Goal: Task Accomplishment & Management: Use online tool/utility

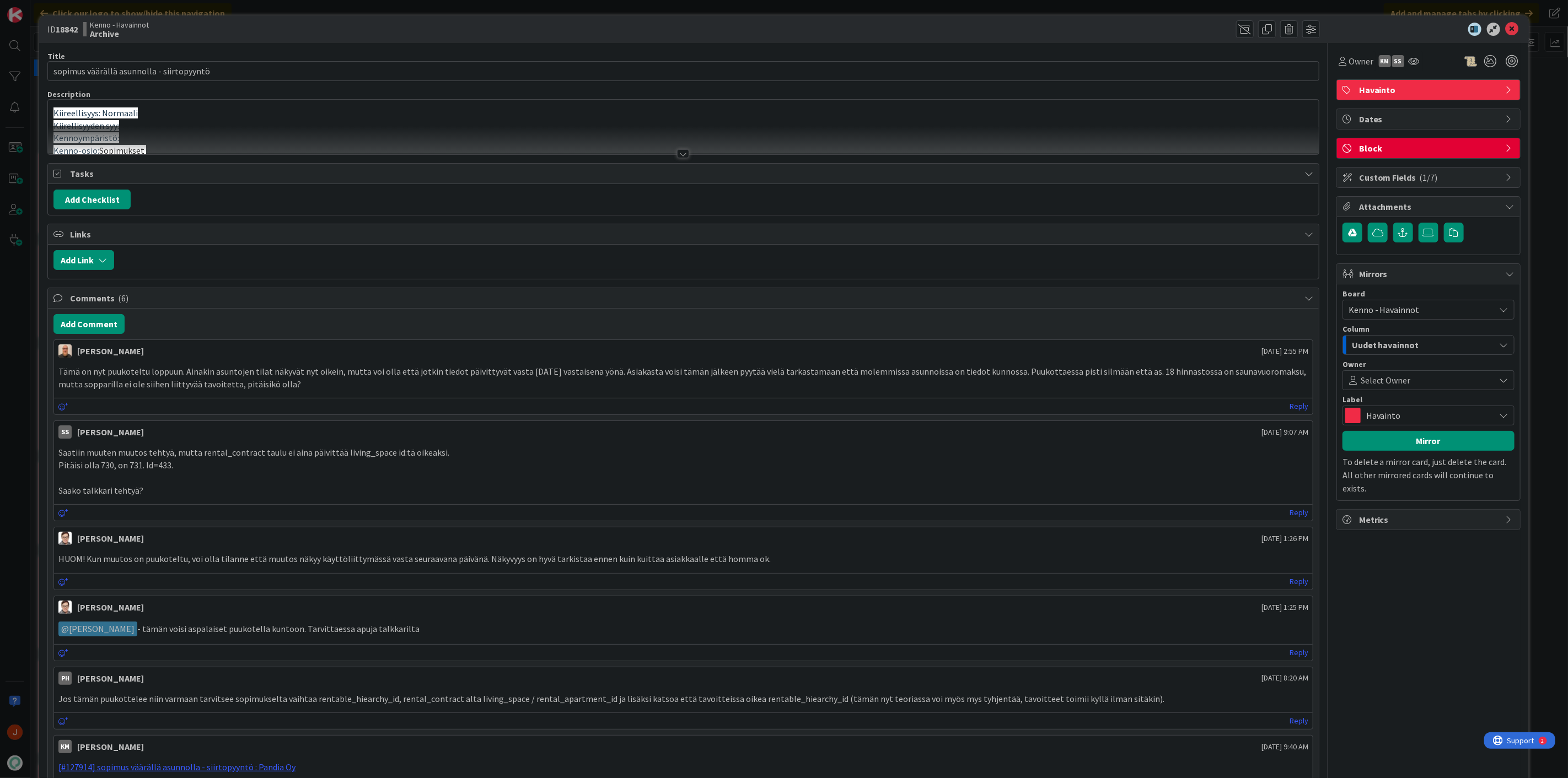
click at [677, 152] on div at bounding box center [682, 154] width 12 height 9
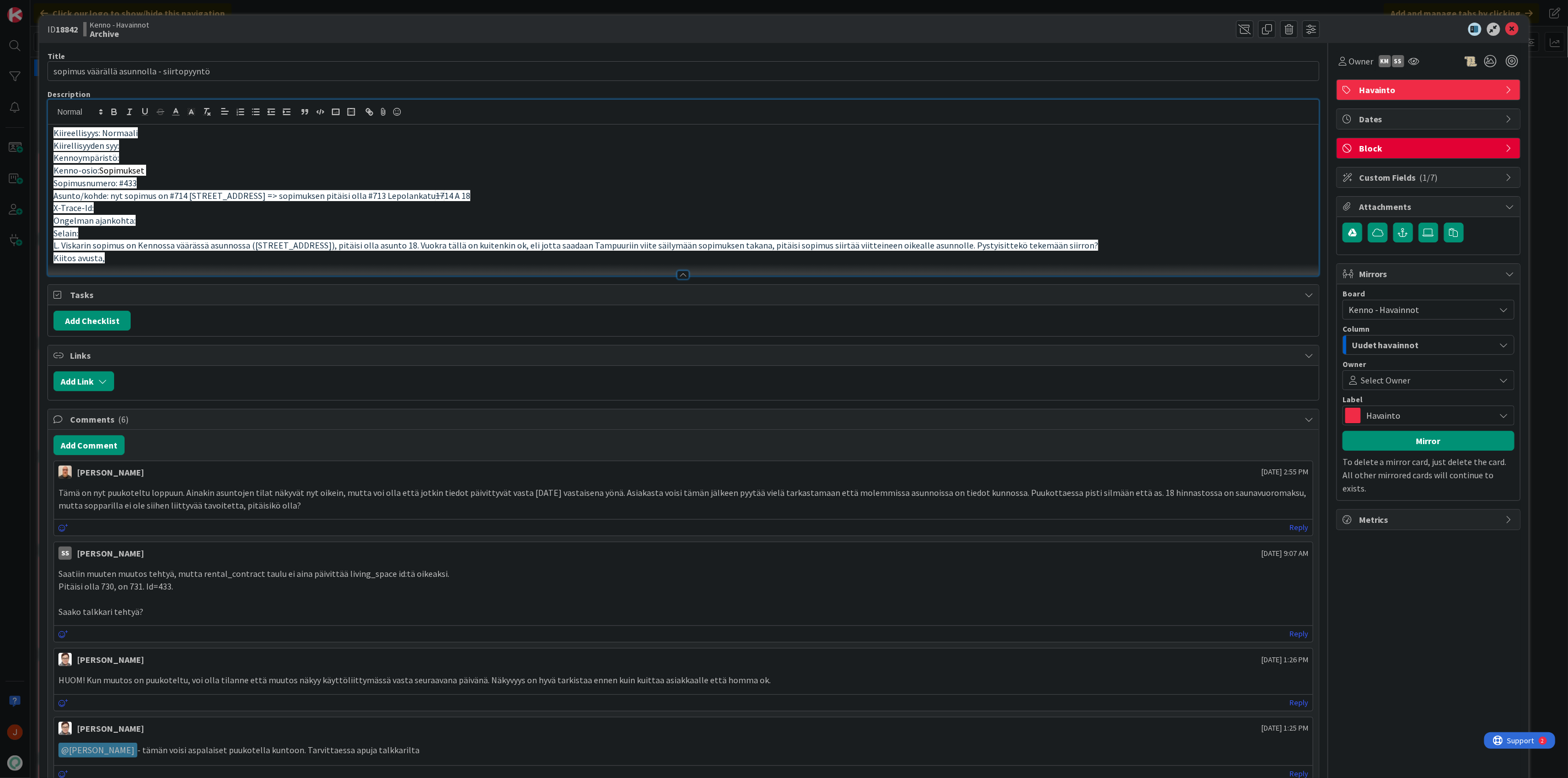
click at [588, 206] on p "X-Trace-Id:" at bounding box center [683, 208] width 1259 height 12
click at [865, 174] on p "Kenno-osio: Sopimukset" at bounding box center [683, 170] width 1259 height 12
click at [1506, 28] on icon at bounding box center [1512, 29] width 13 height 13
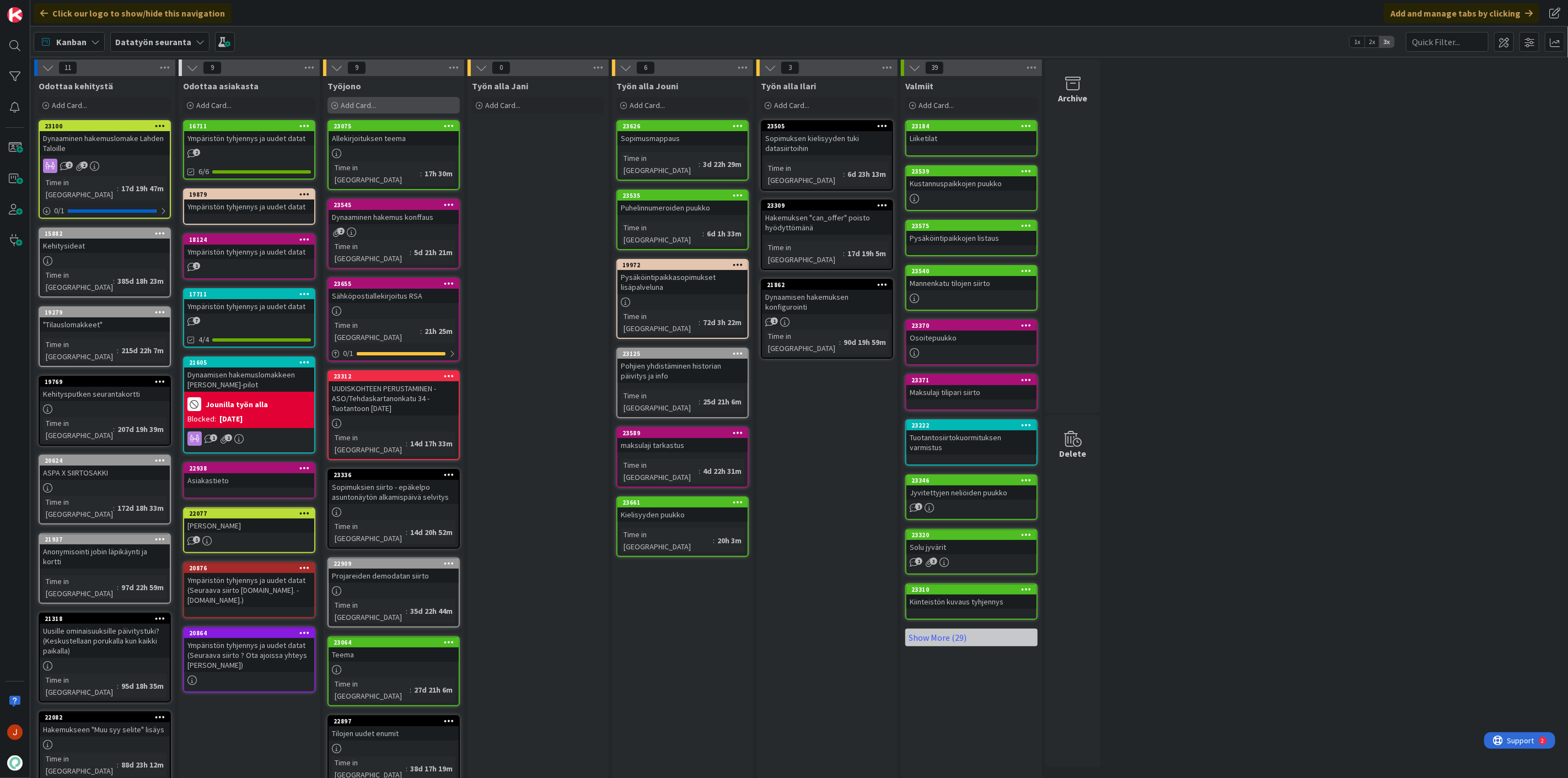
click at [388, 104] on div "Add Card..." at bounding box center [393, 105] width 132 height 17
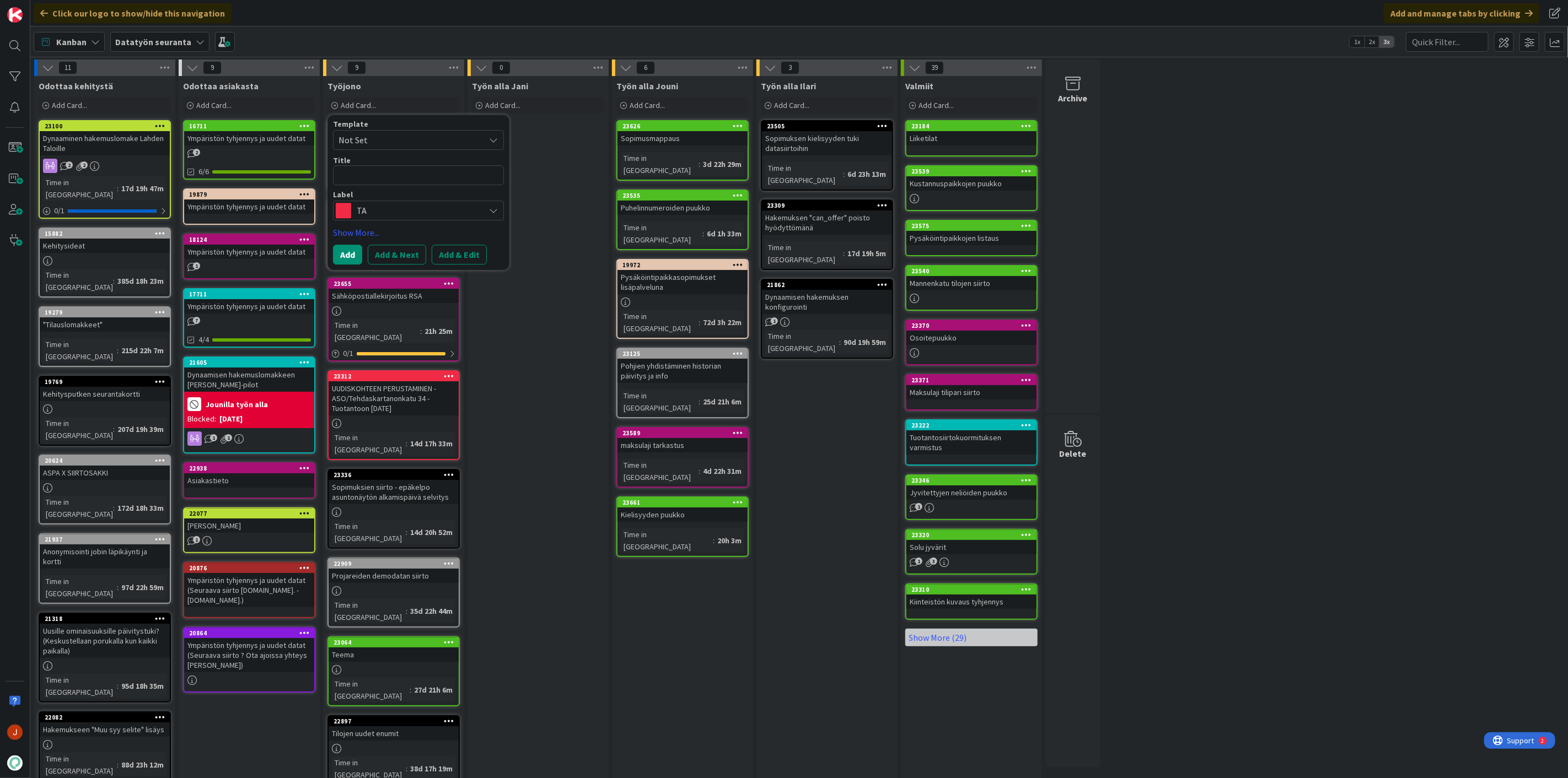
click at [406, 170] on textarea at bounding box center [418, 175] width 171 height 20
click at [399, 216] on span "TA" at bounding box center [417, 210] width 123 height 15
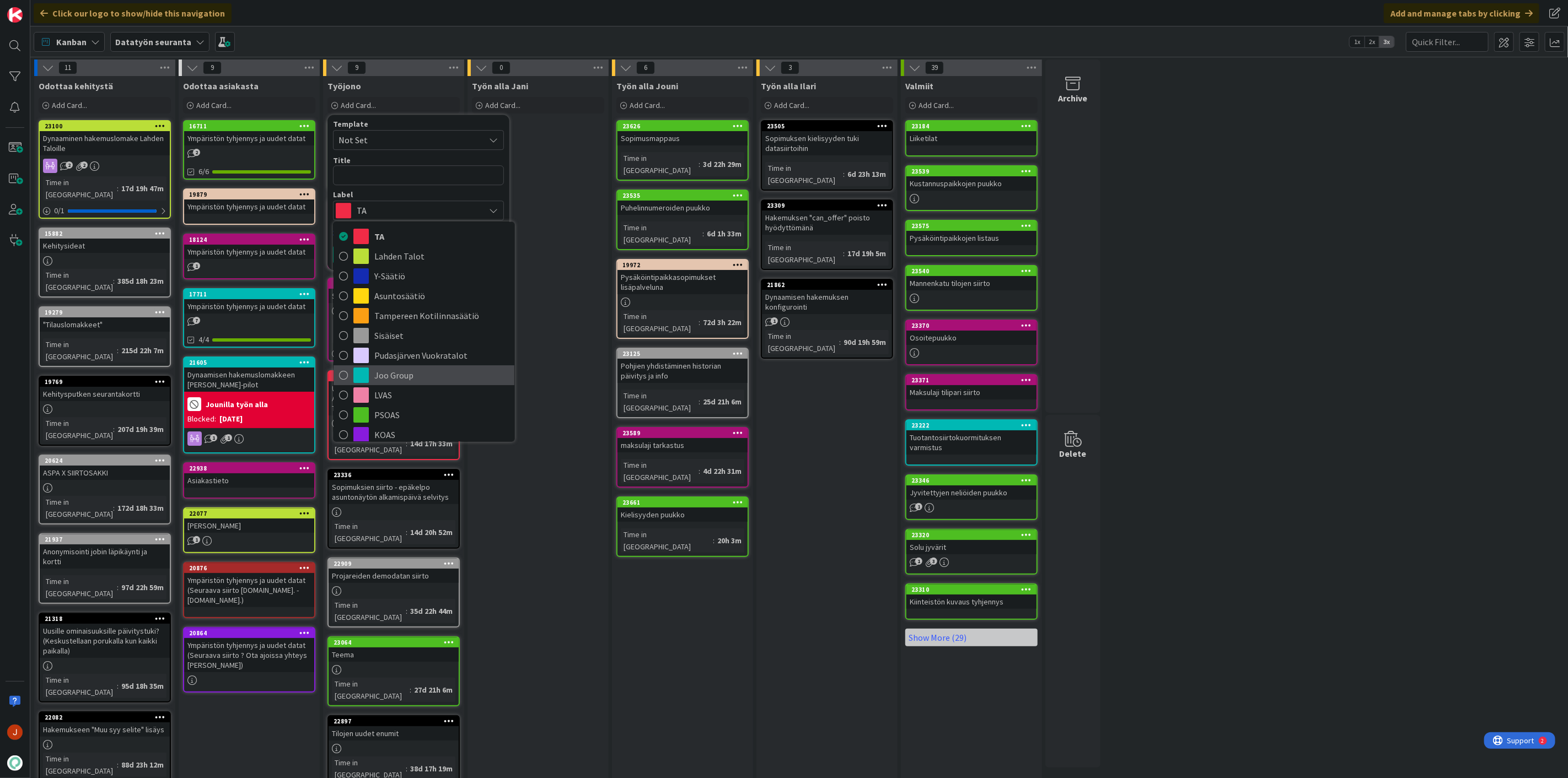
scroll to position [131, 0]
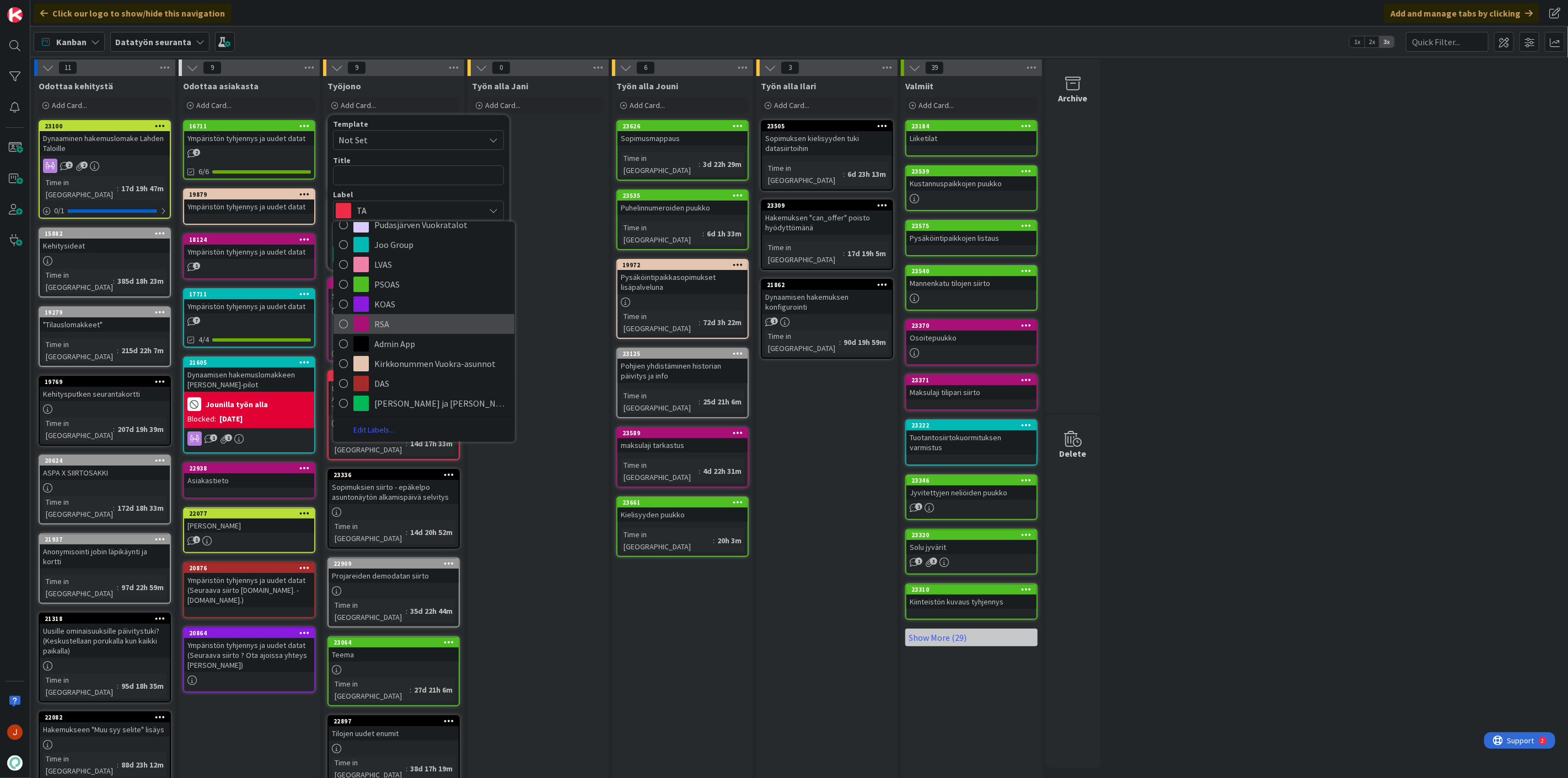
click at [399, 329] on span "RSA" at bounding box center [441, 324] width 134 height 17
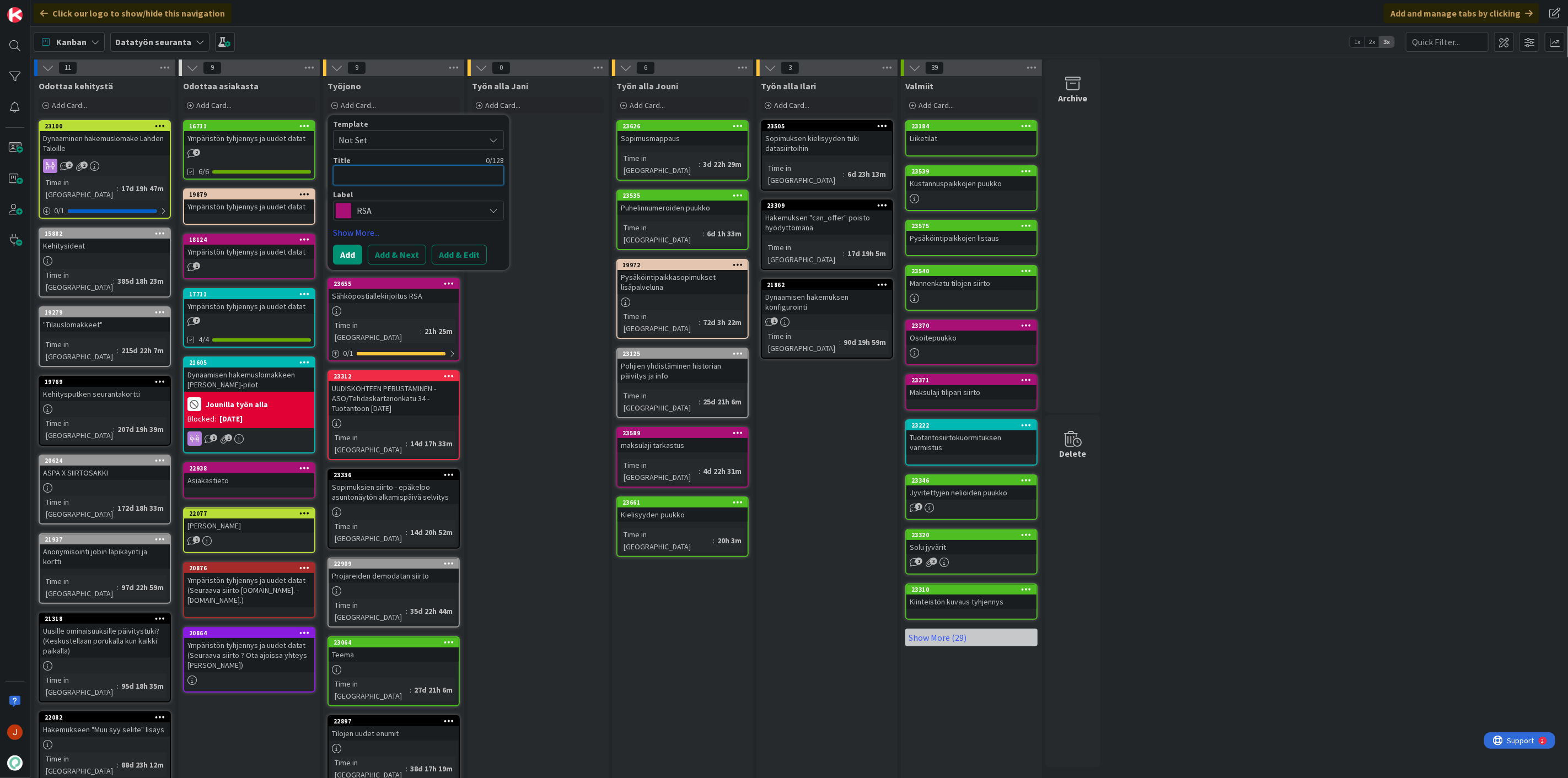
click at [401, 178] on textarea at bounding box center [418, 175] width 171 height 20
click at [405, 168] on textarea at bounding box center [418, 175] width 171 height 20
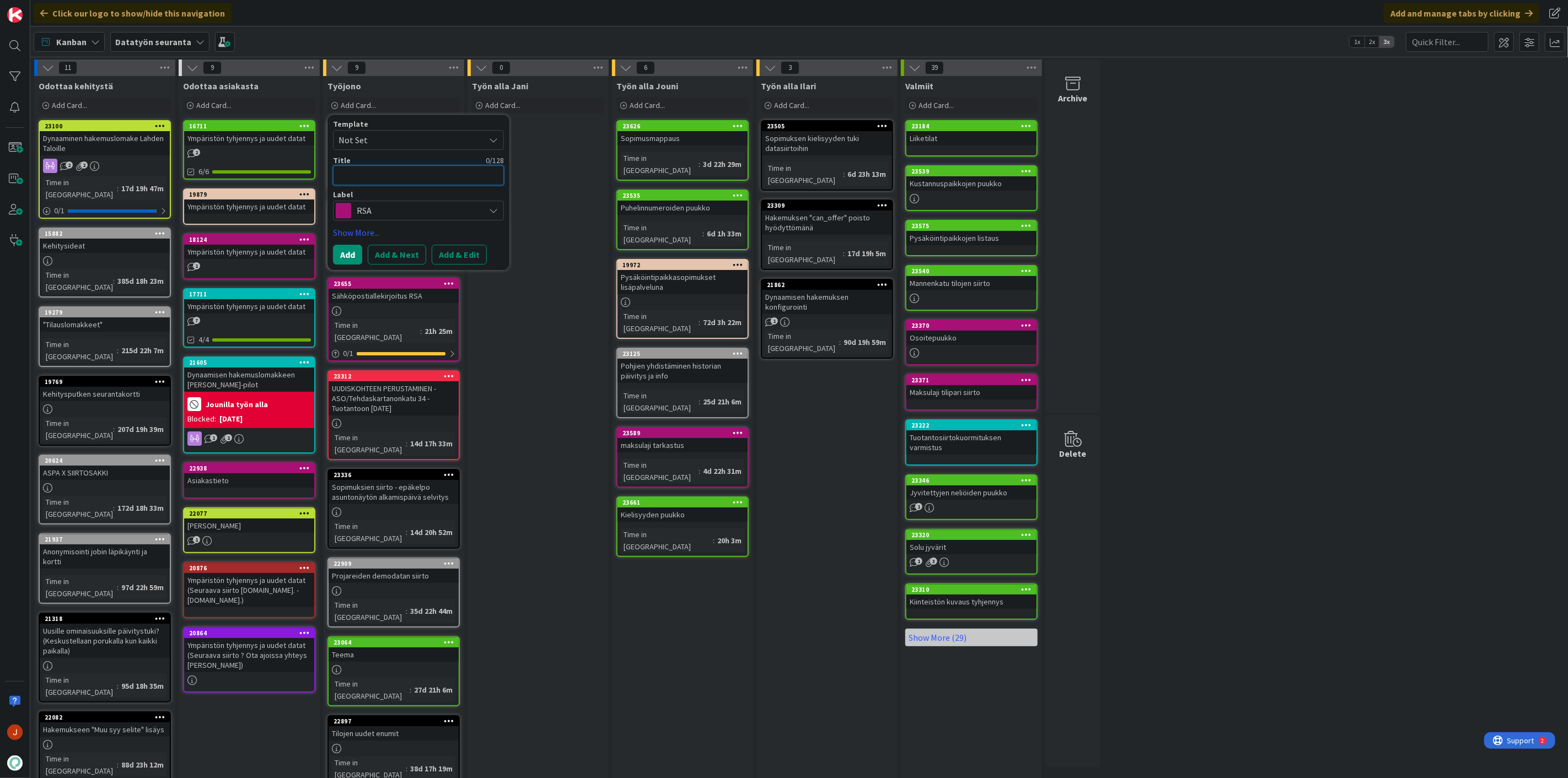
click at [405, 168] on textarea at bounding box center [418, 175] width 171 height 20
click at [403, 171] on textarea at bounding box center [418, 175] width 171 height 20
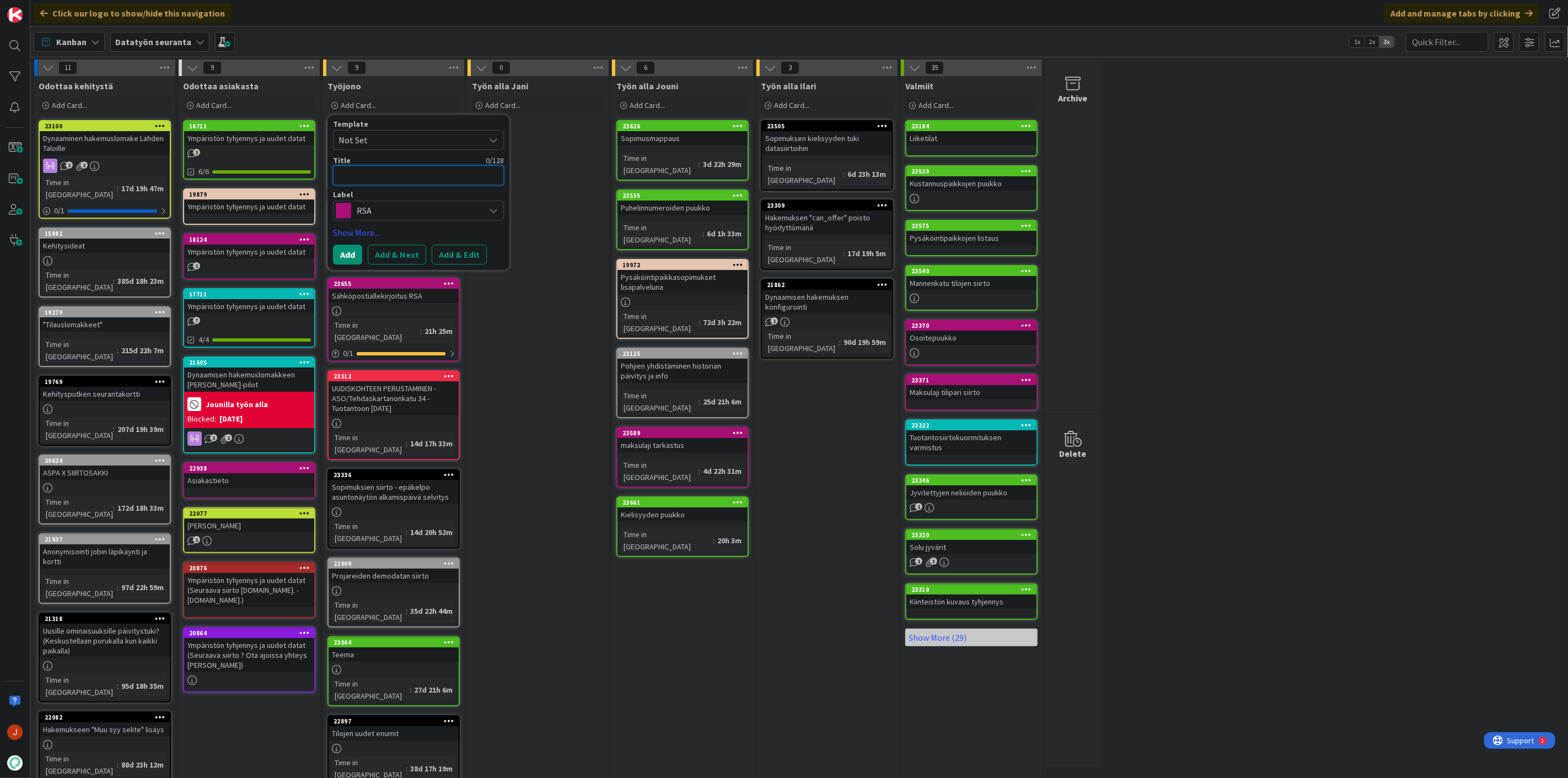
click at [403, 171] on textarea at bounding box center [418, 175] width 171 height 20
click at [404, 171] on textarea at bounding box center [418, 175] width 171 height 20
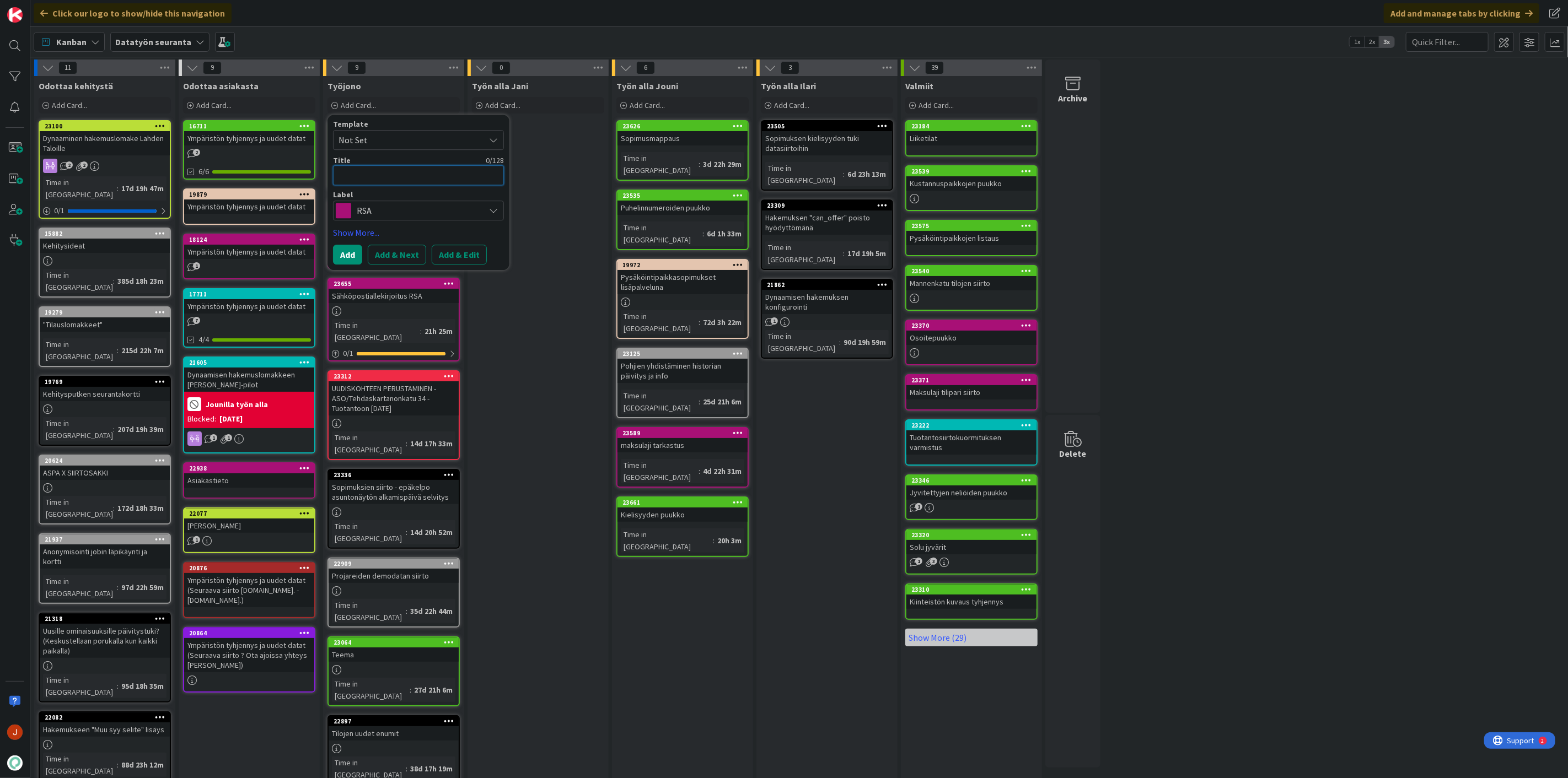
click at [404, 171] on textarea at bounding box center [418, 175] width 171 height 20
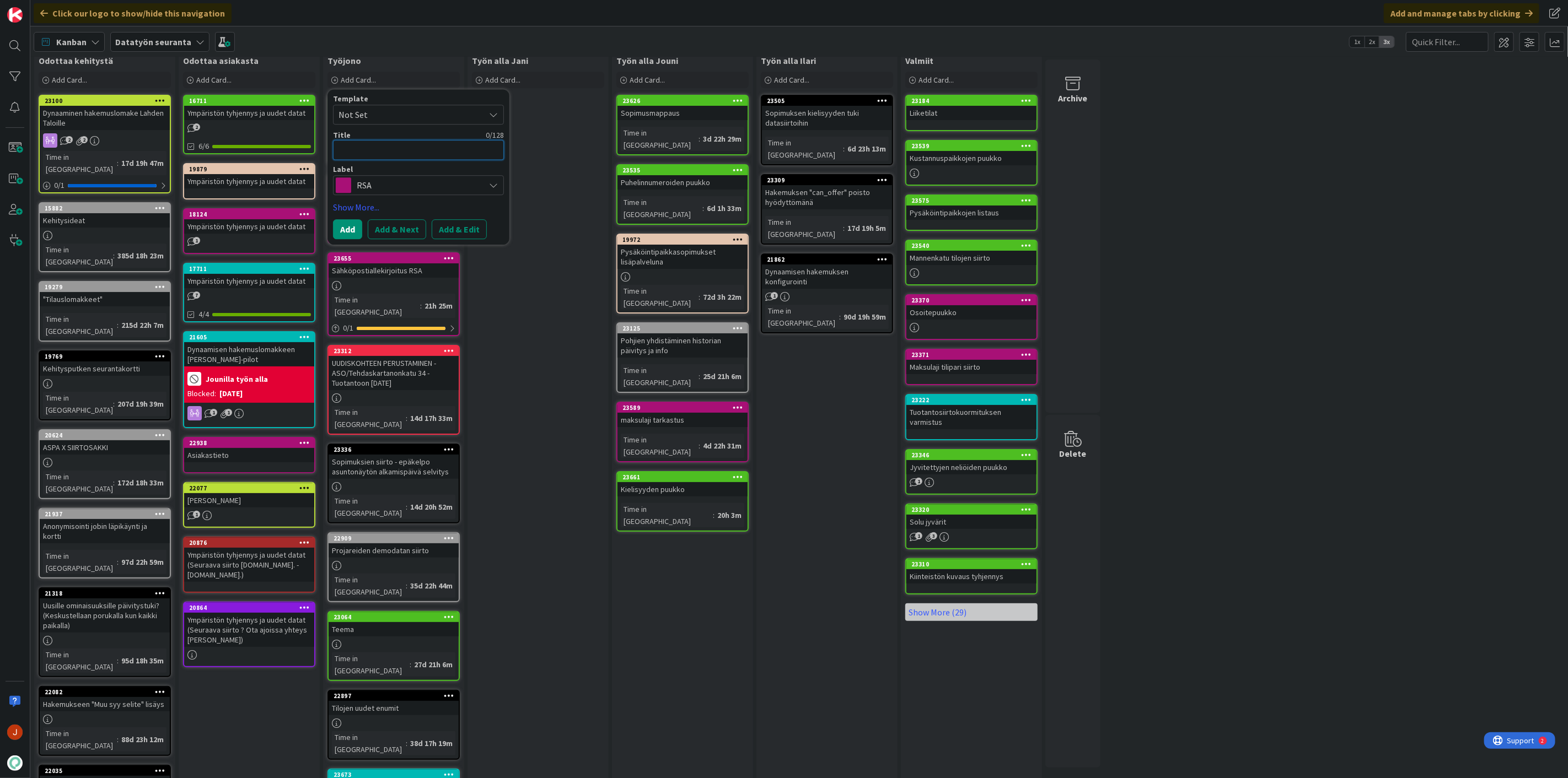
scroll to position [0, 0]
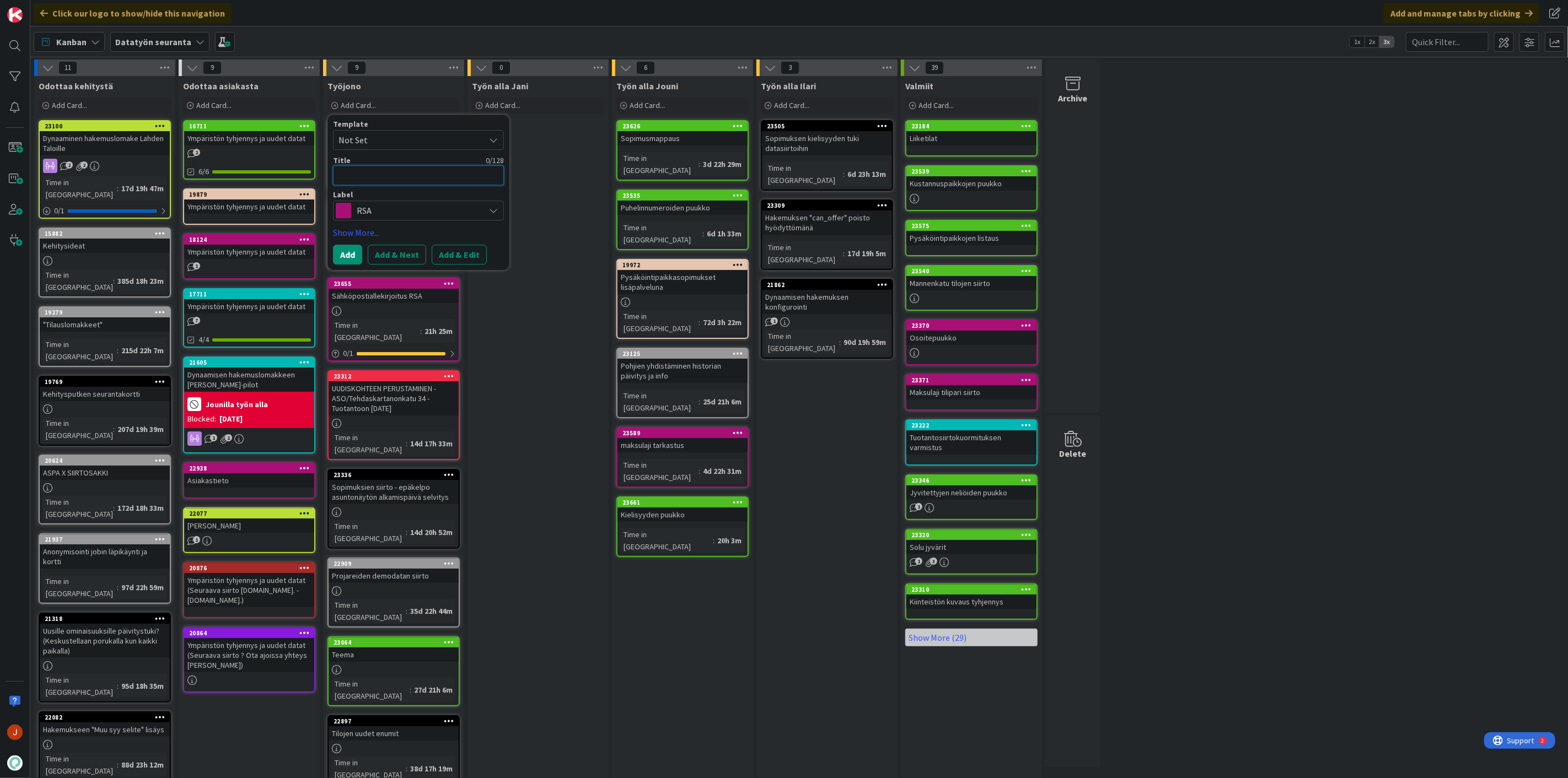
type textarea "x"
type textarea "H"
type textarea "x"
type textarea "Hu"
type textarea "x"
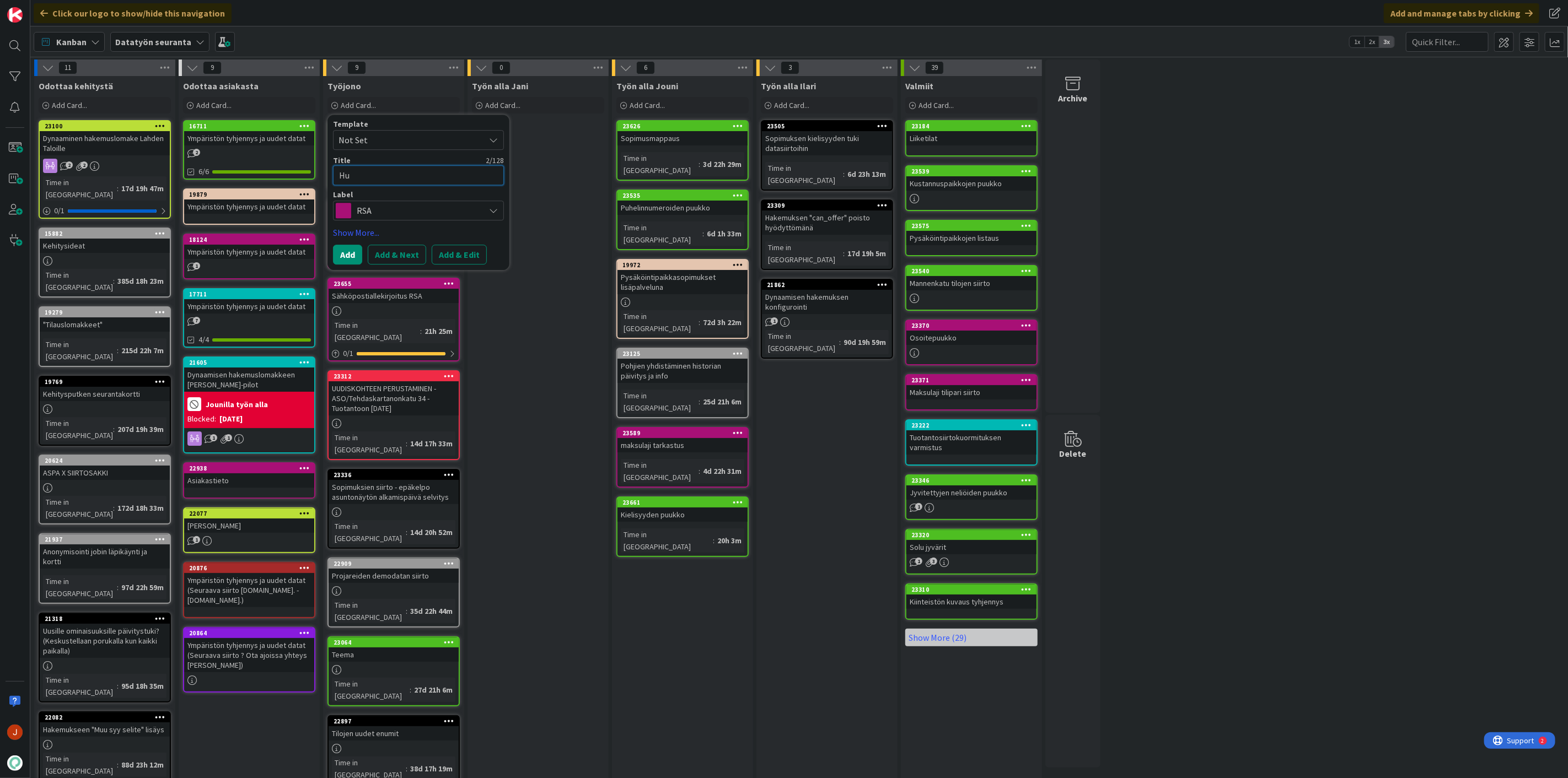
type textarea "Huo"
type textarea "x"
type textarea "Huon"
type textarea "x"
type textarea "Huone"
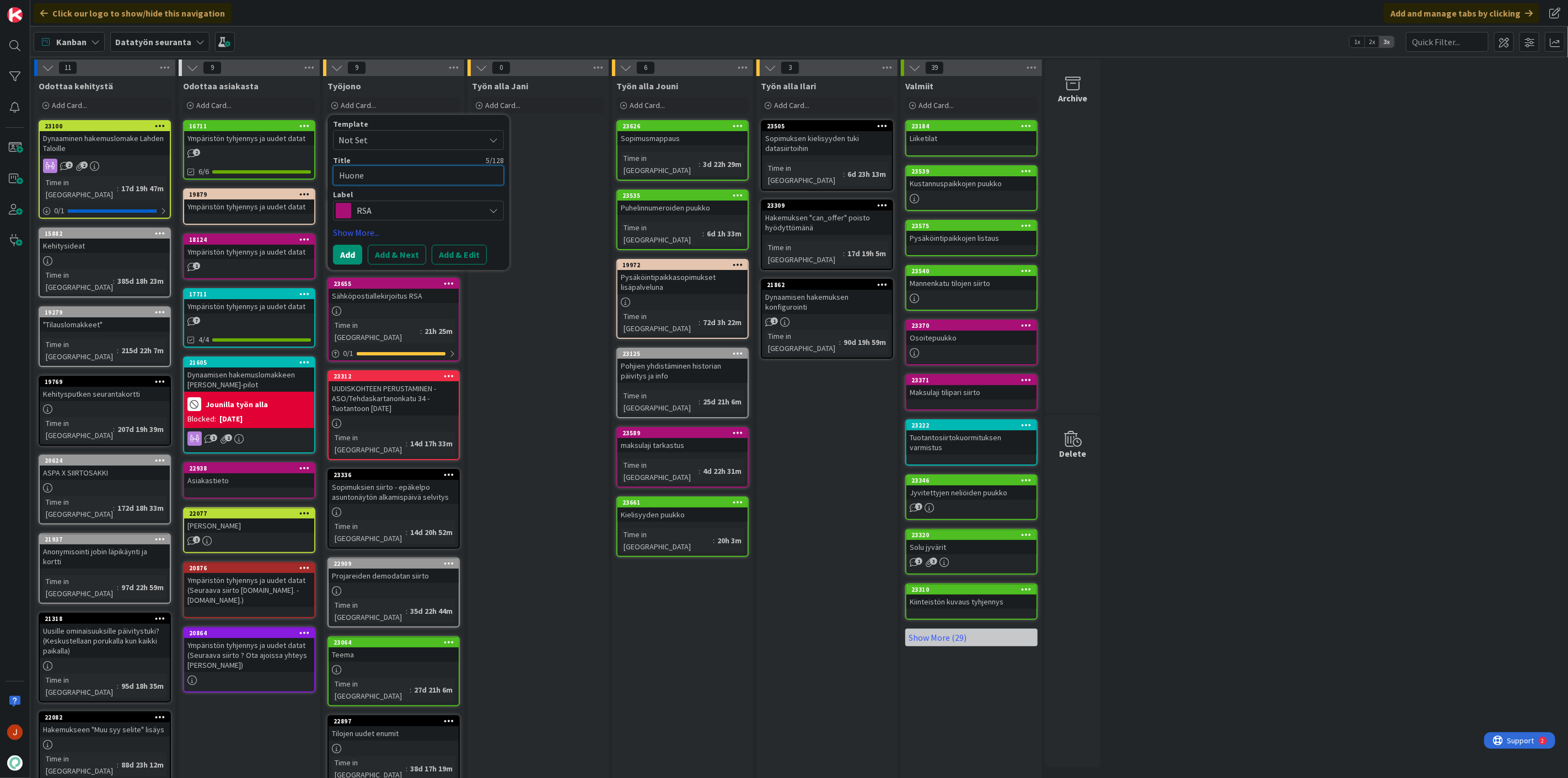
type textarea "x"
type textarea "Huonei"
type textarea "x"
type textarea "Huoneis"
type textarea "x"
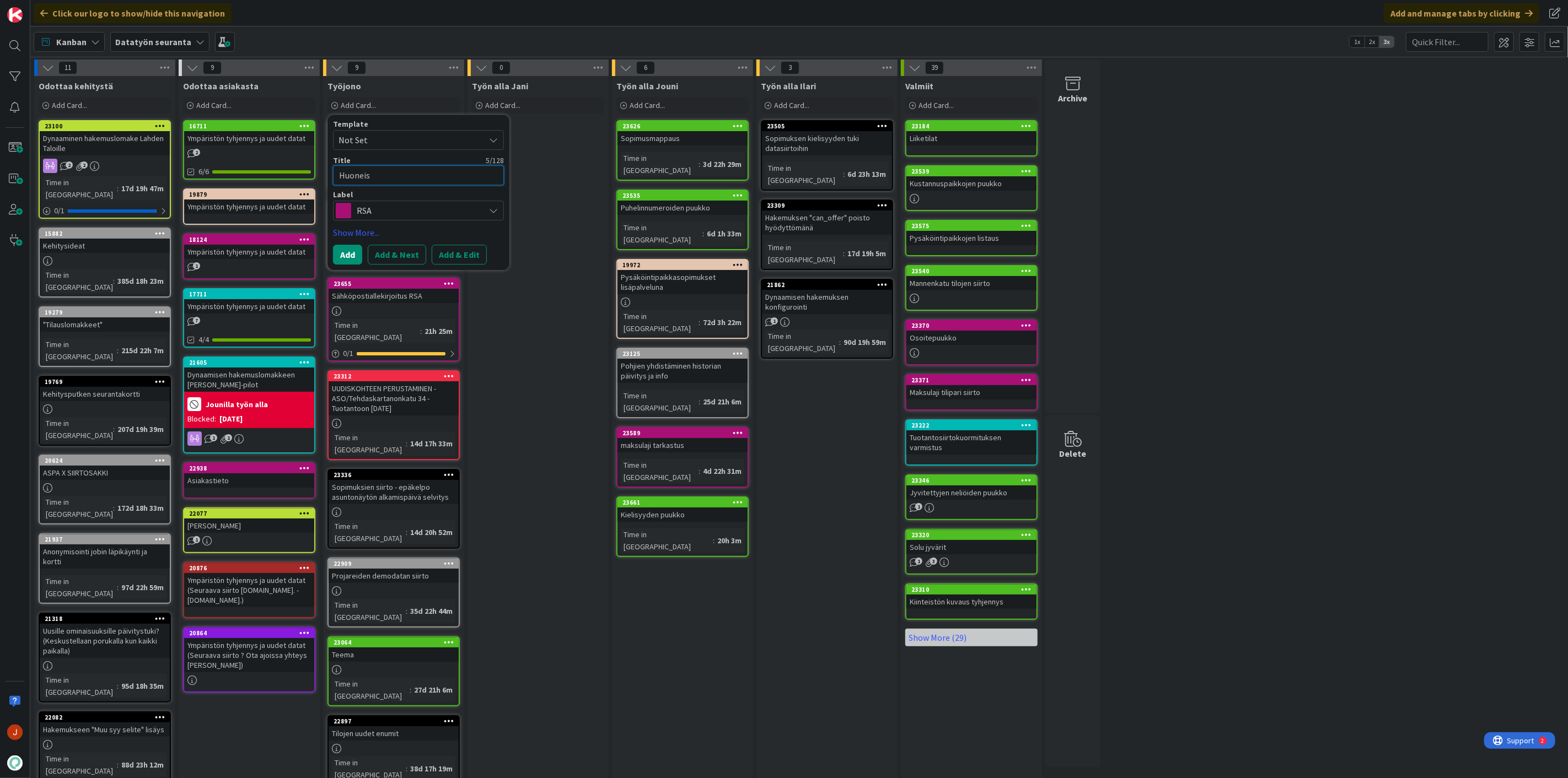
type textarea "Huoneist"
type textarea "x"
type textarea "Huoneisto"
type textarea "x"
type textarea "Huoneistoj"
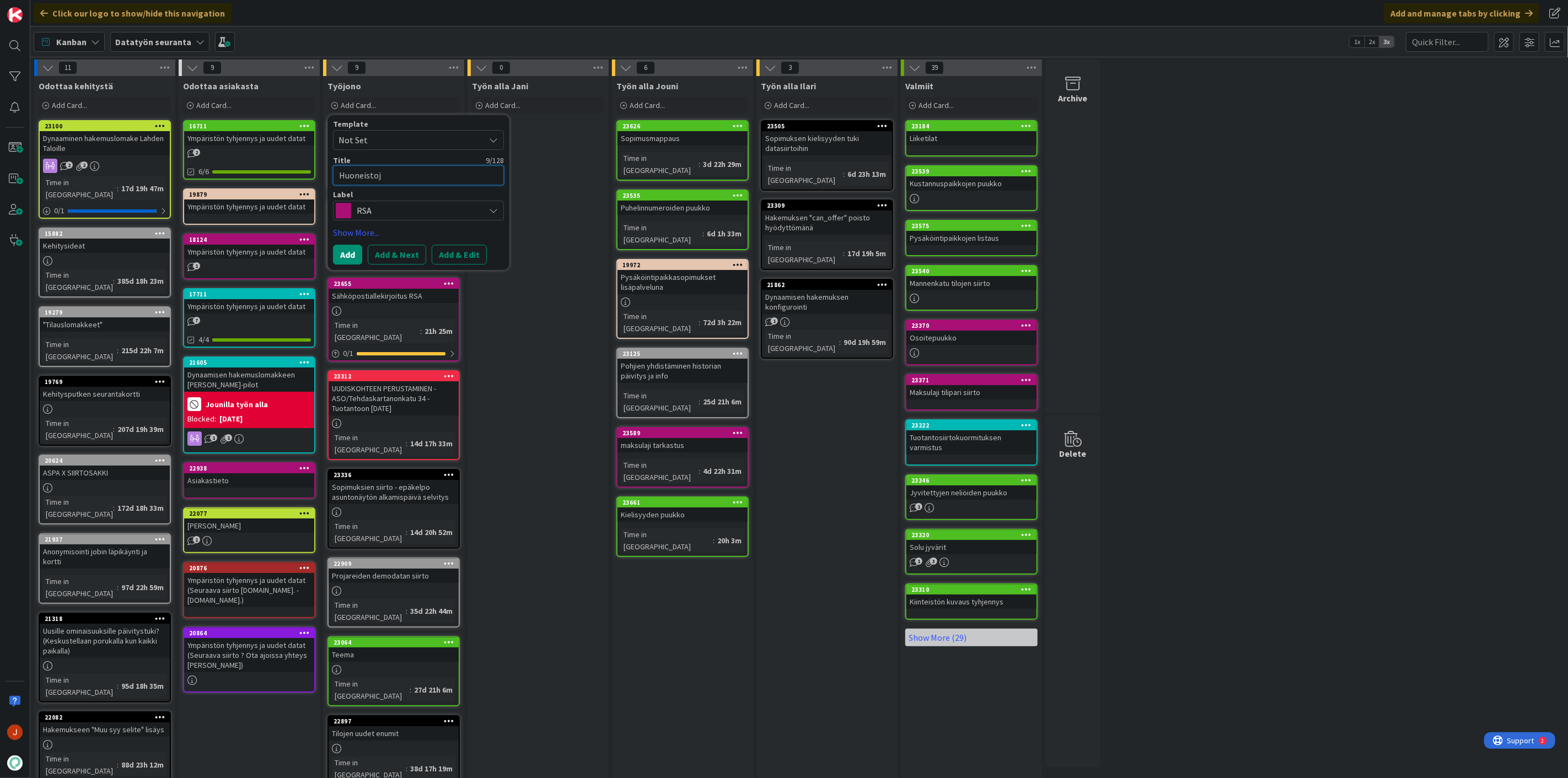
type textarea "x"
type textarea "Huoneistoje"
type textarea "x"
type textarea "Huoneistojen"
click at [724, 610] on div "Työn alla Jouni Add Card... 23626 Sopimusmappaus Time in Column : 3d 22h 29m 23…" at bounding box center [682, 535] width 141 height 918
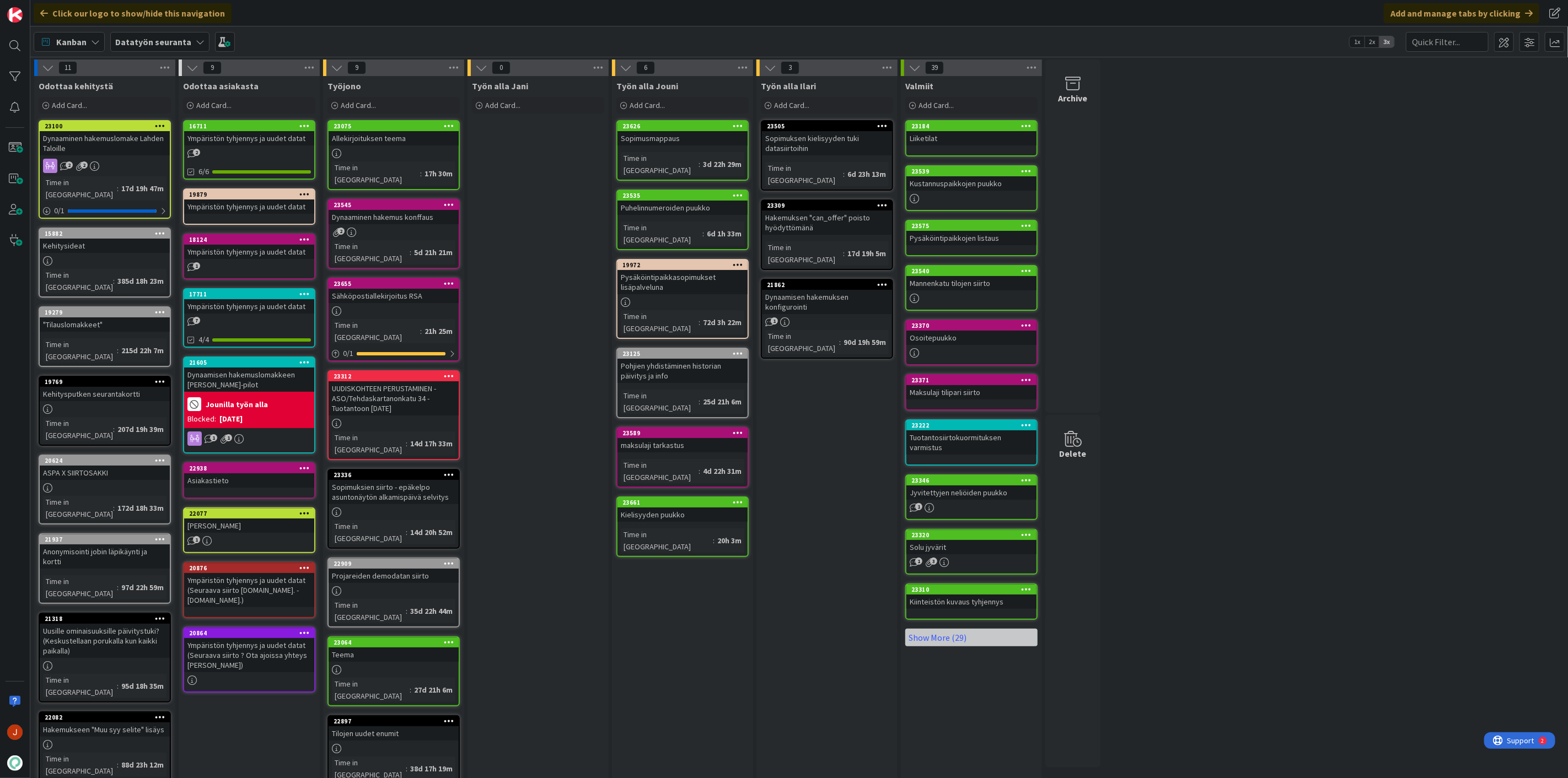
click at [587, 325] on div "Työn alla Jani Add Card..." at bounding box center [538, 535] width 141 height 918
click at [414, 210] on div "Dynaaminen hakemus konffaus" at bounding box center [393, 217] width 130 height 15
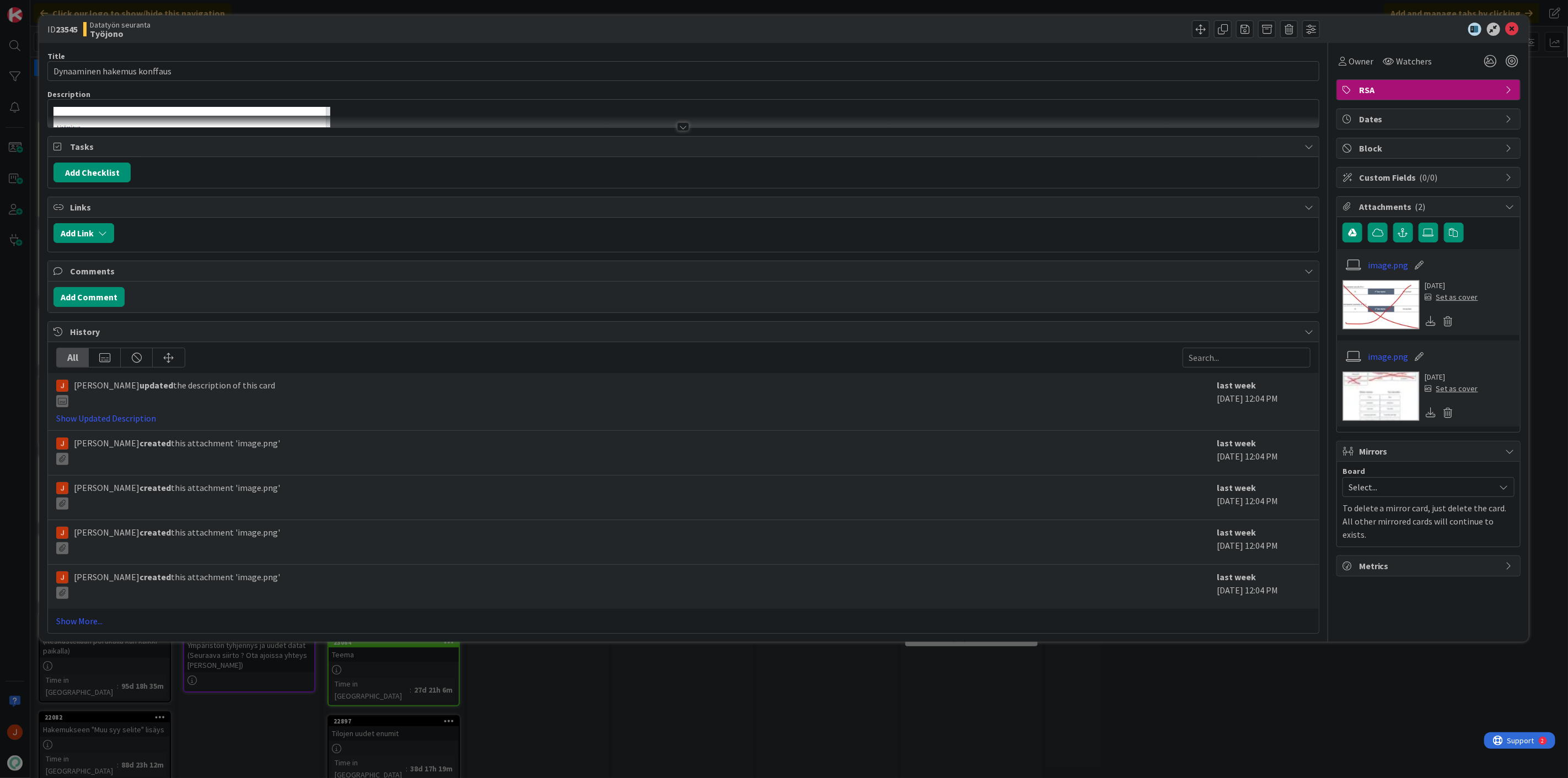
click at [381, 109] on div at bounding box center [683, 113] width 1270 height 28
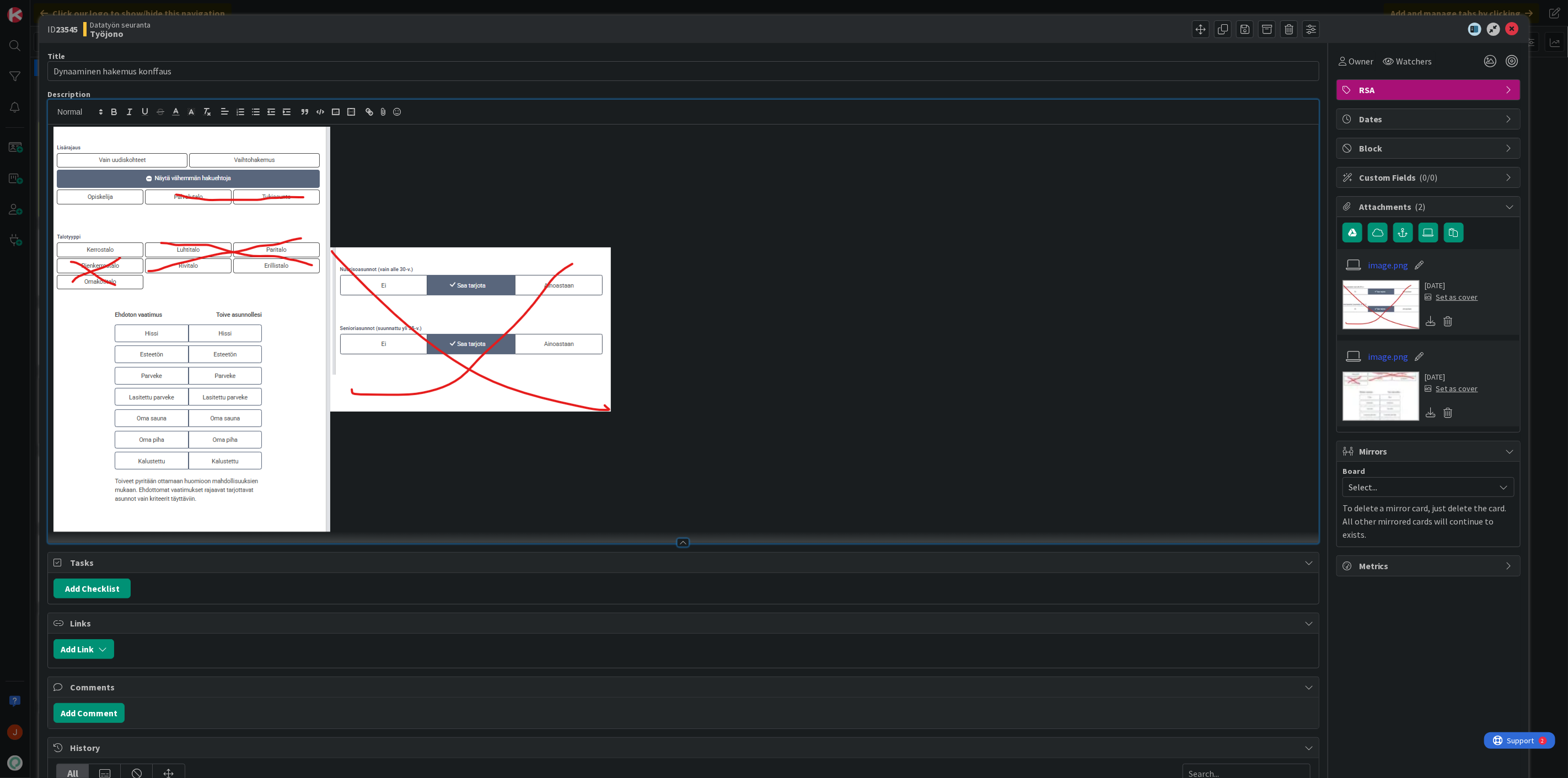
click at [423, 535] on div at bounding box center [683, 538] width 1270 height 12
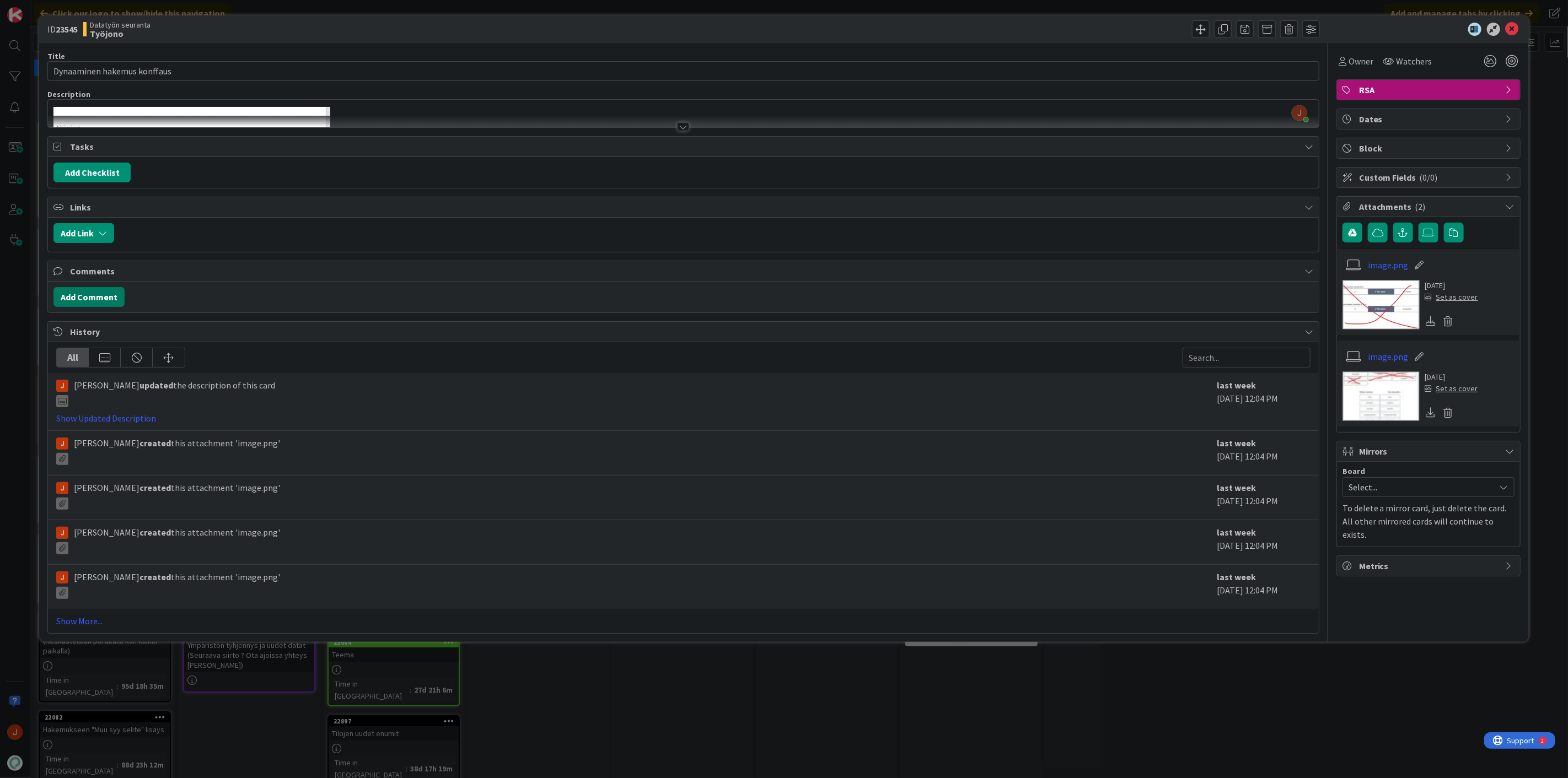
click at [89, 296] on button "Add Comment" at bounding box center [89, 297] width 71 height 20
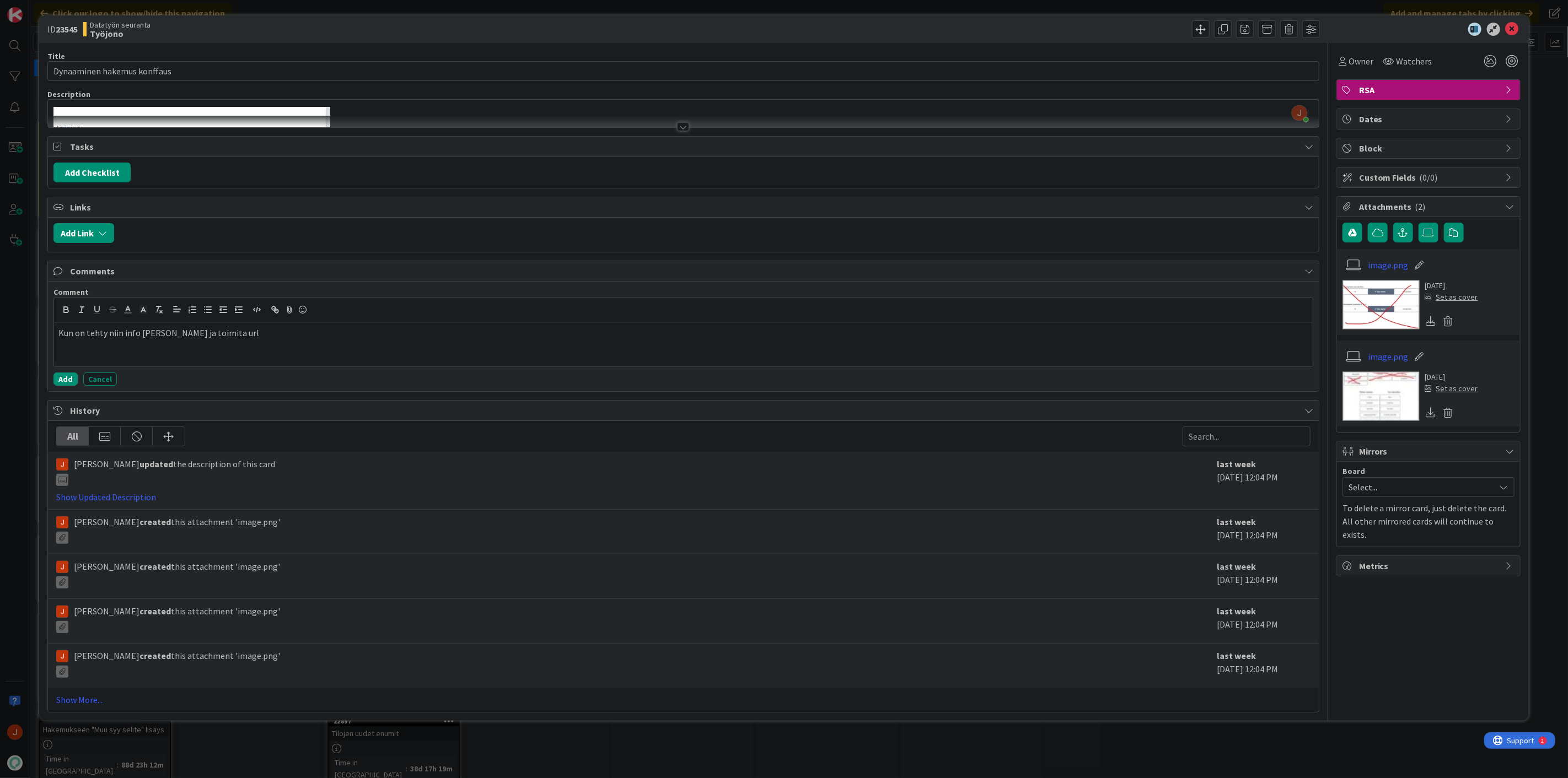
click at [172, 331] on p "Kun on tehty niin info Ninalle ja toimita url" at bounding box center [682, 332] width 1249 height 12
click at [200, 335] on p "Kun on tehty niin info Ninalle ja toimita url" at bounding box center [682, 332] width 1249 height 12
click at [65, 382] on button "Add" at bounding box center [65, 379] width 24 height 13
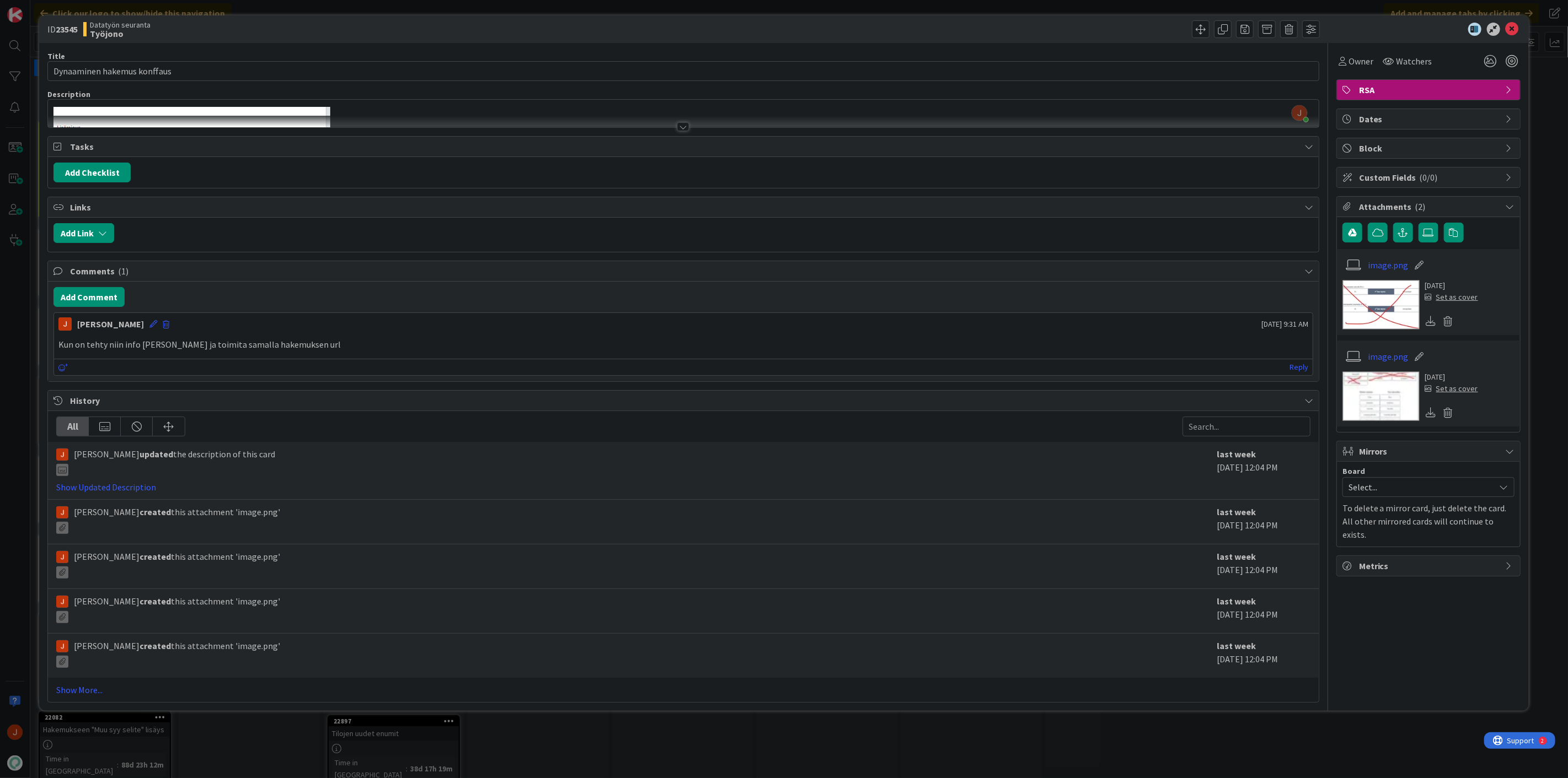
click at [1512, 20] on div "ID 23545 Datatyön seuranta Työjono" at bounding box center [784, 29] width 1490 height 28
click at [1512, 25] on icon at bounding box center [1512, 29] width 13 height 13
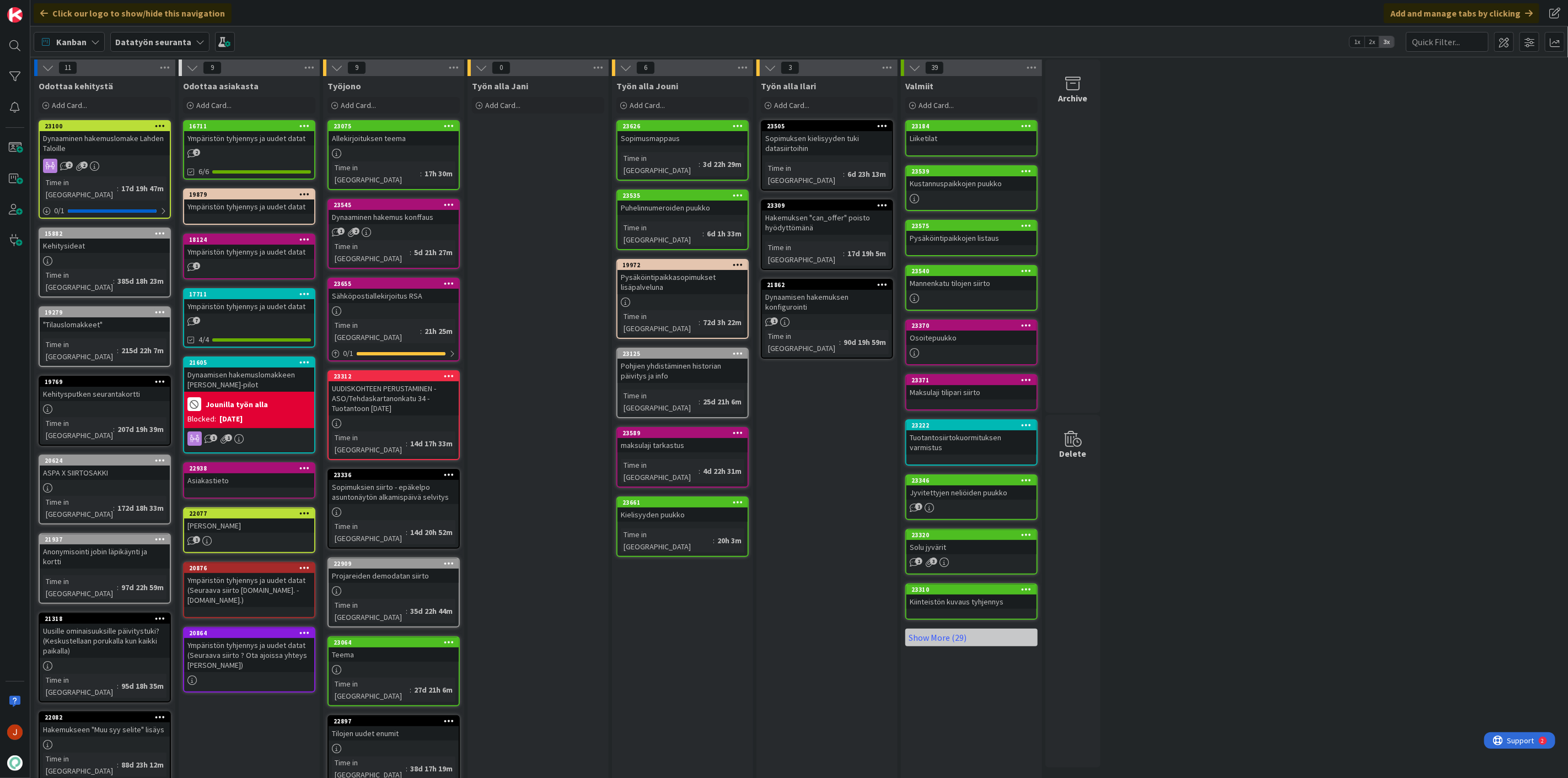
click at [627, 537] on div "Työn alla Jouni Add Card... 23626 Sopimusmappaus Time in Column : 3d 22h 29m 23…" at bounding box center [682, 535] width 141 height 918
click at [386, 111] on div "Add Card..." at bounding box center [393, 105] width 132 height 17
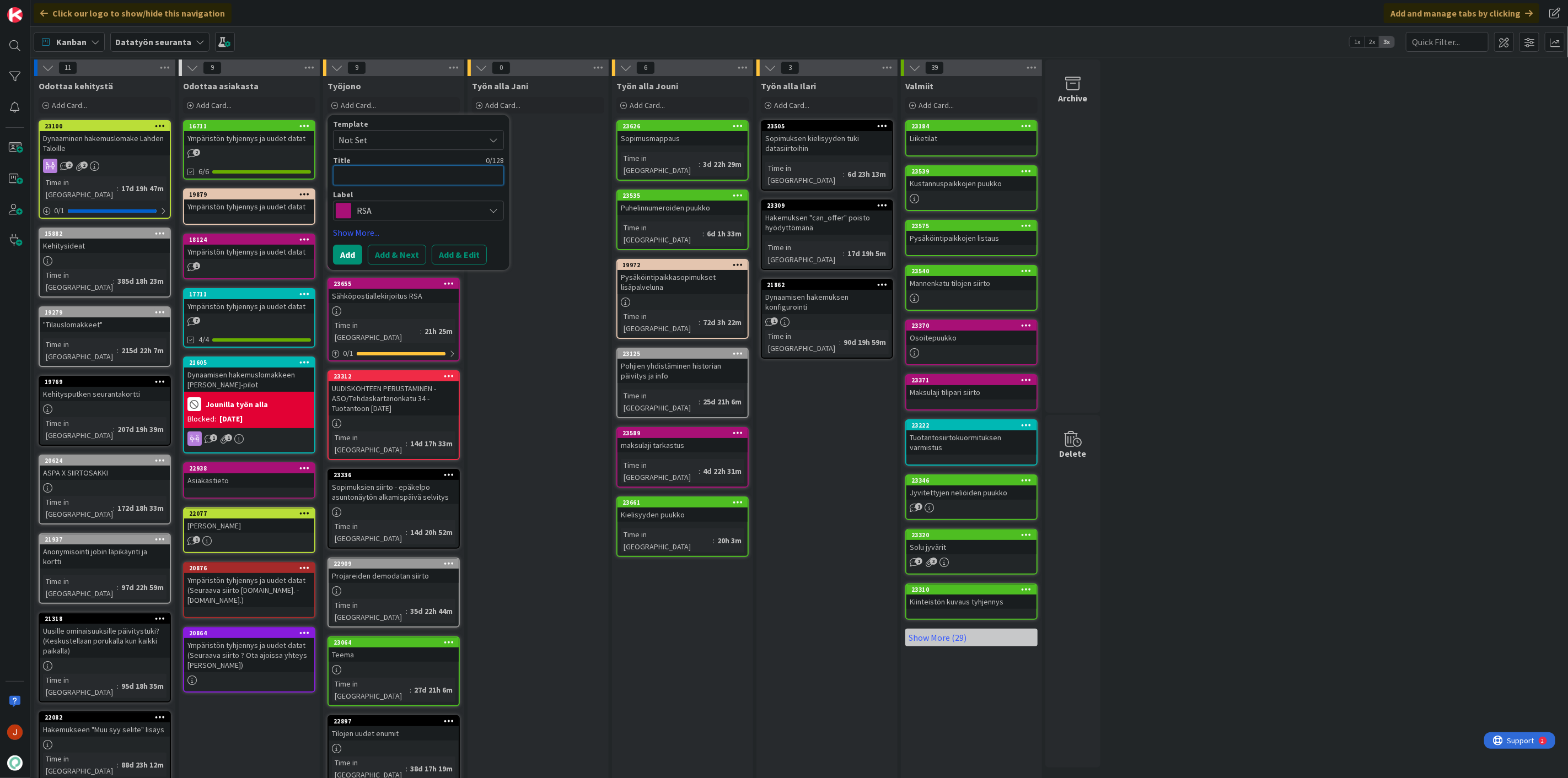
click at [425, 171] on textarea at bounding box center [418, 175] width 171 height 20
click at [397, 172] on textarea at bounding box center [418, 175] width 171 height 20
type textarea "x"
type textarea "S"
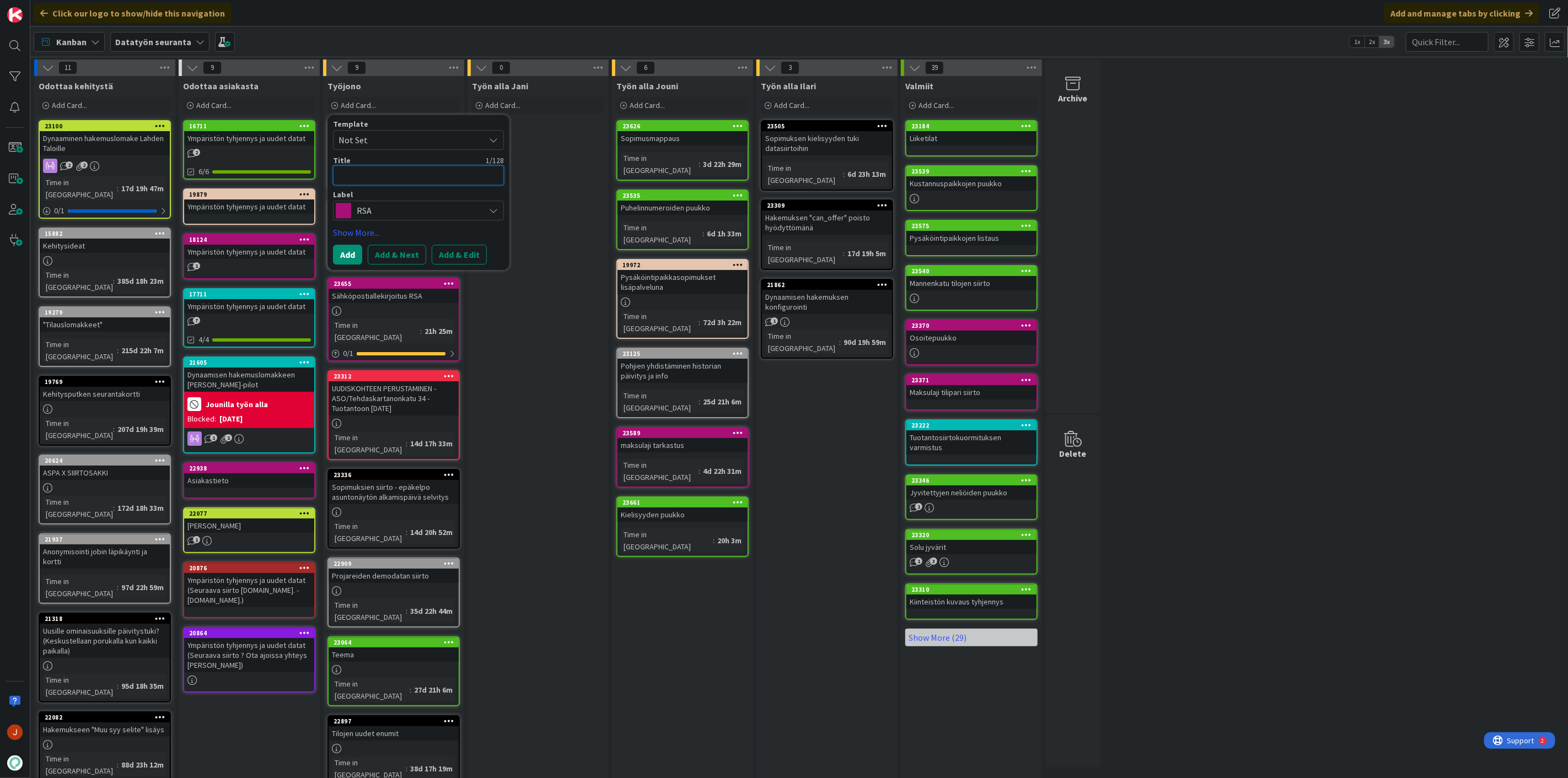
type textarea "x"
type textarea "H"
type textarea "x"
type textarea "Hu"
type textarea "x"
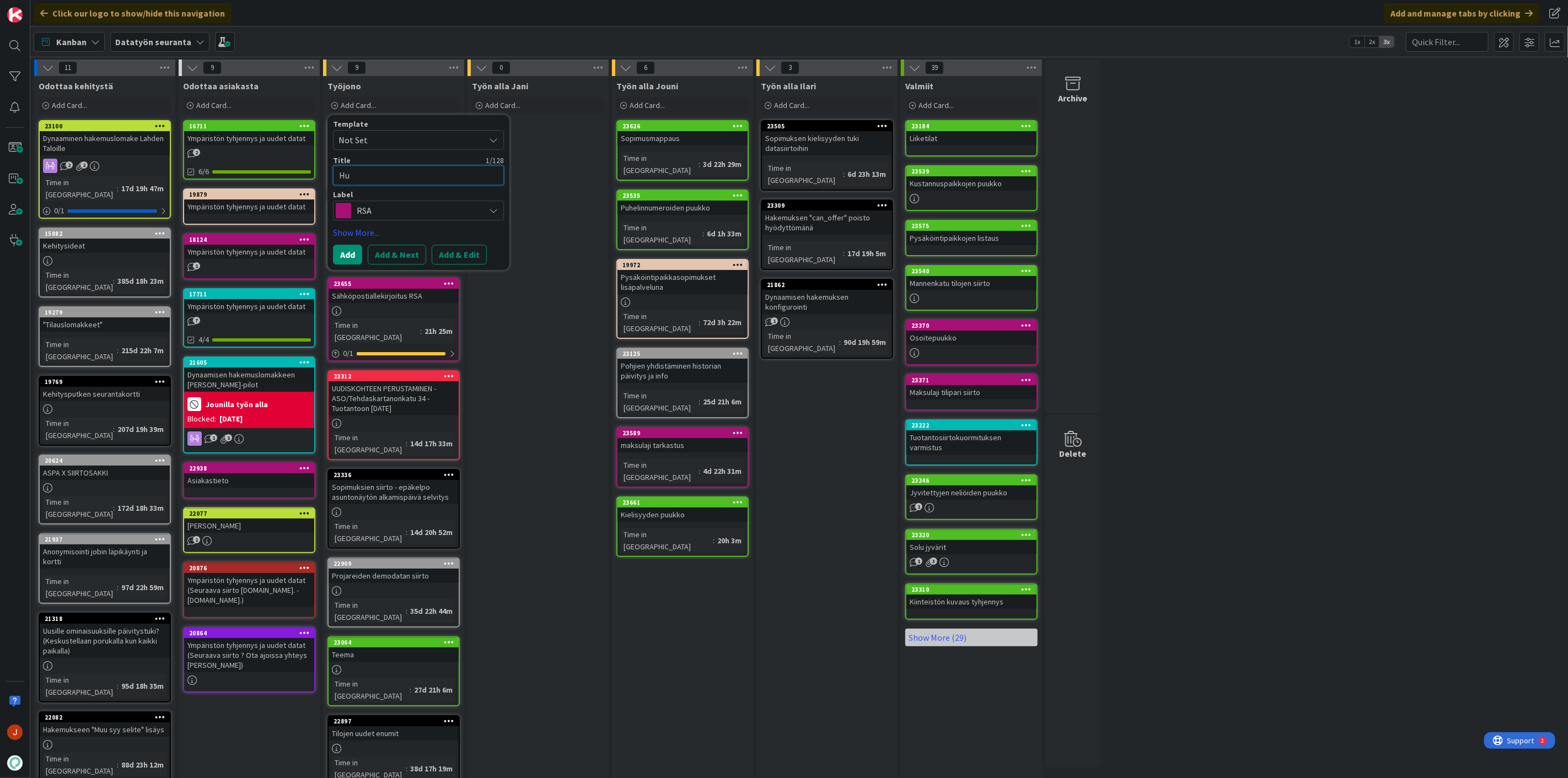
type textarea "Huo"
type textarea "x"
type textarea "Huon"
type textarea "x"
type textarea "Huone"
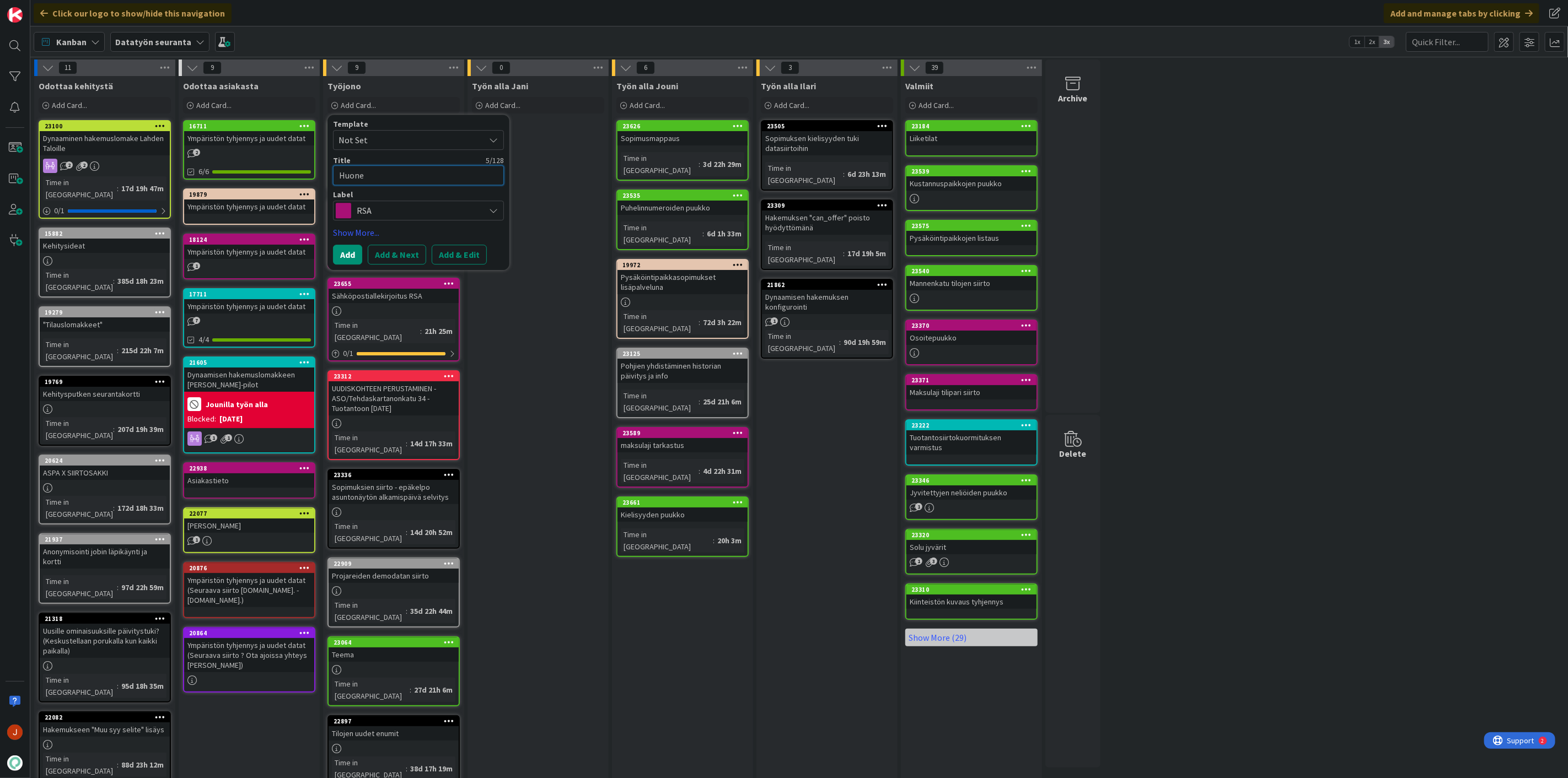
type textarea "x"
type textarea "Huonei"
type textarea "x"
type textarea "Huoneis"
type textarea "x"
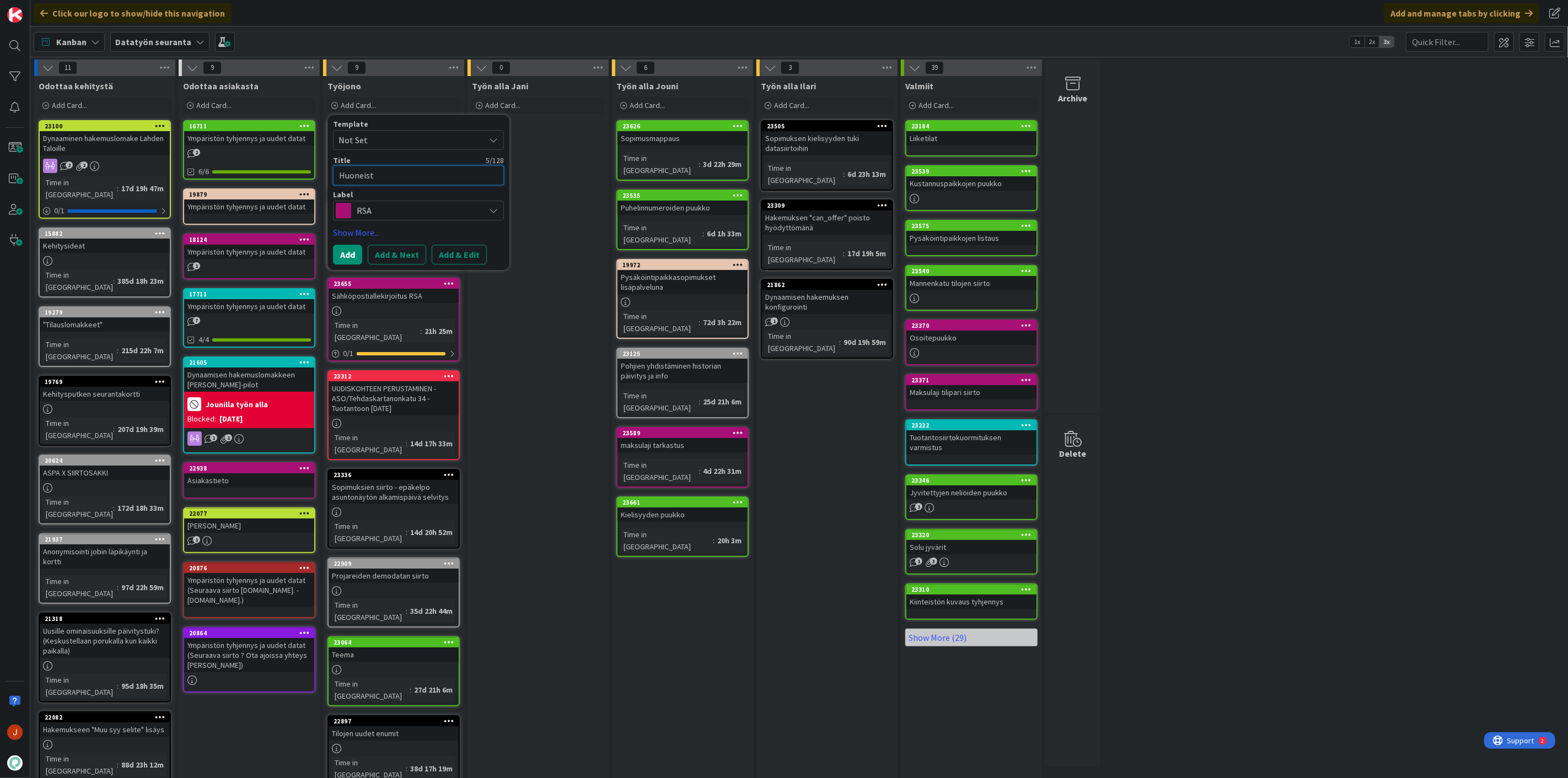
type textarea "Huoneisto"
type textarea "x"
type textarea "Huoneistoj"
type textarea "x"
type textarea "Huoneistojeb"
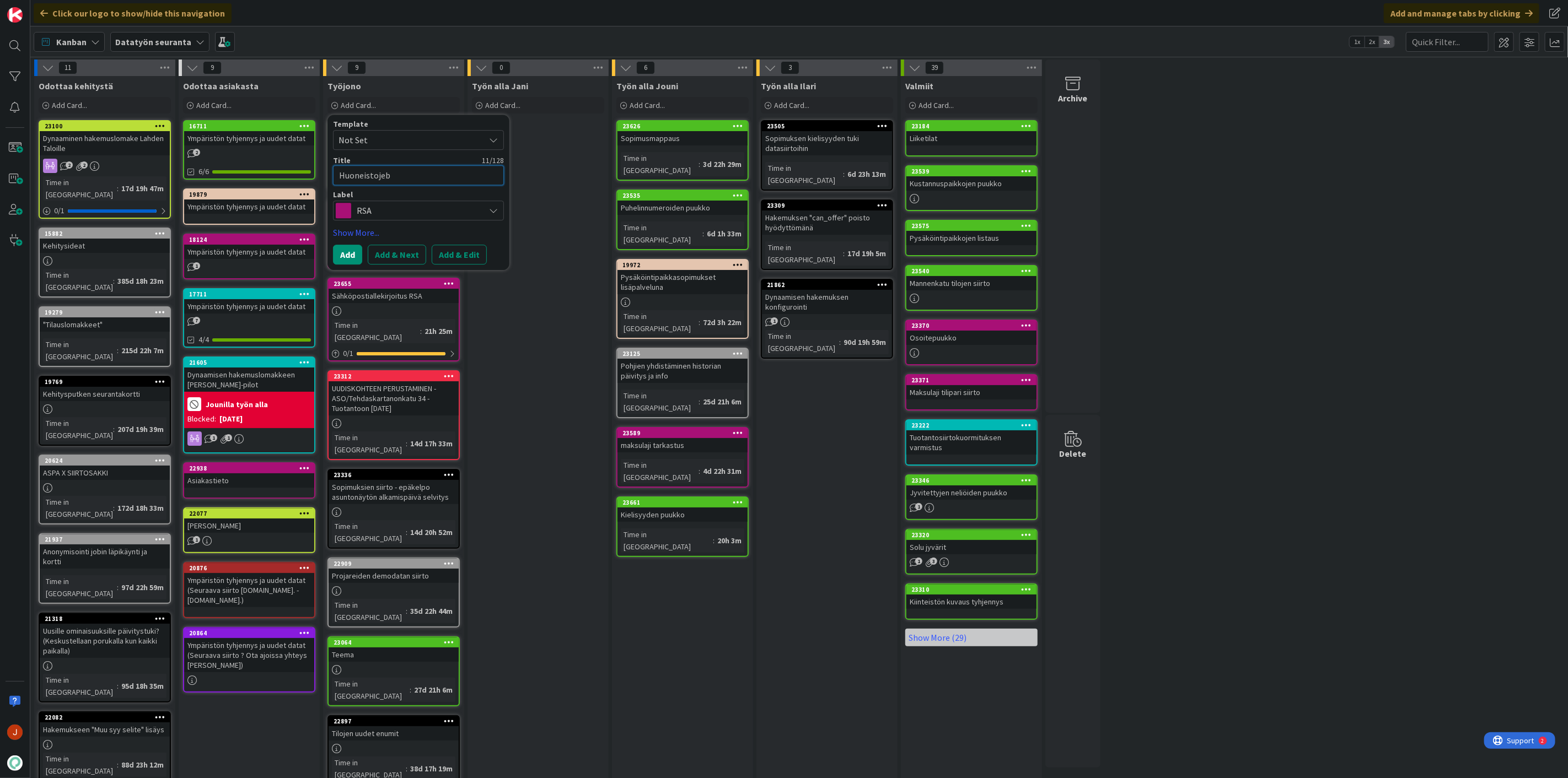
type textarea "x"
type textarea "Huoneistojebn"
type textarea "x"
type textarea "Huoneistojebn"
type textarea "x"
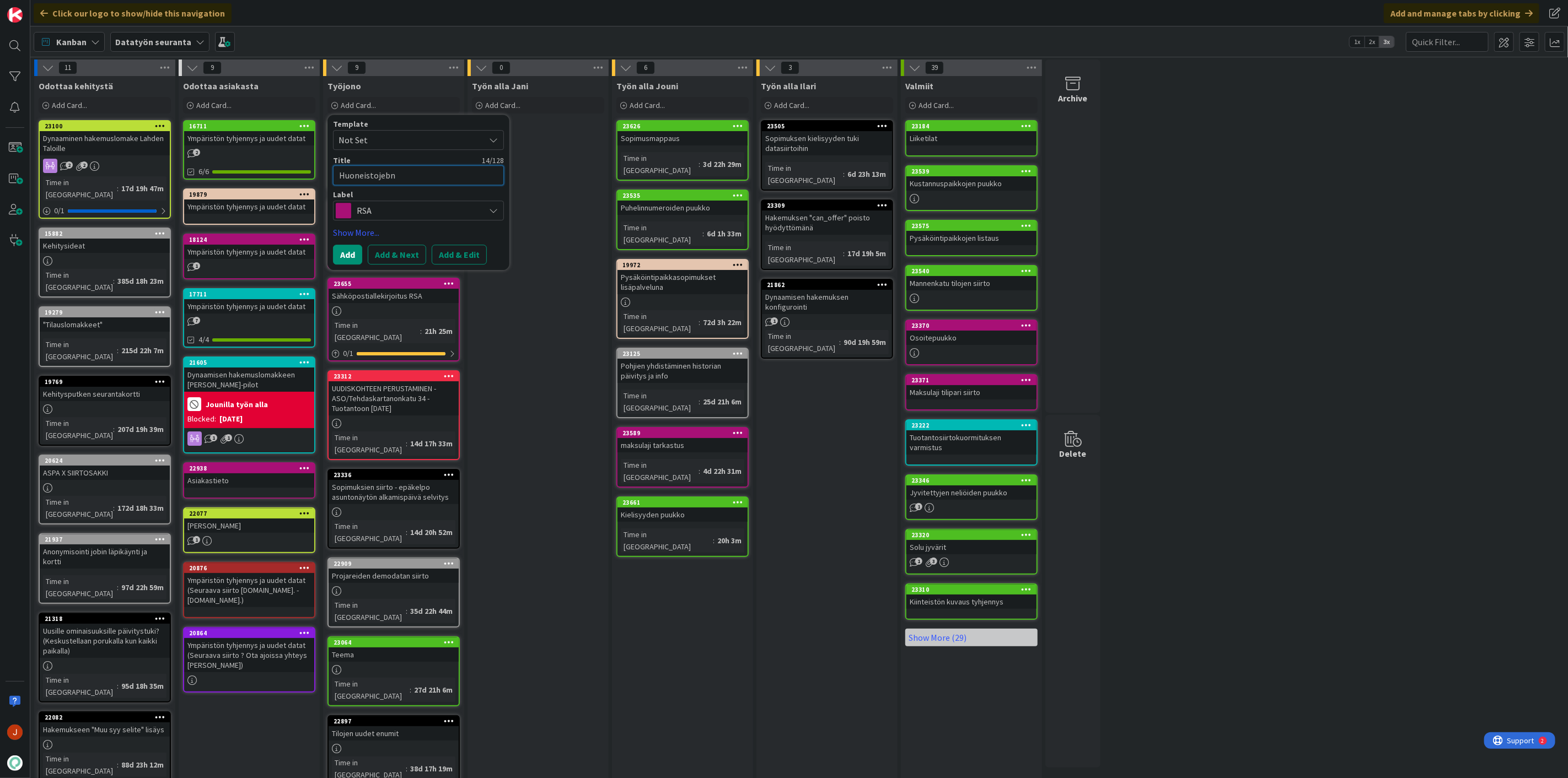
type textarea "Huoneistojebn"
type textarea "x"
type textarea "Huoneistojeb"
type textarea "x"
type textarea "Huoneistoje"
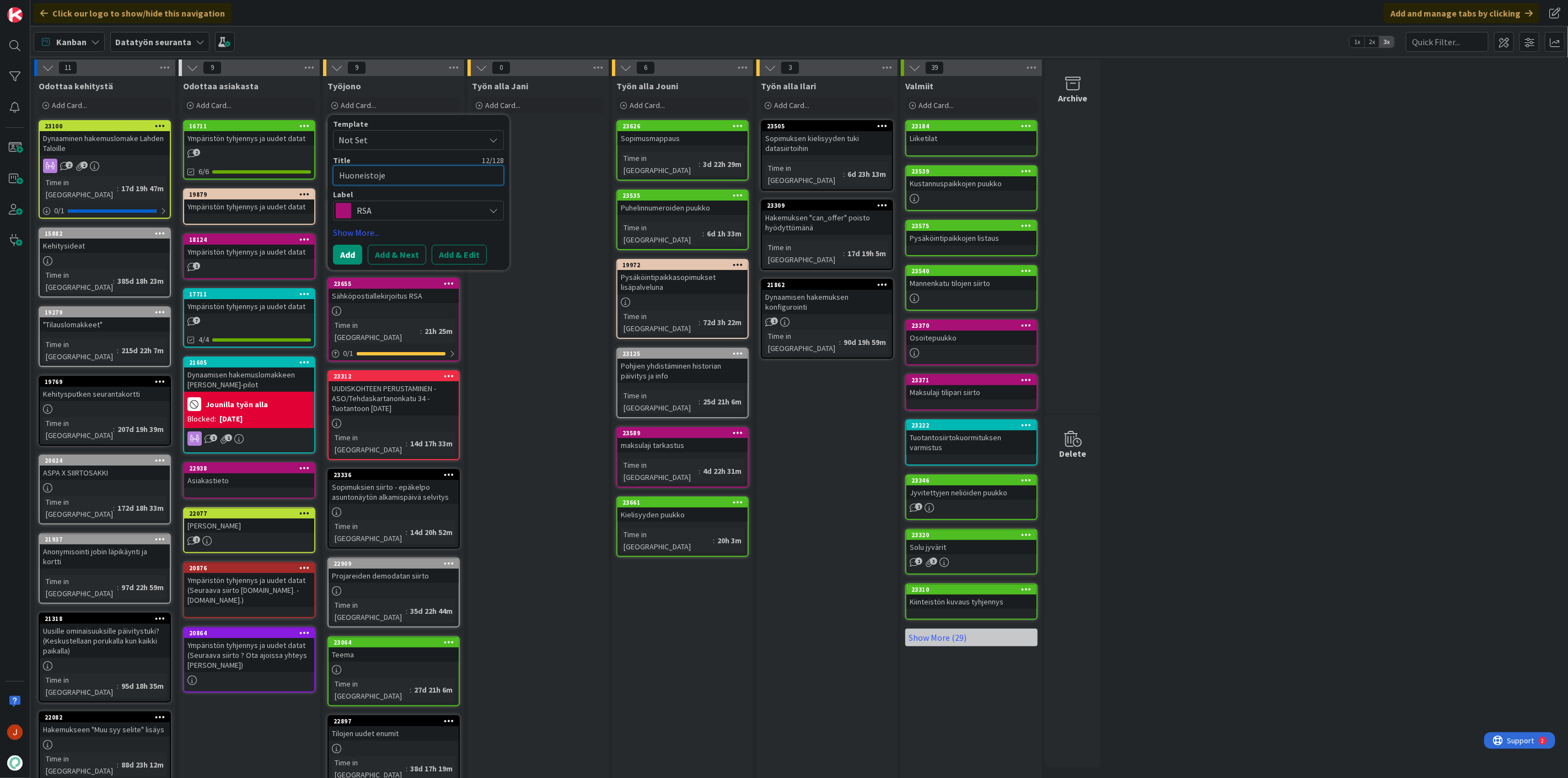
type textarea "x"
type textarea "Huoneistojen"
type textarea "x"
type textarea "Huoneistojen"
type textarea "x"
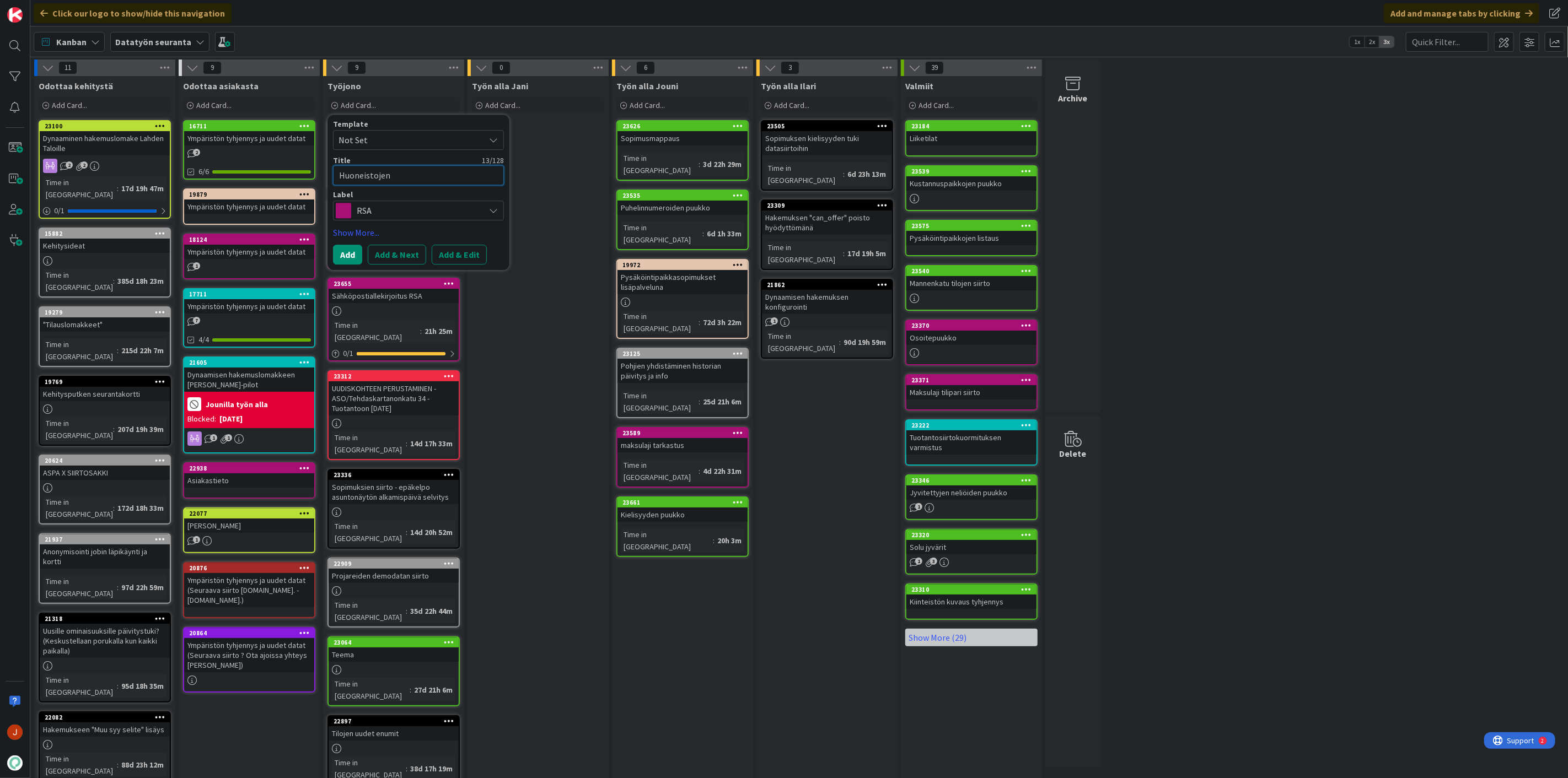
type textarea "Huoneistojen k"
type textarea "x"
type textarea "Huoneistojen ko"
type textarea "x"
type textarea "Huoneistojen kor"
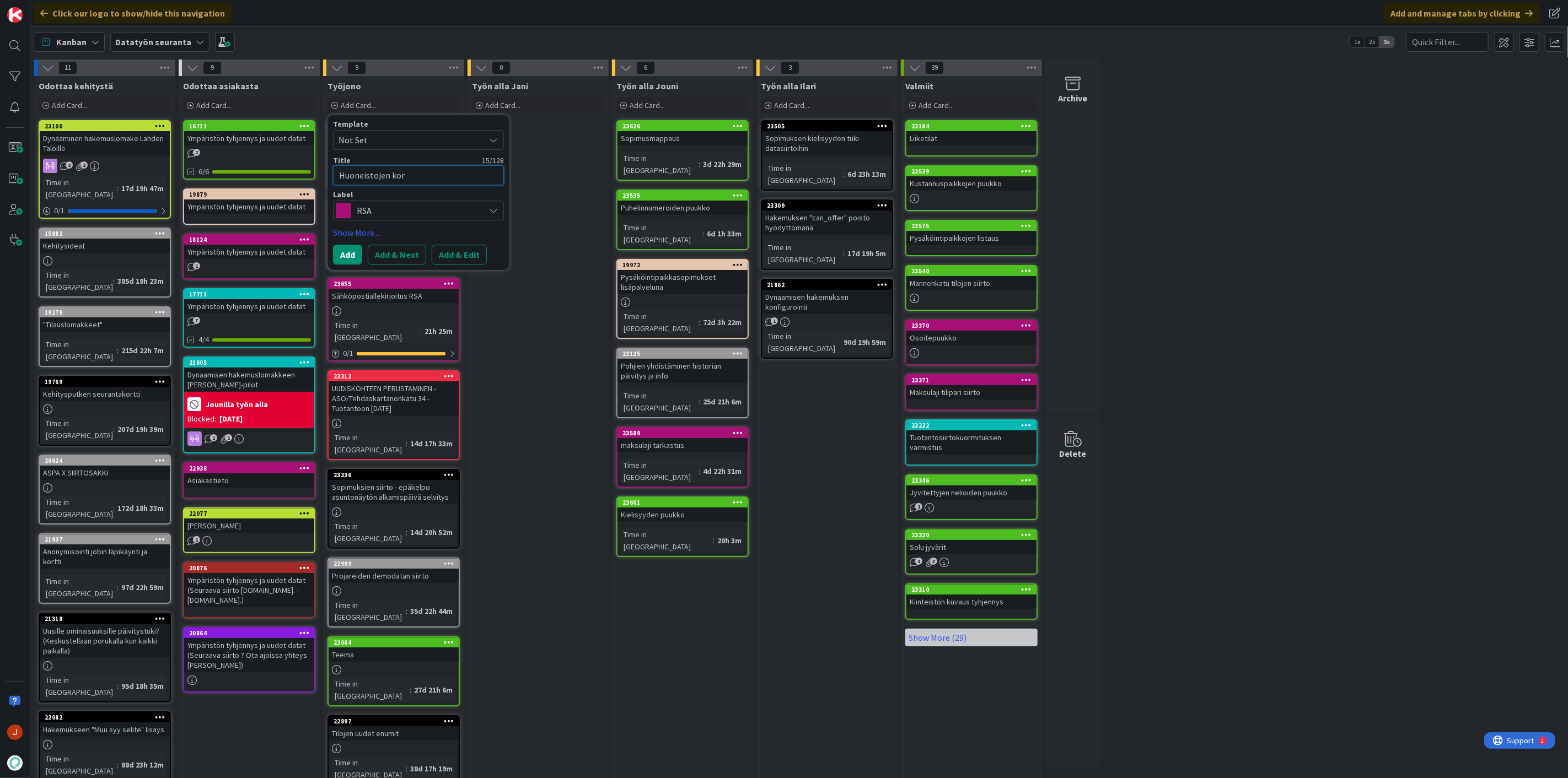
type textarea "x"
type textarea "Huoneistojen korj"
type textarea "x"
type textarea "Huoneistojen korja"
type textarea "x"
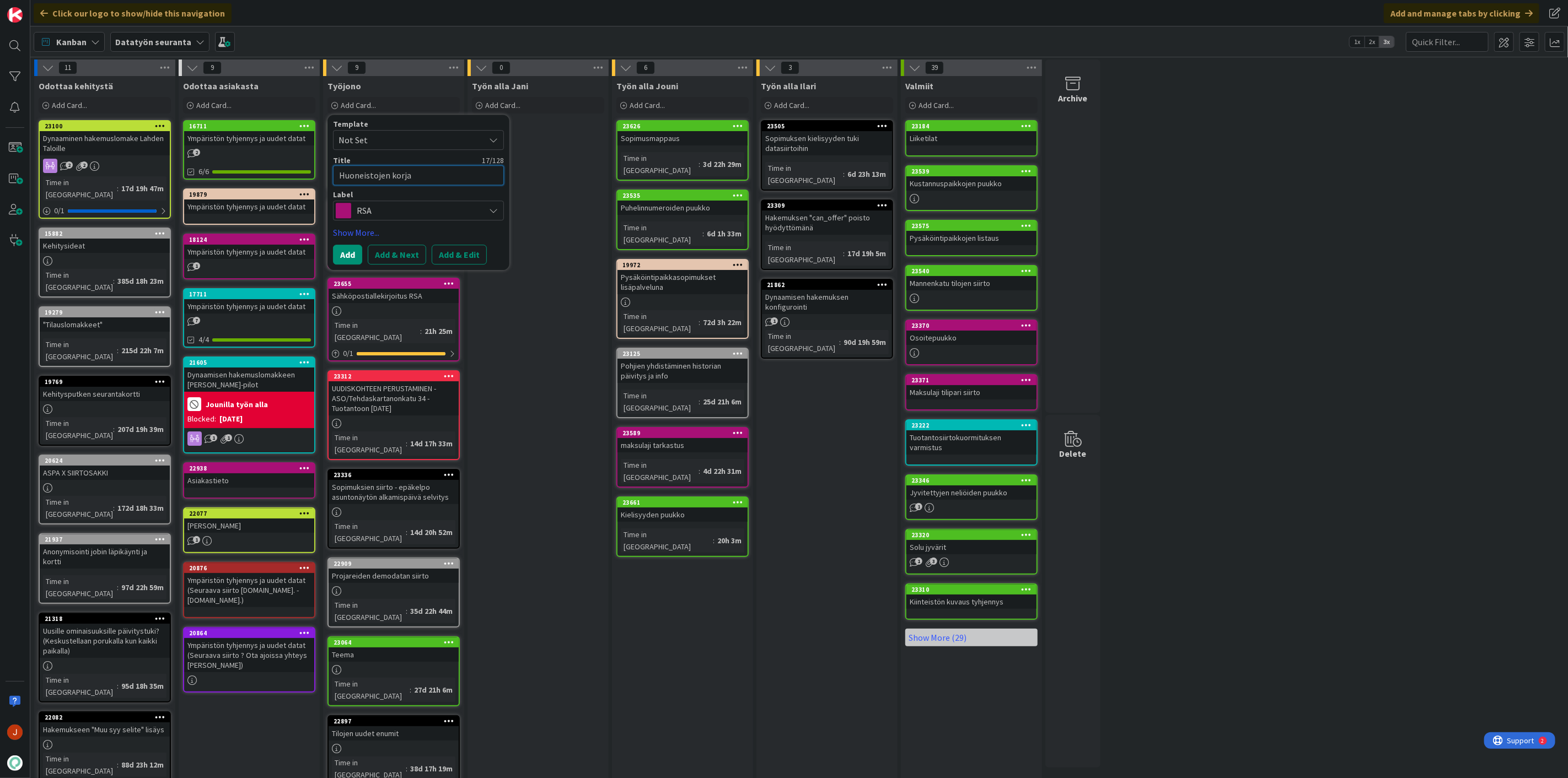
type textarea "Huoneistojen korjau"
type textarea "x"
type textarea "Huoneistojen korjaus"
click at [461, 252] on button "Add & Edit" at bounding box center [460, 254] width 55 height 20
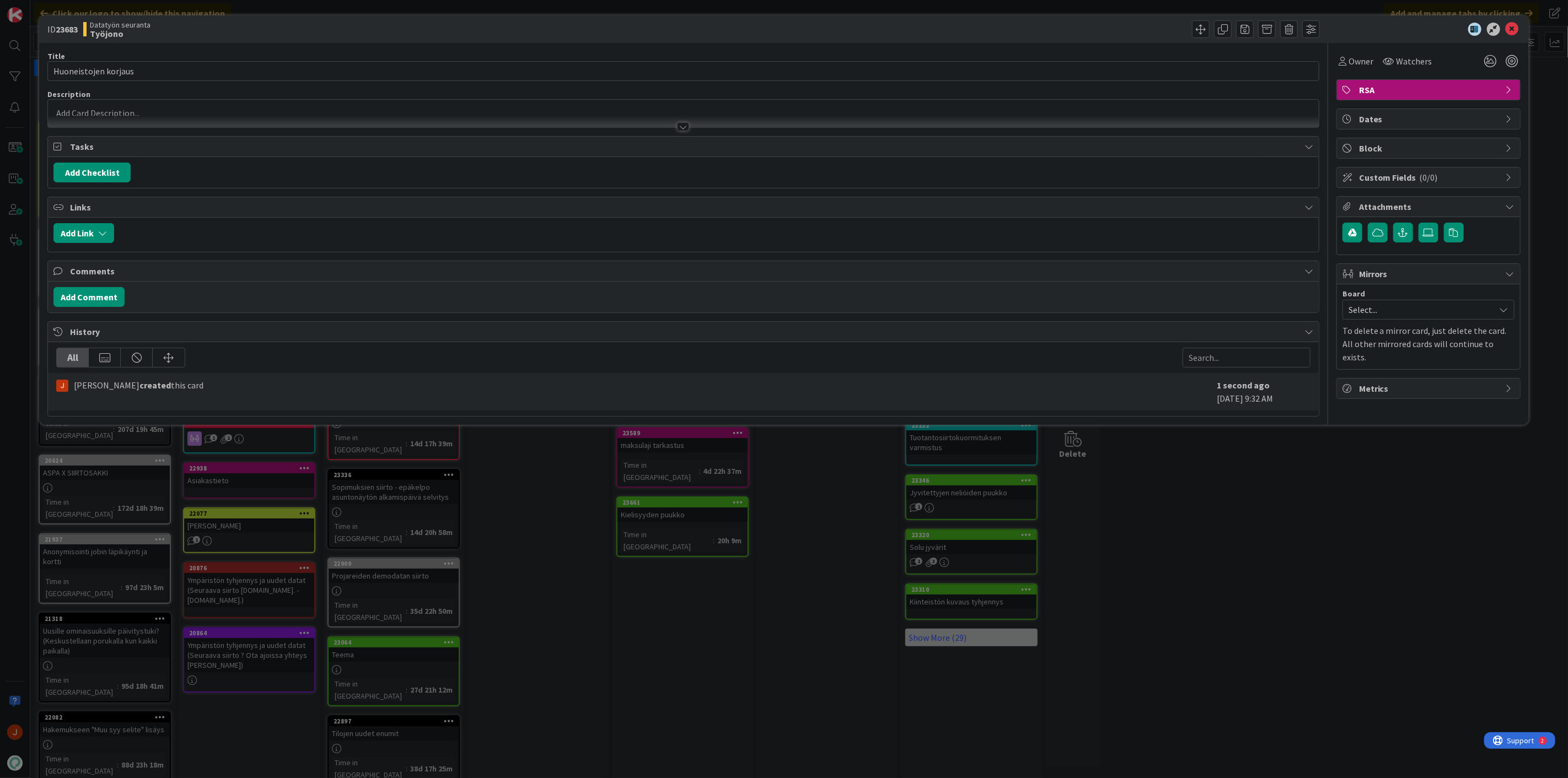
click at [107, 113] on p at bounding box center [683, 112] width 1259 height 12
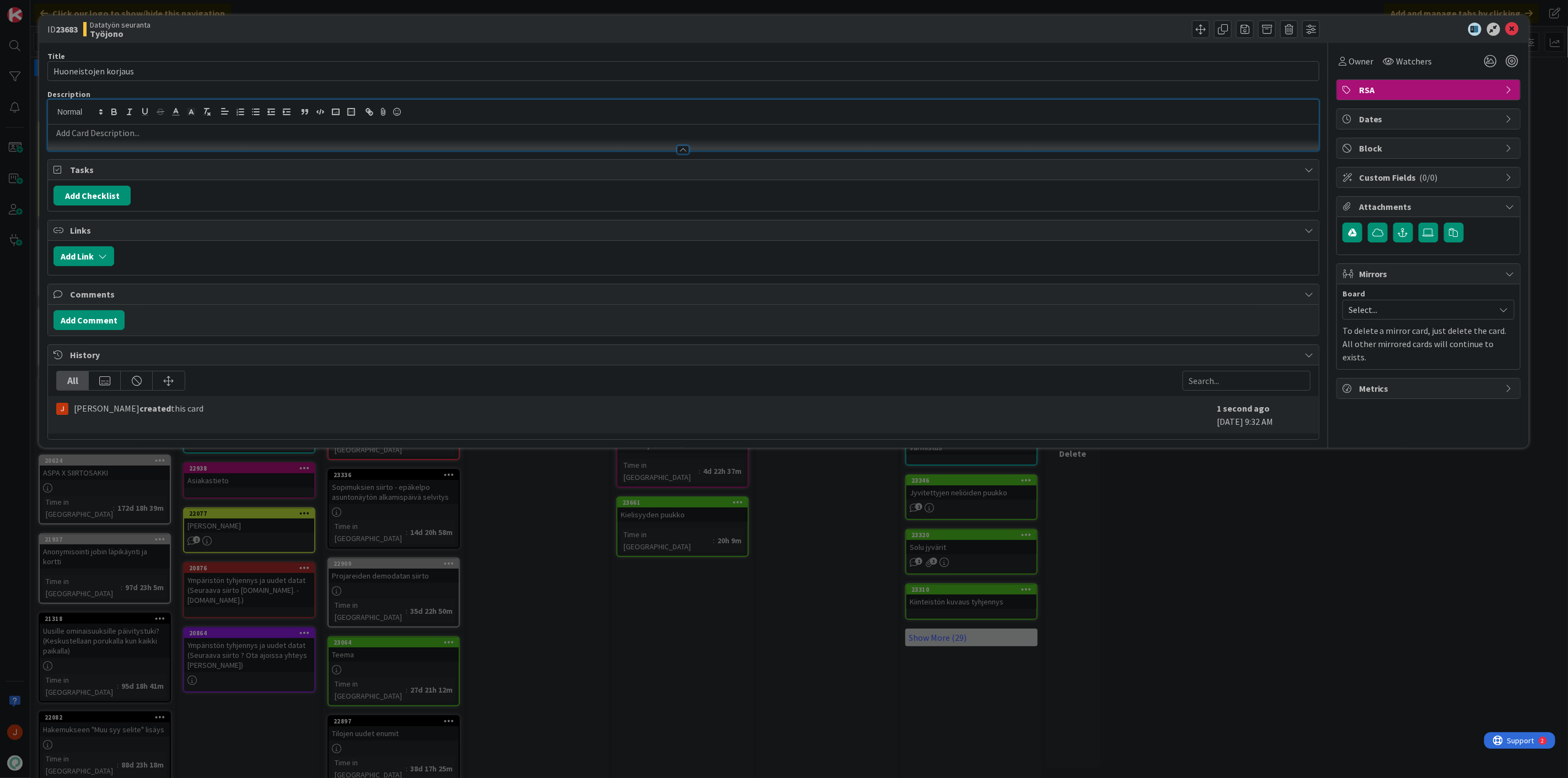
click at [119, 135] on p at bounding box center [683, 133] width 1259 height 12
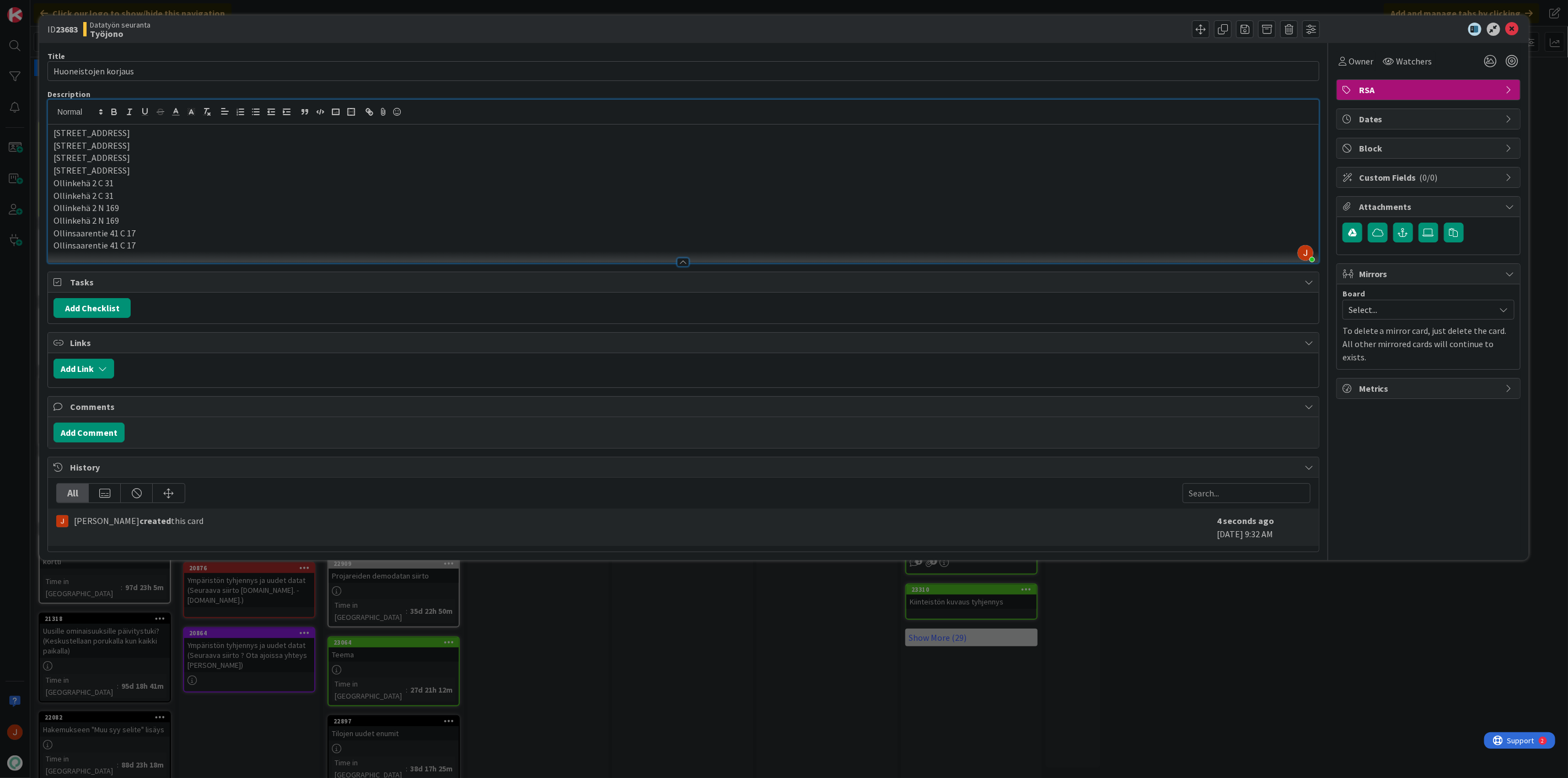
click at [52, 128] on div "Ouluntie 8 C 20 Ouluntie 8 C 20 Ouluntie 16 B 14 Ouluntie 16 B 14 Ollinkehä 2 C…" at bounding box center [683, 194] width 1270 height 139
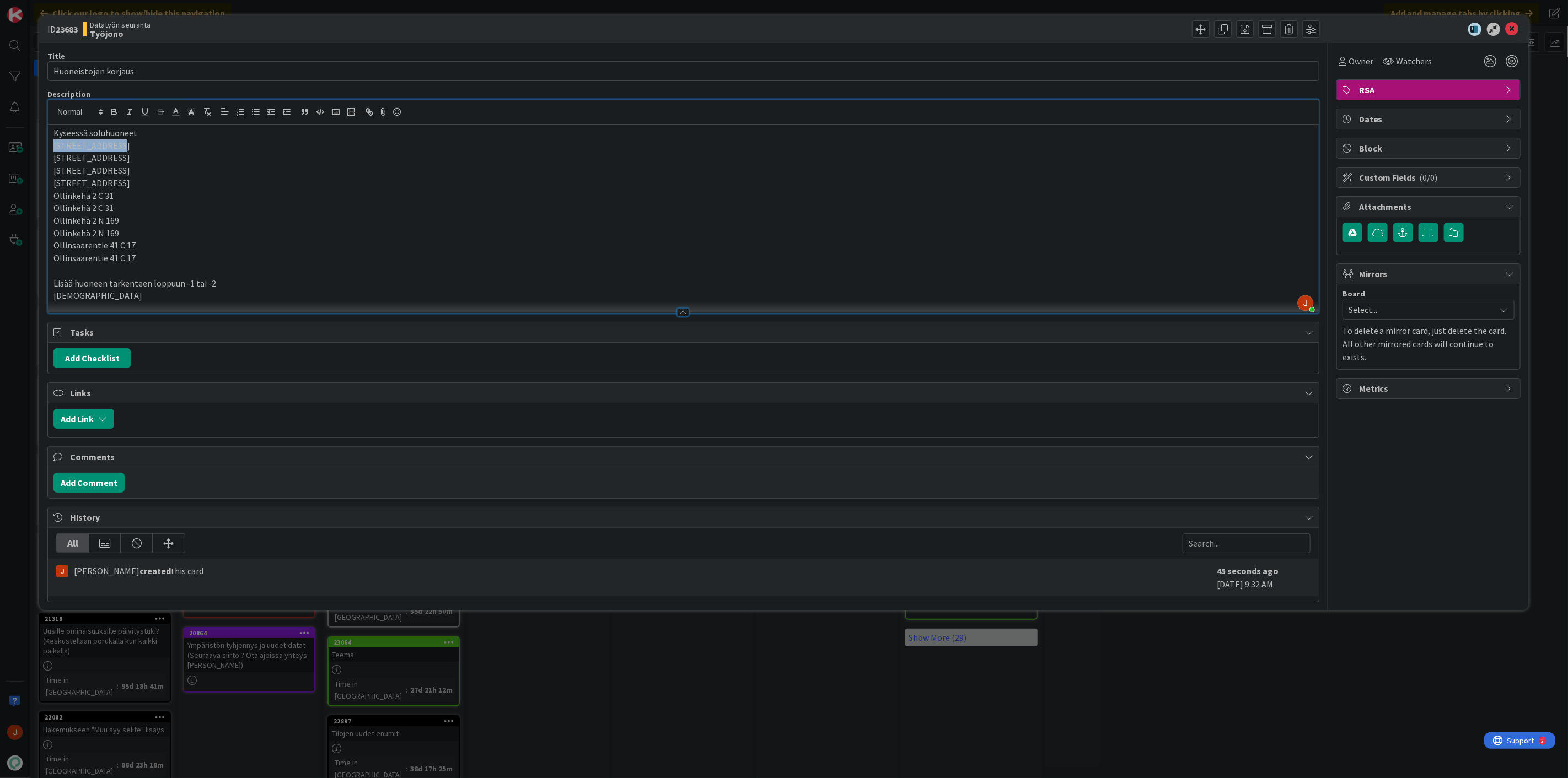
drag, startPoint x: 111, startPoint y: 144, endPoint x: 43, endPoint y: 144, distance: 68.0
click at [43, 144] on div "ID 23683 Datatyön seuranta Työjono Title 20 / 128 Huoneistojen korjaus Descript…" at bounding box center [784, 313] width 1490 height 595
copy p "Ouluntie 8 C 20"
click at [97, 301] on div at bounding box center [683, 307] width 1270 height 12
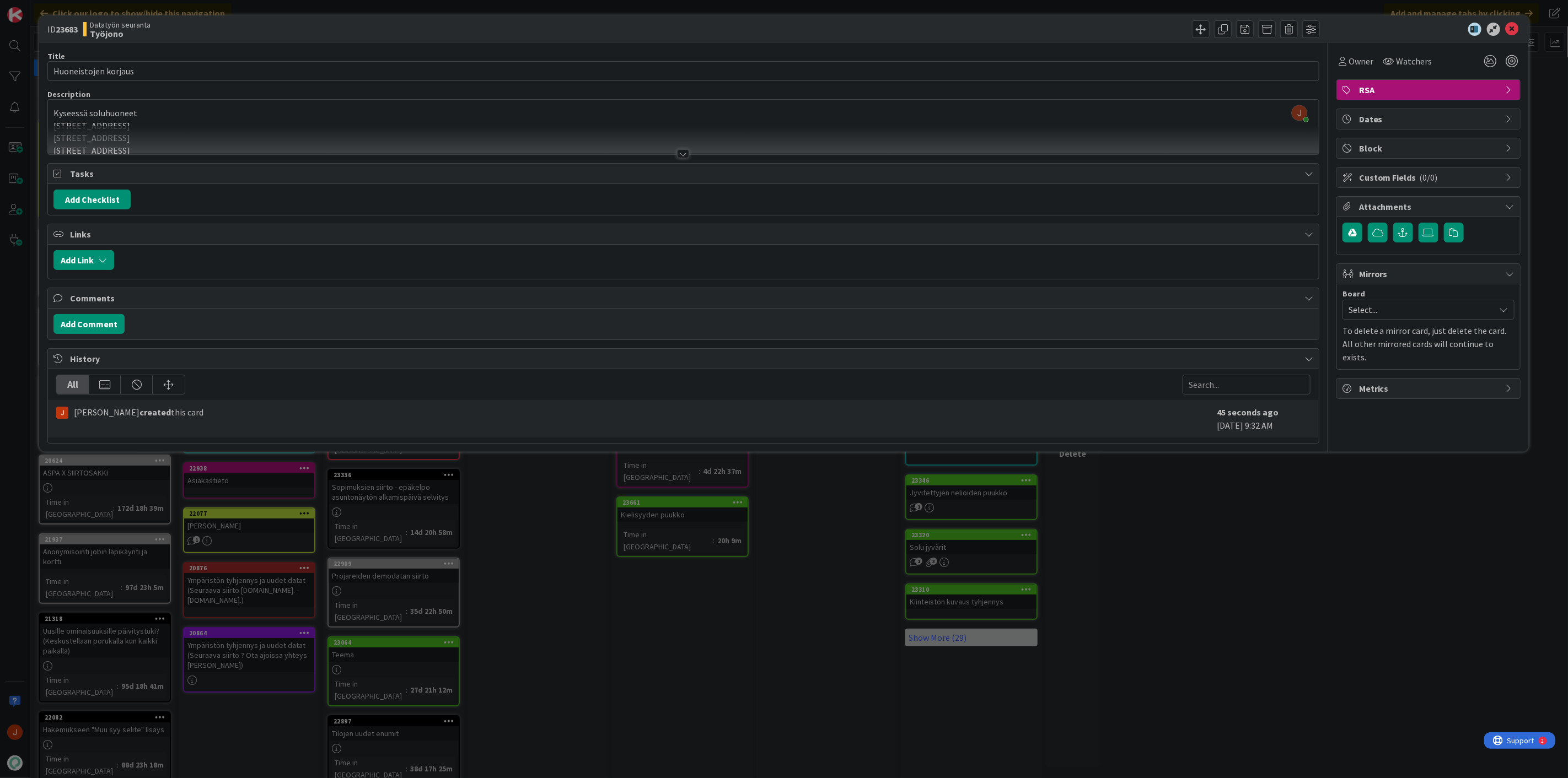
click at [686, 155] on div at bounding box center [682, 154] width 12 height 9
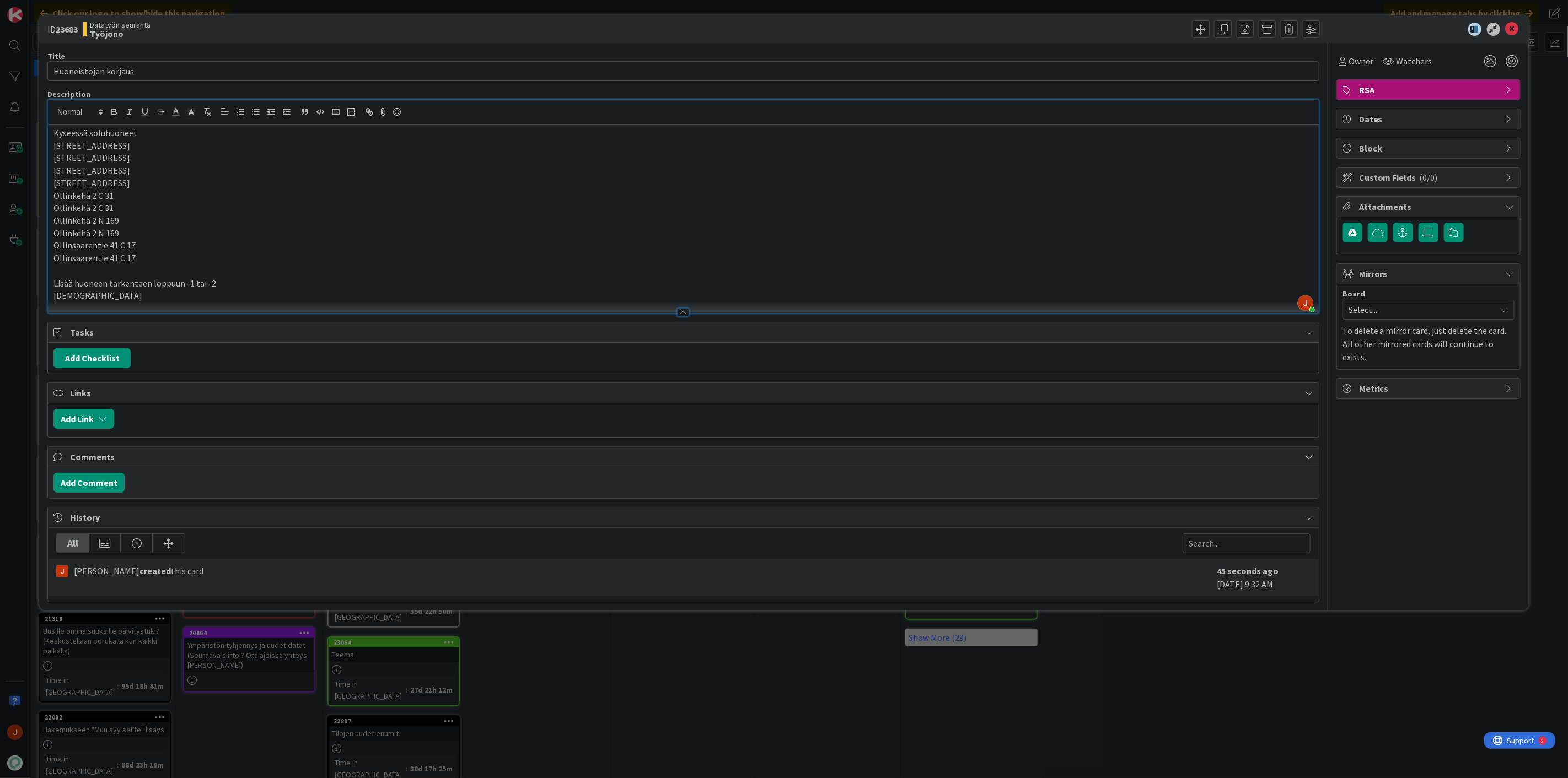
click at [85, 289] on p "Lisää huoneen tarkenteen loppuun -1 tai -2" at bounding box center [683, 283] width 1259 height 12
click at [81, 292] on p "Esim" at bounding box center [683, 295] width 1259 height 12
drag, startPoint x: 139, startPoint y: 290, endPoint x: 74, endPoint y: 295, distance: 65.2
click at [74, 295] on p "Esim Ouluntie 8 C 20 - 1 ja" at bounding box center [683, 295] width 1259 height 12
copy p "Ouluntie 8 C 20 - 1"
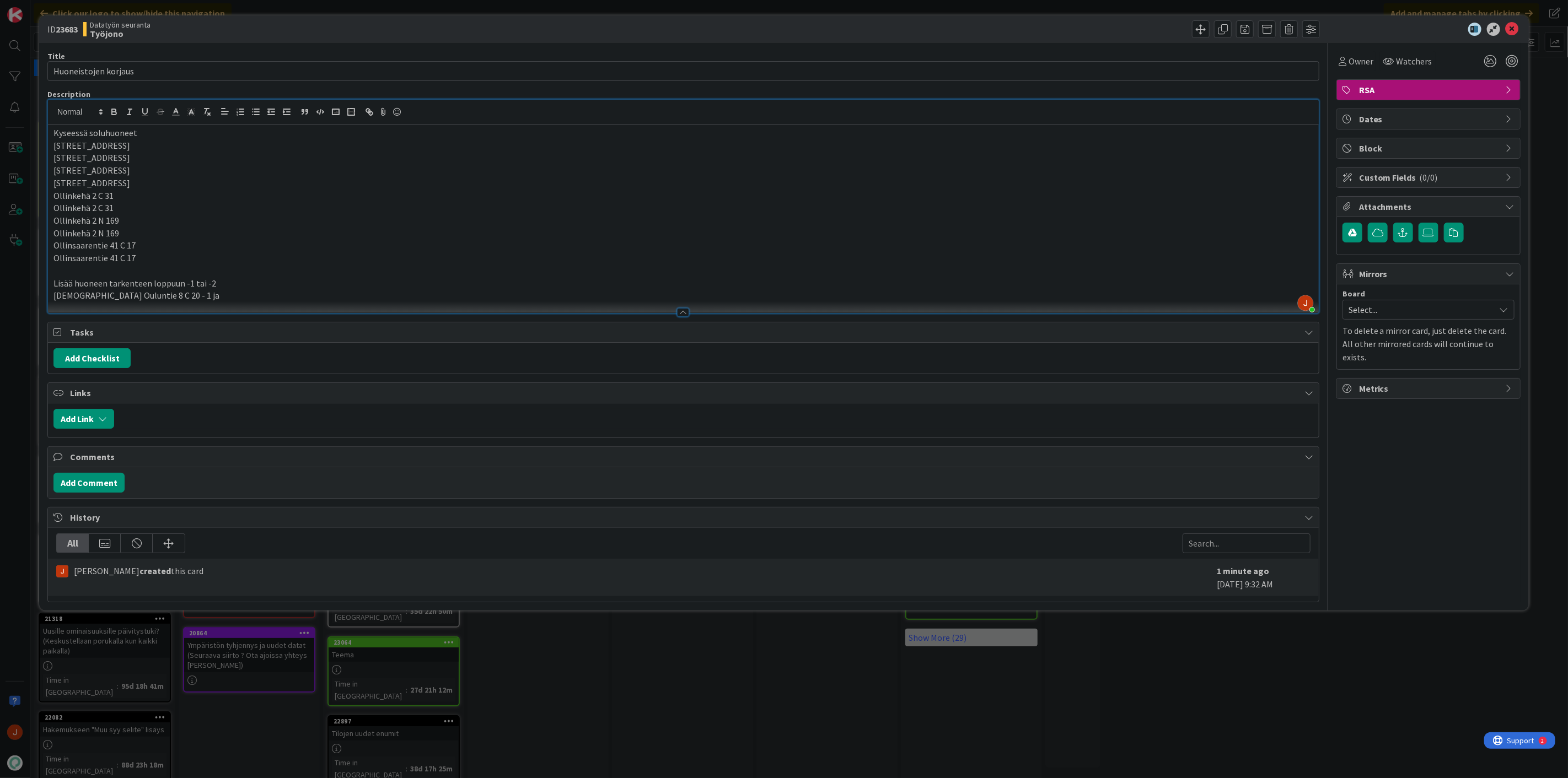
click at [179, 300] on p "Esim Ouluntie 8 C 20 - 1 ja" at bounding box center [683, 295] width 1259 height 12
click at [213, 296] on p "Esim Ouluntie 8 C 20 - 1 ja Ouluntie 8 C 20 - 1" at bounding box center [683, 295] width 1259 height 12
click at [127, 295] on p "Esim Ouluntie 8 C 20 - 1 ja Ouluntie 8 C 20 - 2" at bounding box center [683, 295] width 1259 height 12
click at [243, 289] on p "Lisää huoneen tarkenteen loppuun -1 tai -2" at bounding box center [683, 283] width 1259 height 12
drag, startPoint x: 230, startPoint y: 299, endPoint x: 218, endPoint y: 299, distance: 12.0
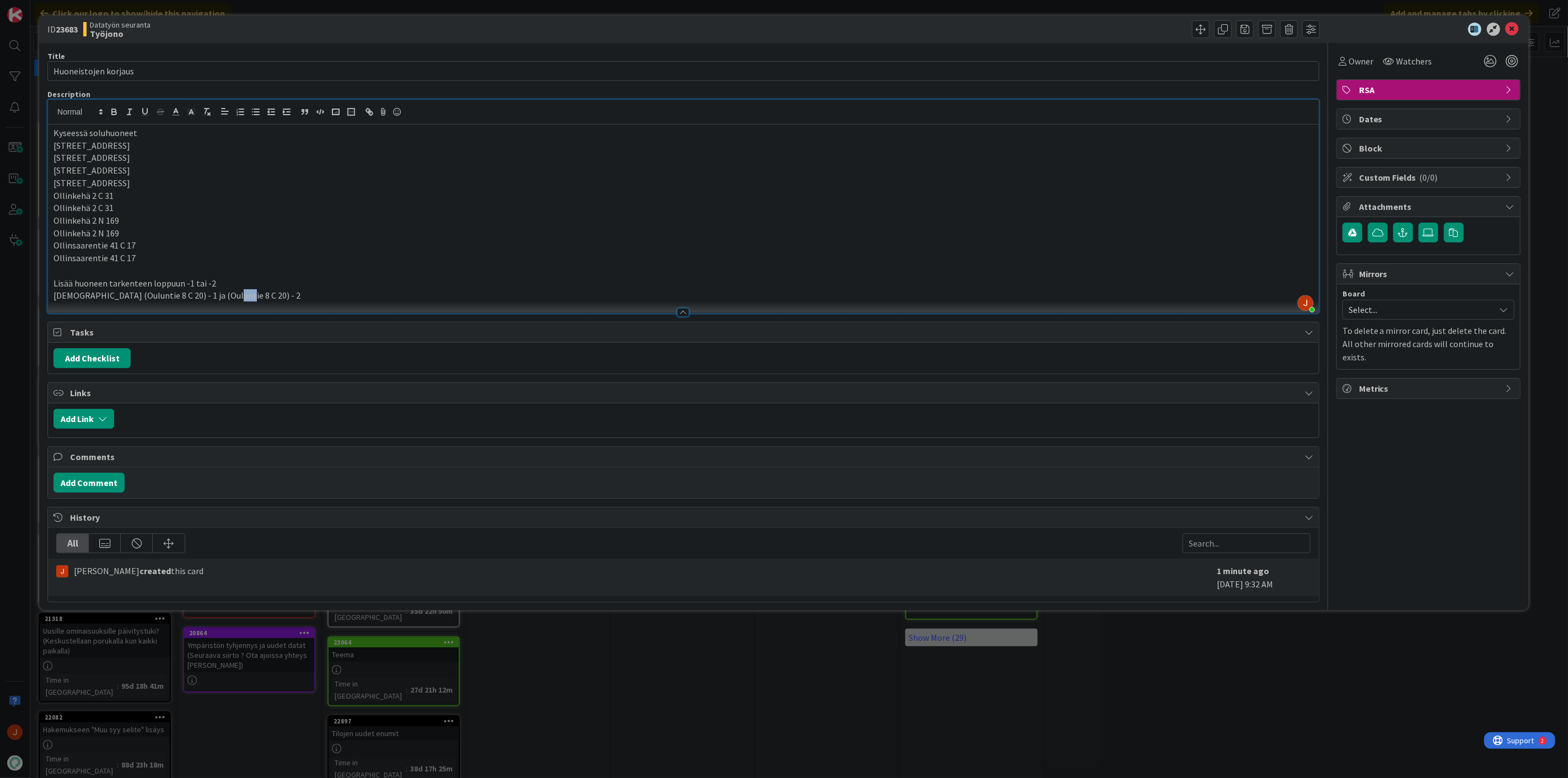
click at [218, 299] on p "Esim (Ouluntie 8 C 20) - 1 ja (Ouluntie 8 C 20) - 2" at bounding box center [683, 295] width 1259 height 12
drag, startPoint x: 144, startPoint y: 296, endPoint x: 136, endPoint y: 296, distance: 8.0
click at [136, 296] on p "Esim (Ouluntie 8 C 20) - 1 ja (Ouluntie 8 C 20) - 2" at bounding box center [683, 295] width 1259 height 12
click at [134, 293] on p "Esim (Ouluntie 8 C 20) - 1 ja (Ouluntie 8 C 20) - 2" at bounding box center [683, 295] width 1259 height 12
click at [120, 295] on p "Esim (Ouluntie 8 C 20 - 1 ja (Ouluntie 8 C 20) - 2" at bounding box center [683, 295] width 1259 height 12
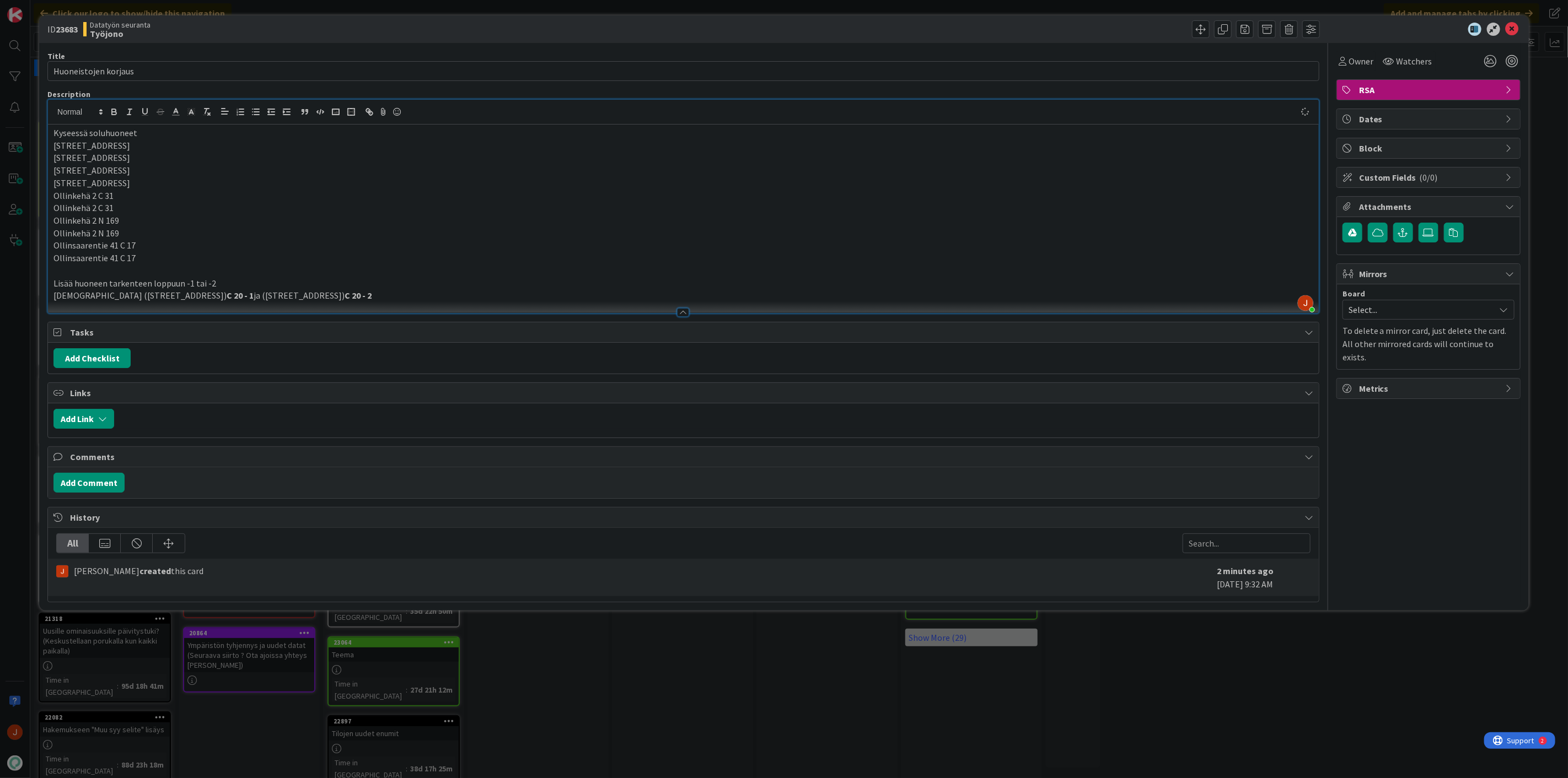
click at [279, 290] on p "Esim (Ouluntie 8) C 20 - 1 ja (Ouluntie 8) C 20 - 2" at bounding box center [683, 295] width 1259 height 12
click at [319, 285] on p "Lisää huoneen tarkenteen loppuun -1 tai -2" at bounding box center [683, 283] width 1259 height 12
click at [311, 290] on p "Esim (Ouluntie 8) C 20 - 1 ja (Ouluntie 8) C 20 - 2" at bounding box center [683, 295] width 1259 height 12
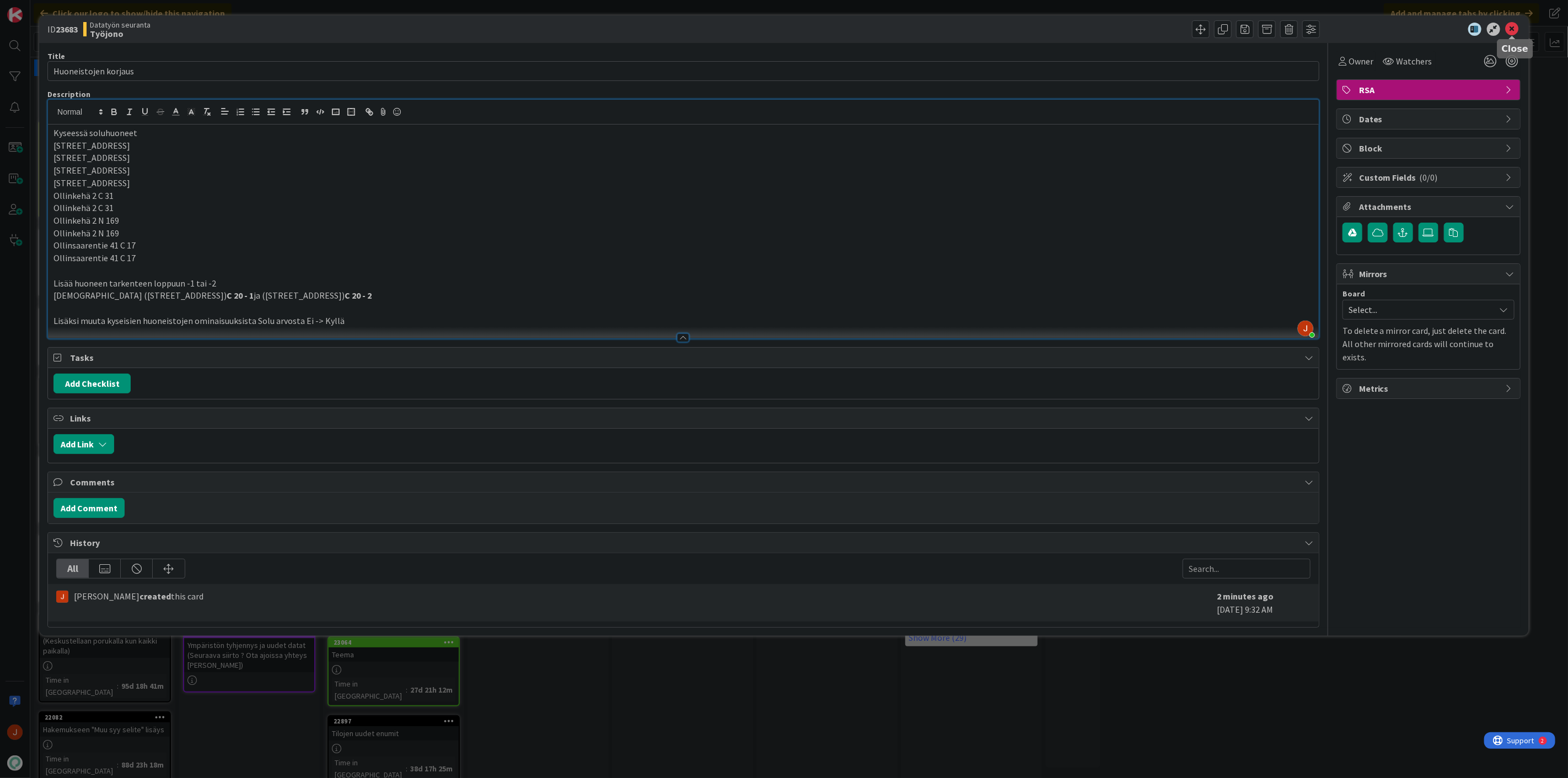
click at [1511, 25] on icon at bounding box center [1512, 29] width 13 height 13
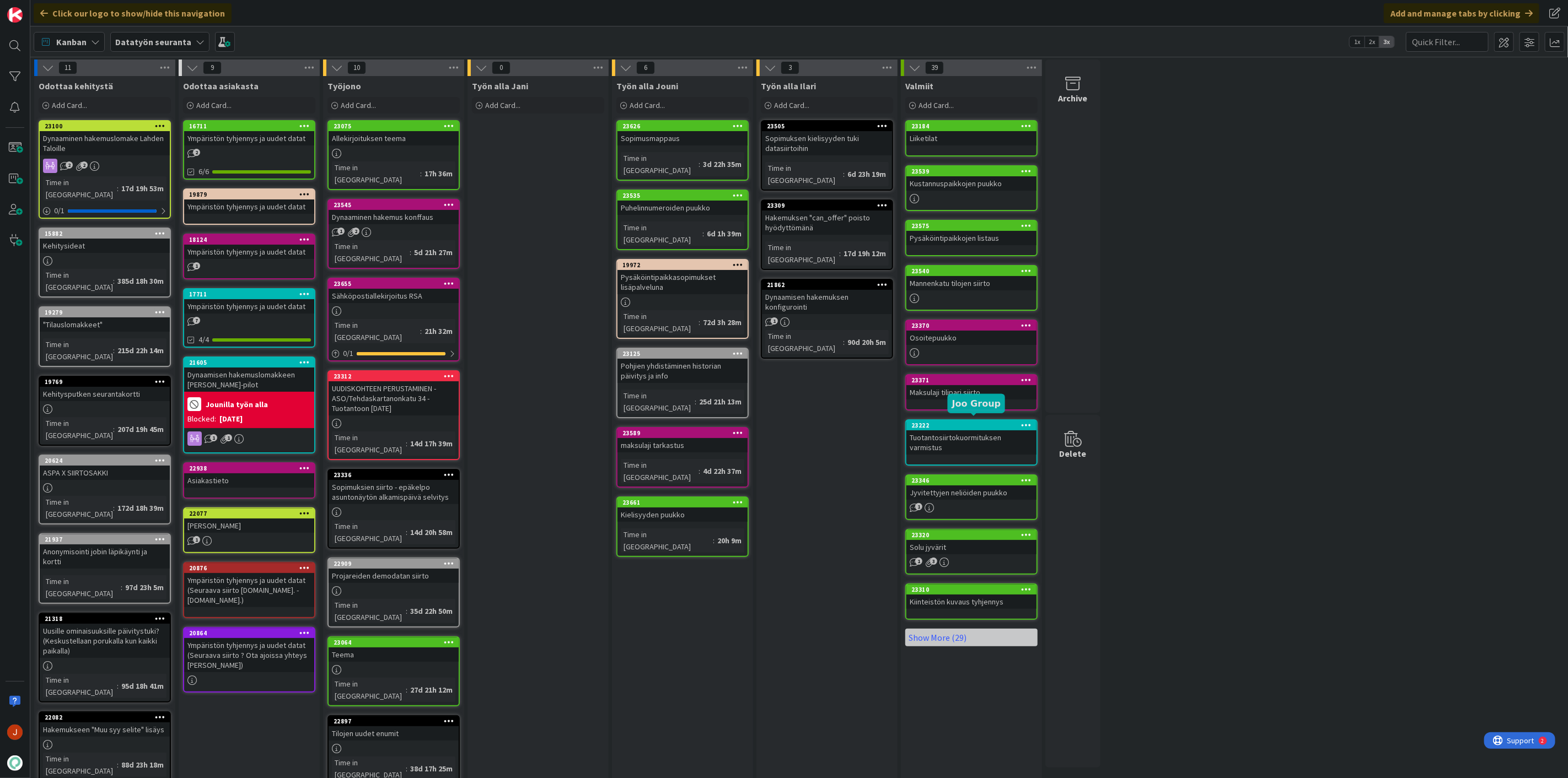
click at [601, 555] on div "Työn alla Jani Add Card..." at bounding box center [538, 535] width 141 height 918
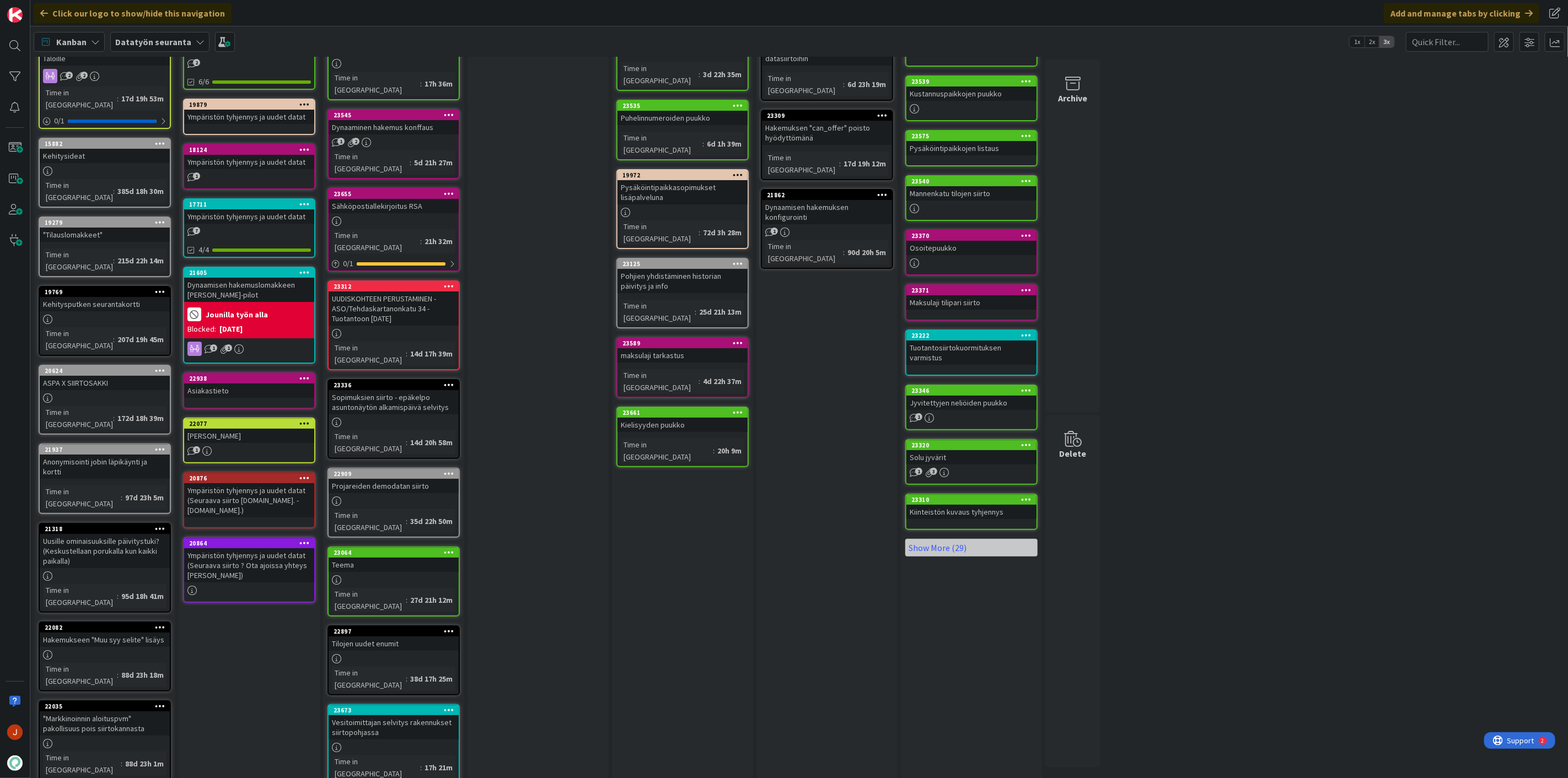
click at [502, 594] on div "Työn alla Jani Add Card..." at bounding box center [538, 445] width 141 height 918
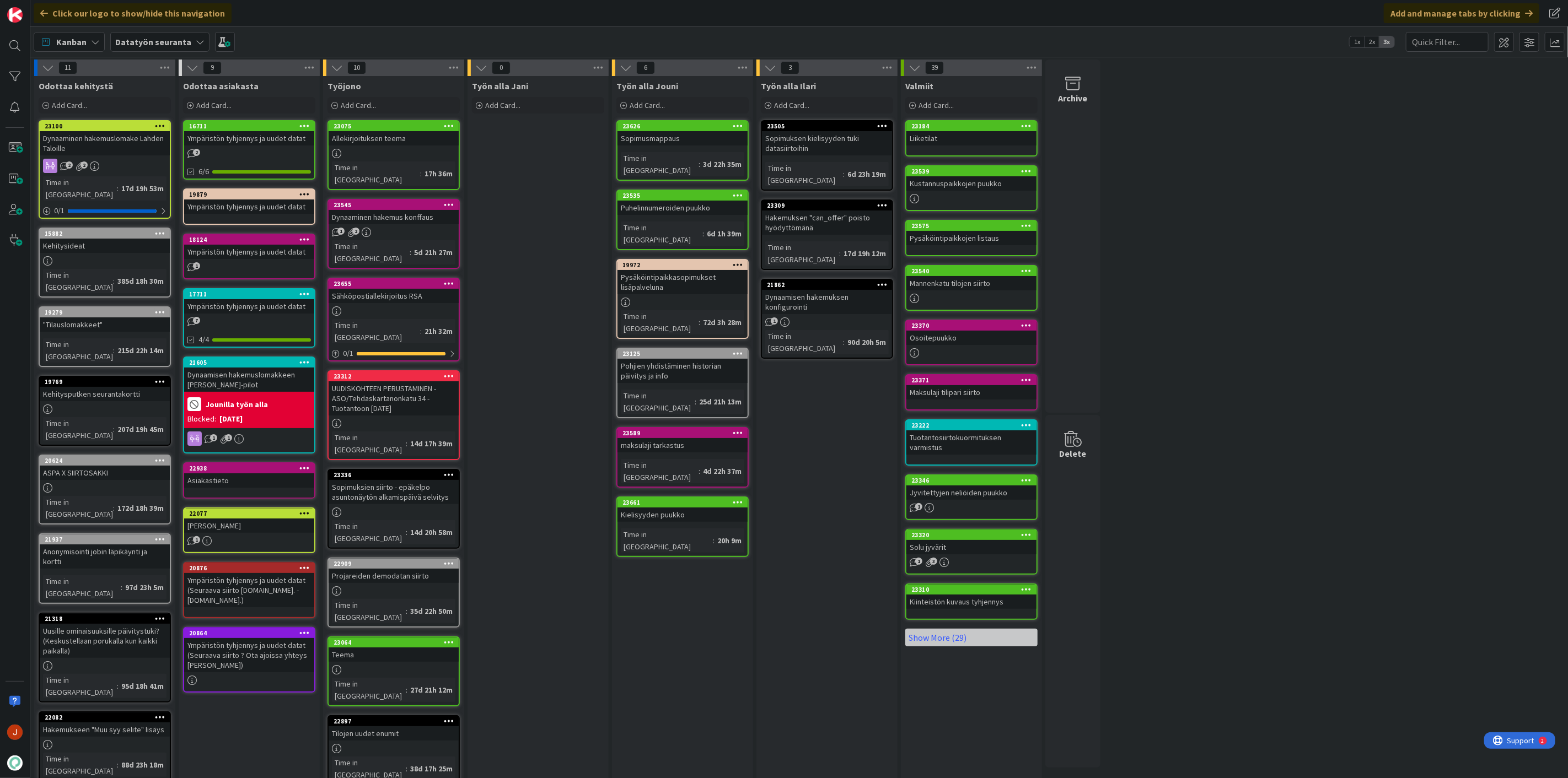
click at [542, 327] on div "Työn alla Jani Add Card..." at bounding box center [538, 535] width 141 height 918
click at [686, 134] on div "Sopimusmappaus" at bounding box center [682, 139] width 130 height 15
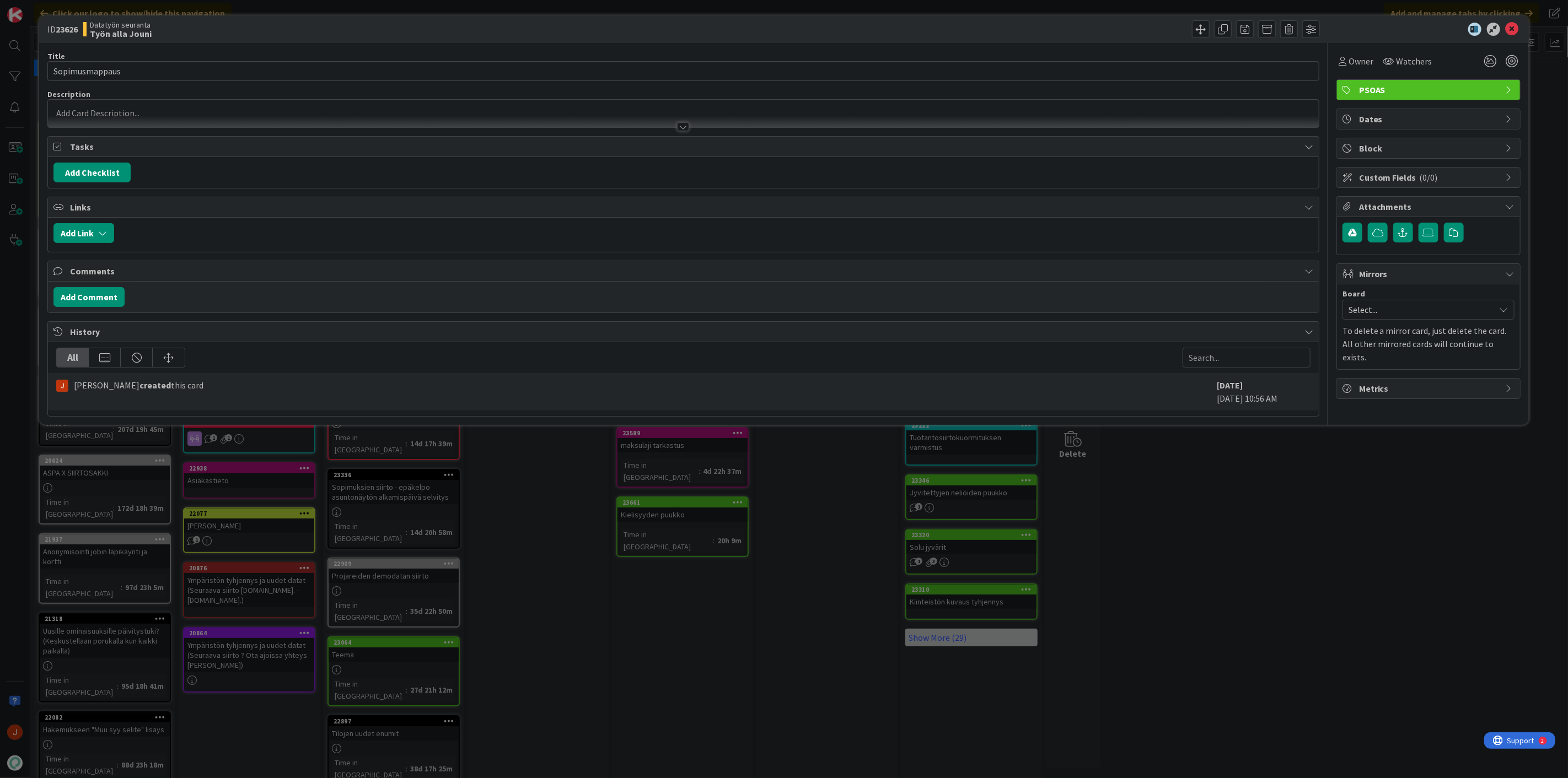
click at [679, 125] on div at bounding box center [682, 127] width 12 height 9
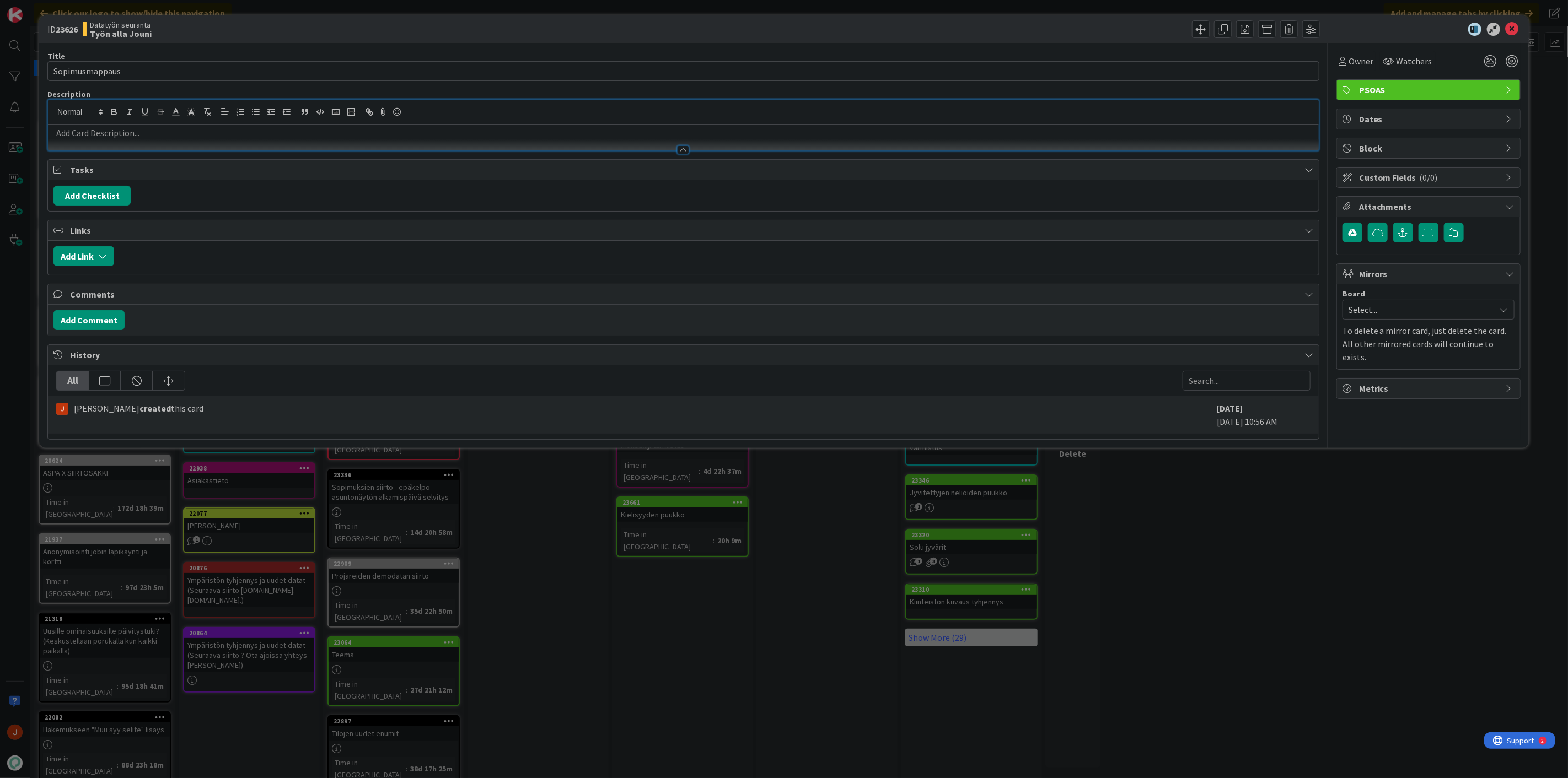
click at [680, 125] on div at bounding box center [683, 138] width 1270 height 26
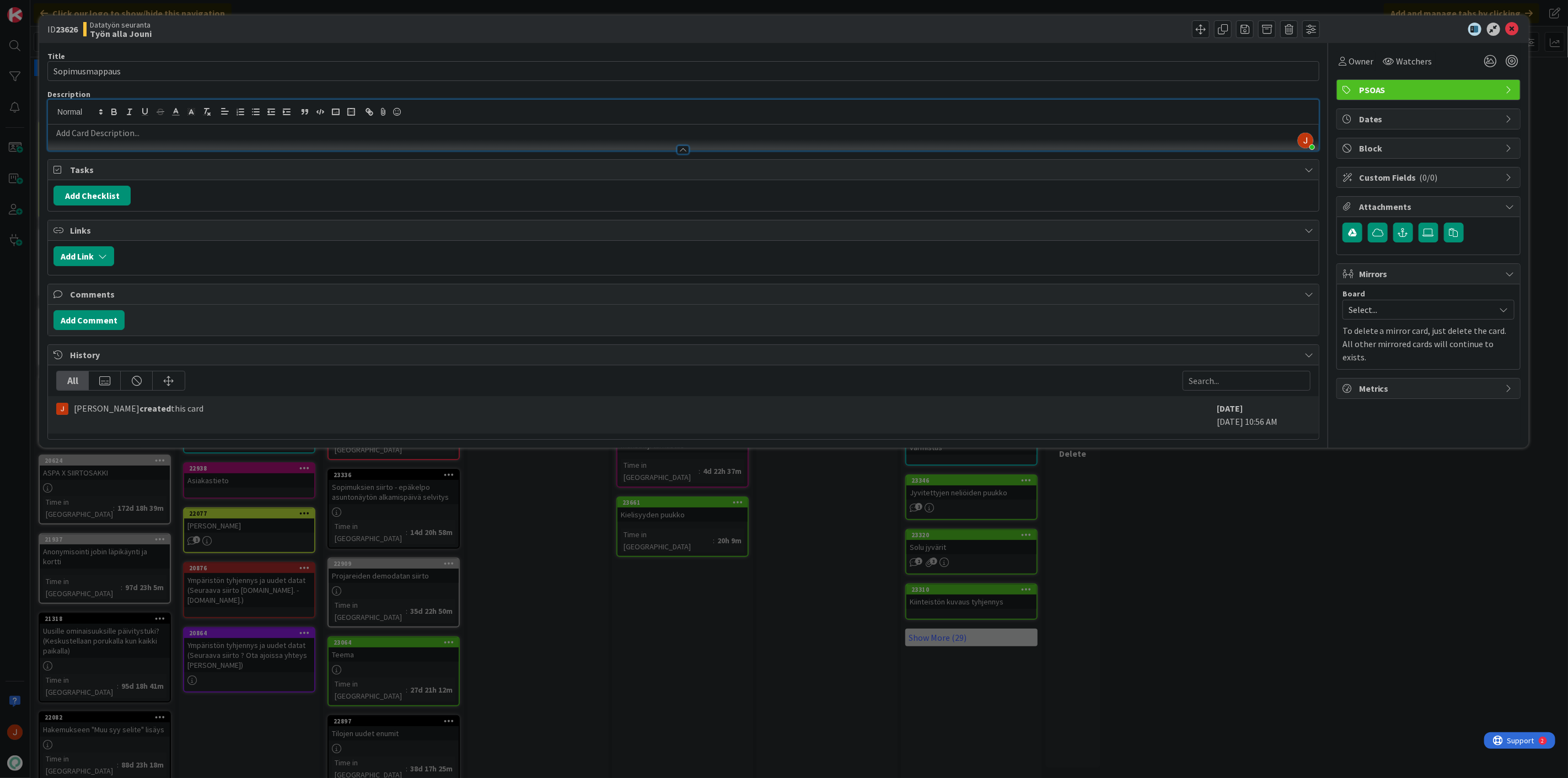
click at [680, 125] on div at bounding box center [683, 138] width 1270 height 26
click at [1511, 26] on icon at bounding box center [1512, 29] width 13 height 13
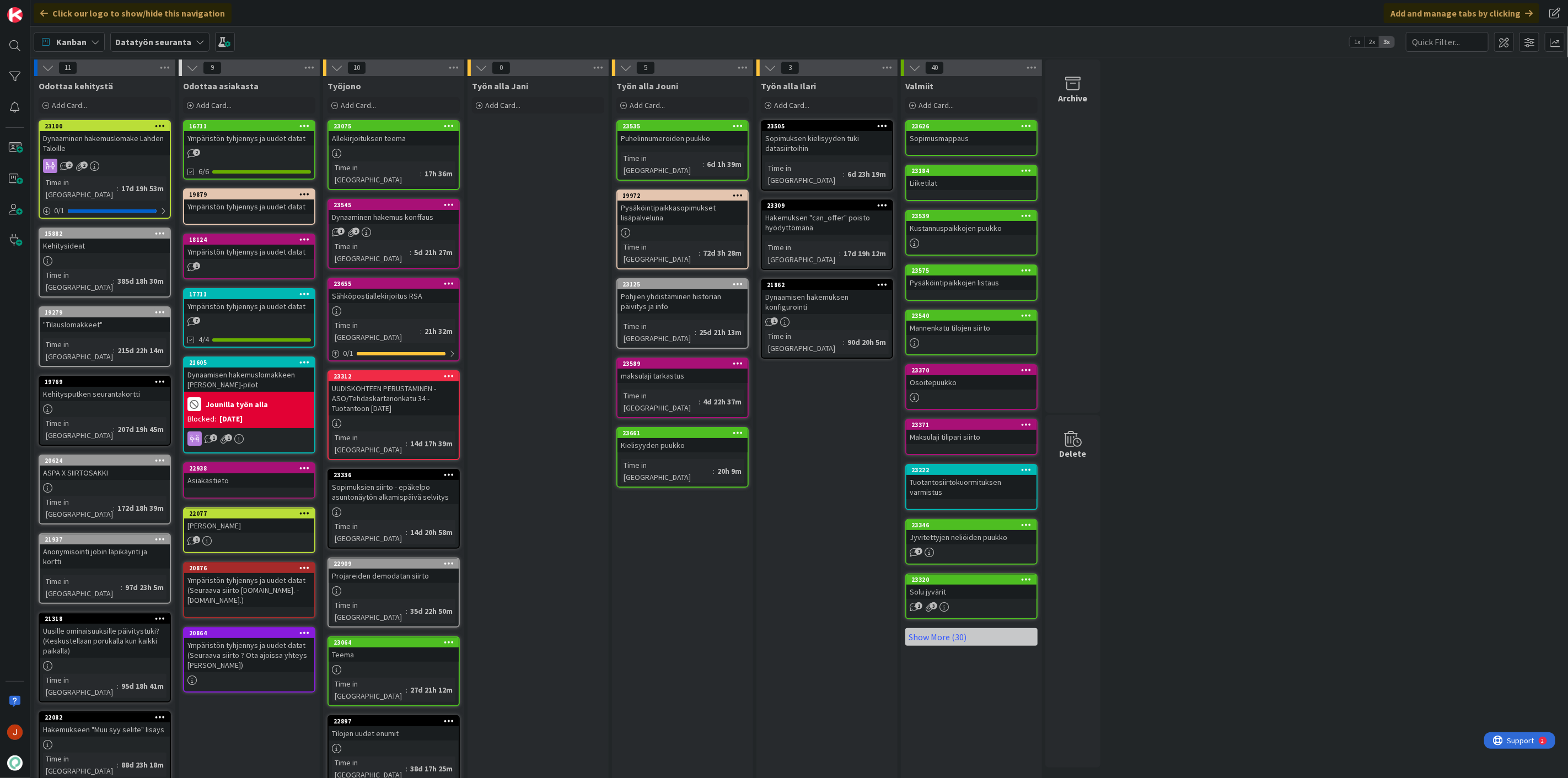
click at [818, 487] on div "Työn alla Ilari Add Card... 23505 Sopimuksen kielisyyden tuki datasiirtoihin Ti…" at bounding box center [827, 535] width 141 height 918
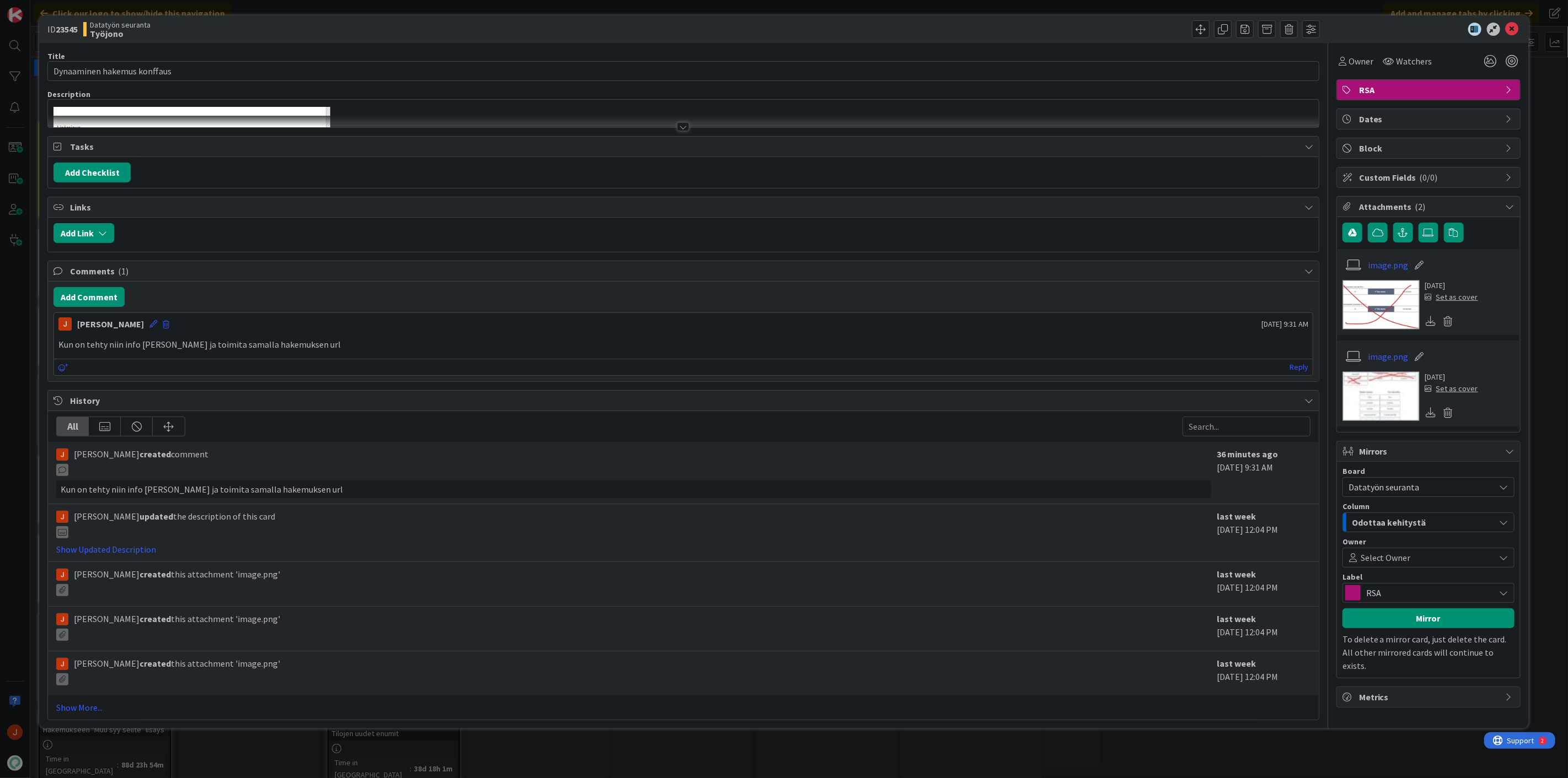
click at [65, 28] on b "23545" at bounding box center [67, 29] width 22 height 11
click at [62, 28] on b "23545" at bounding box center [67, 29] width 22 height 11
copy b "23545"
click at [1514, 30] on icon at bounding box center [1512, 29] width 13 height 13
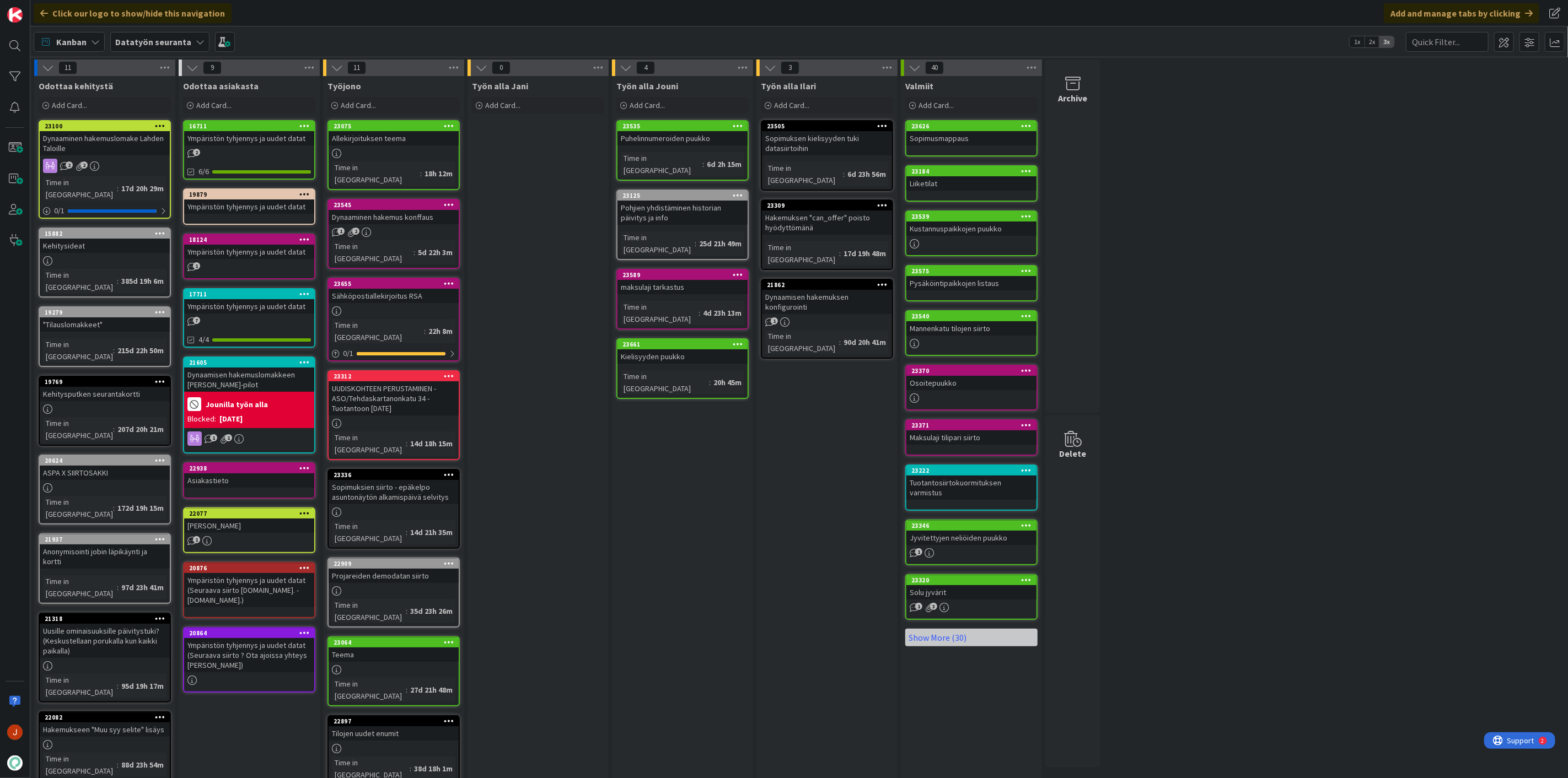
click at [587, 510] on div "Työn alla Jani Add Card..." at bounding box center [538, 535] width 141 height 918
click at [693, 443] on div "Työn alla Jouni Add Card... 23535 Puhelinnumeroiden puukko Time in Column : 6d …" at bounding box center [682, 535] width 141 height 918
click at [563, 323] on div "Työn alla Jani Add Card..." at bounding box center [538, 535] width 141 height 918
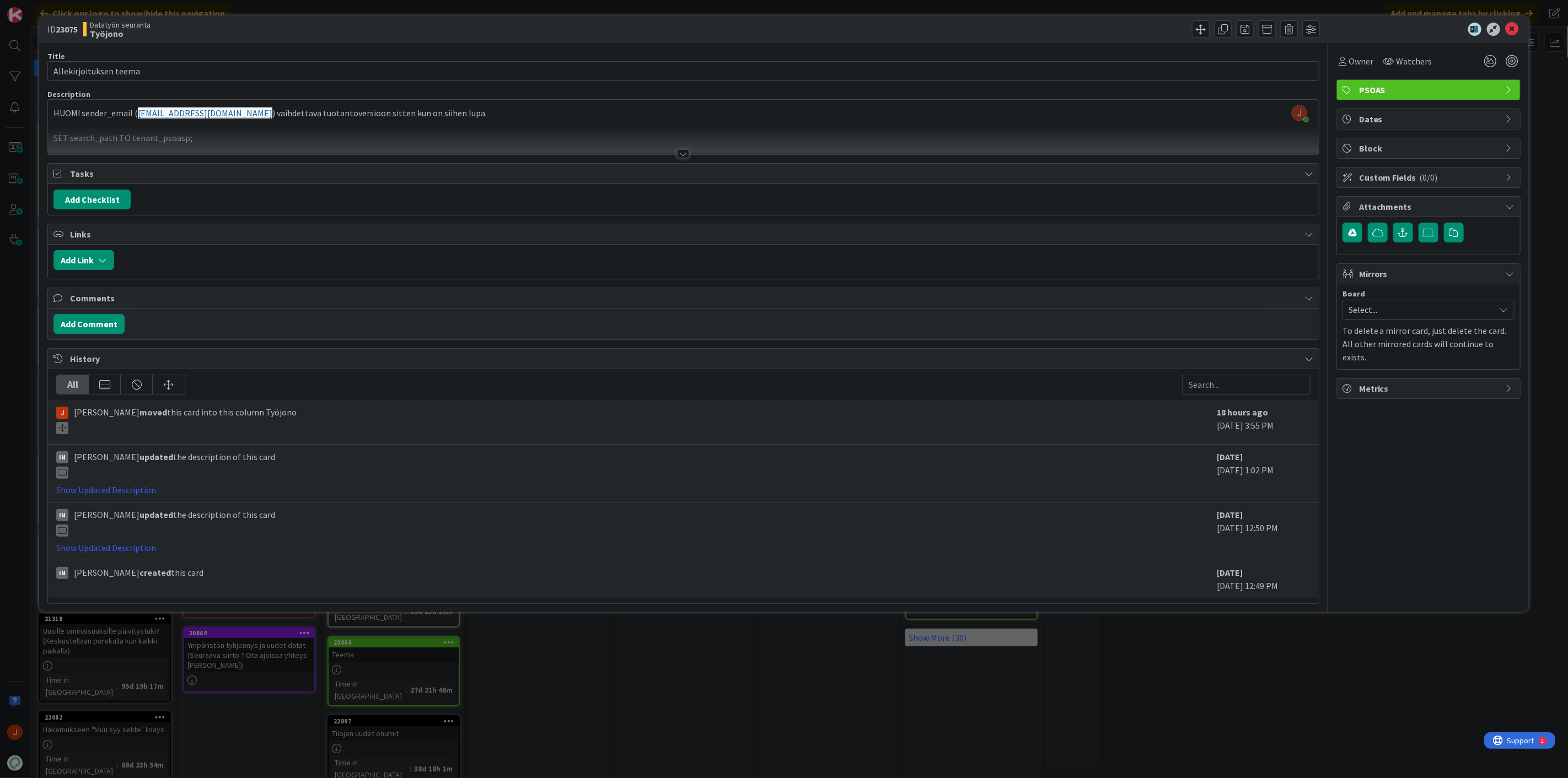
click at [680, 152] on div at bounding box center [682, 154] width 12 height 9
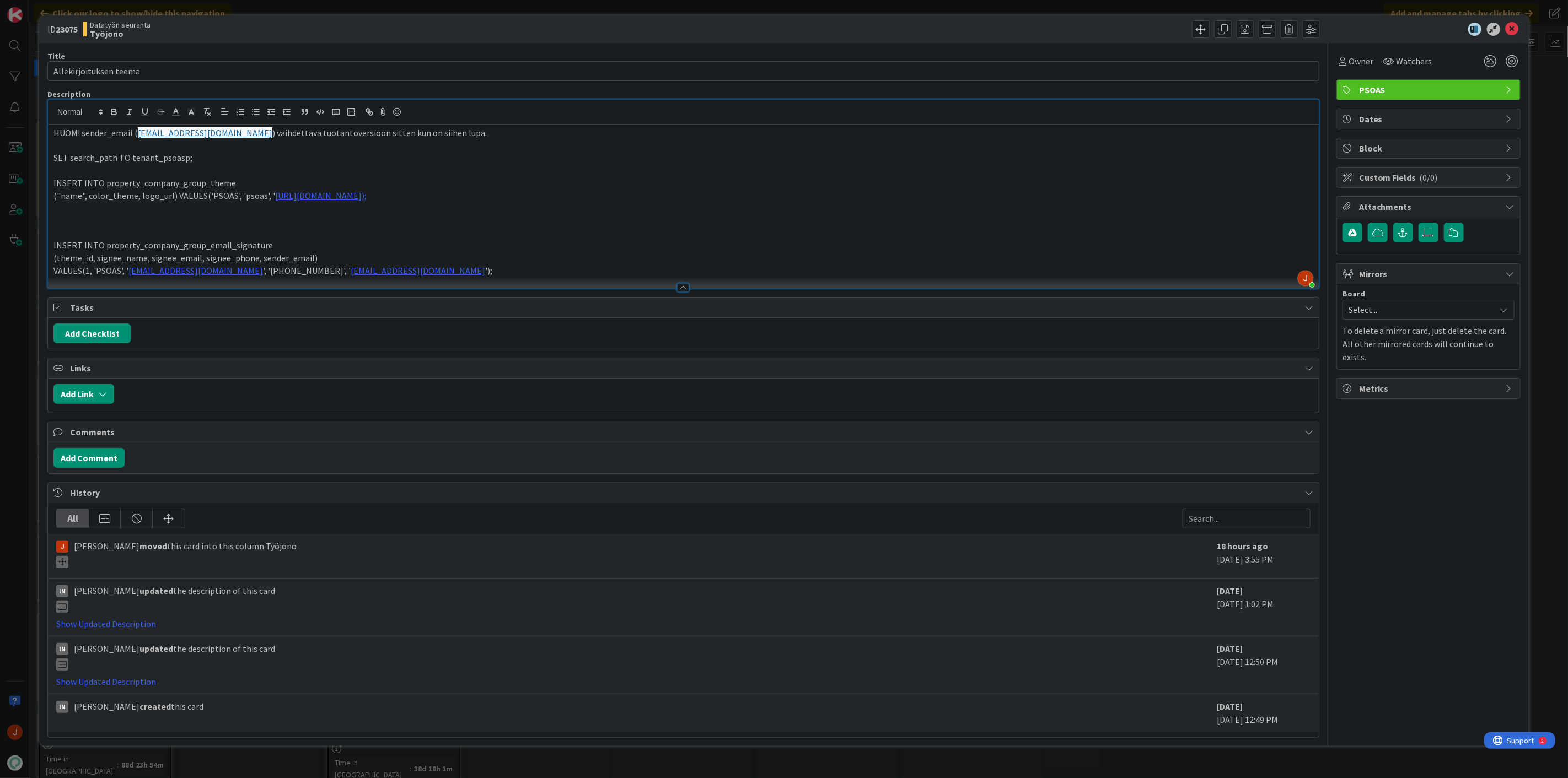
click at [571, 232] on p at bounding box center [683, 233] width 1259 height 12
click at [553, 258] on p "(theme_id, signee_name, signee_email, signee_phone, sender_email)" at bounding box center [683, 258] width 1259 height 12
click at [550, 268] on p "VALUES(1, 'PSOAS', ' [EMAIL_ADDRESS][DOMAIN_NAME] ', '[PHONE_NUMBER]', ' [EMAIL…" at bounding box center [683, 270] width 1259 height 12
click at [553, 253] on p "(theme_id, signee_name, signee_email, signee_phone, sender_email)" at bounding box center [683, 258] width 1259 height 12
click at [549, 239] on p at bounding box center [683, 233] width 1259 height 12
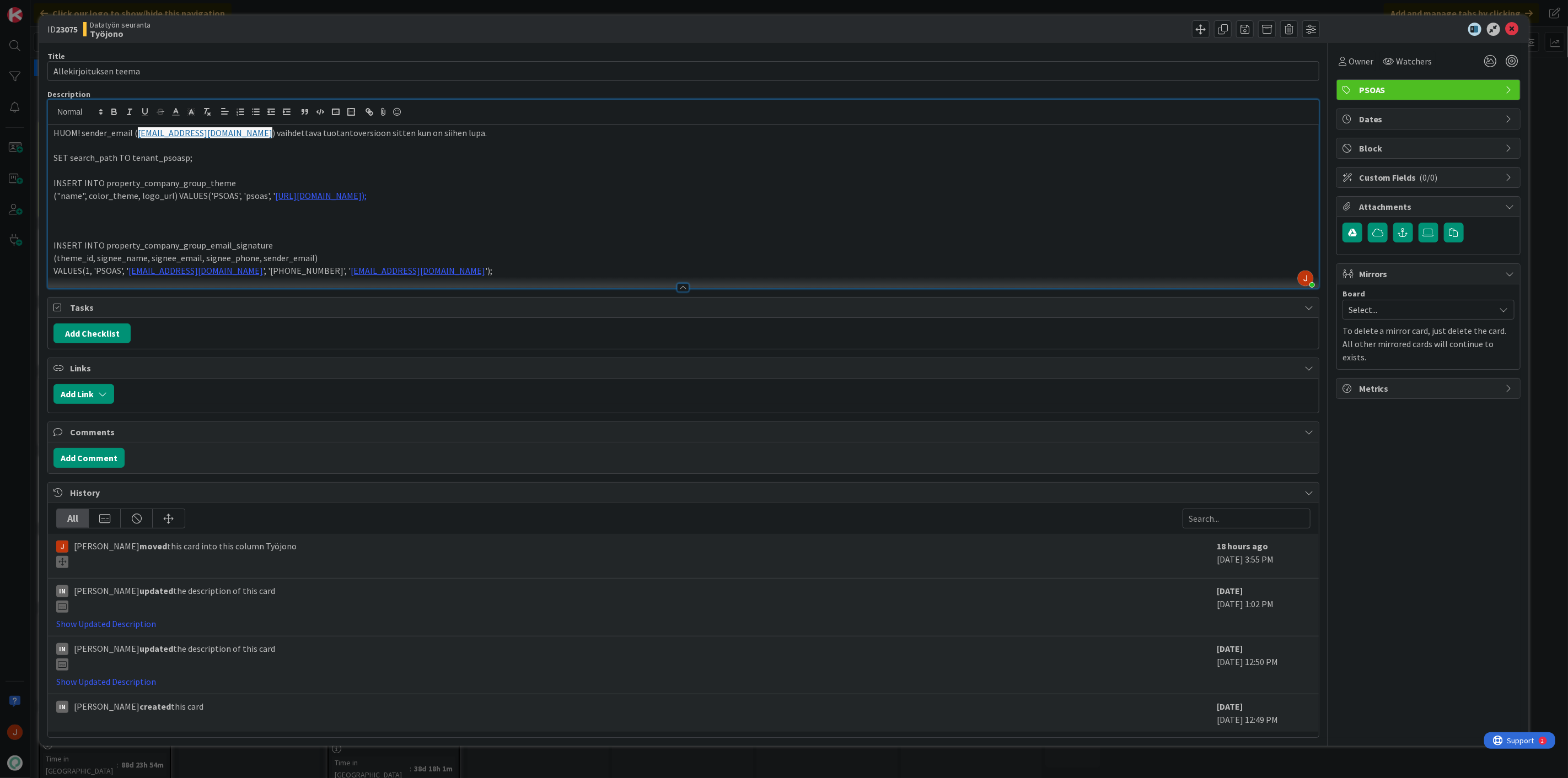
click at [517, 237] on p at bounding box center [683, 233] width 1259 height 12
click at [510, 258] on p "(theme_id, signee_name, signee_email, signee_phone, sender_email)" at bounding box center [683, 258] width 1259 height 12
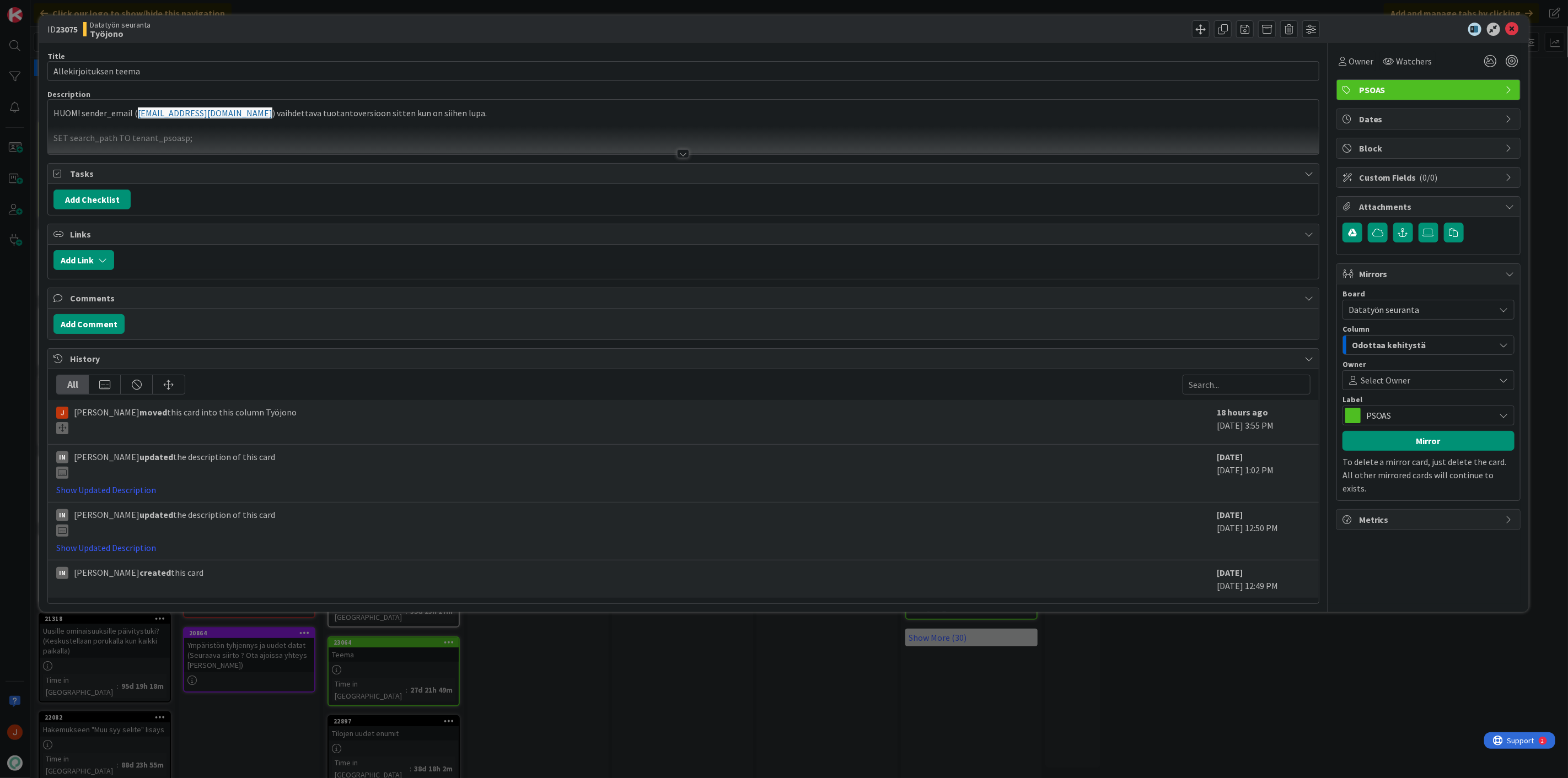
click at [56, 26] on span "ID 23075" at bounding box center [62, 29] width 30 height 13
click at [67, 28] on b "23075" at bounding box center [67, 29] width 22 height 11
copy b "23075"
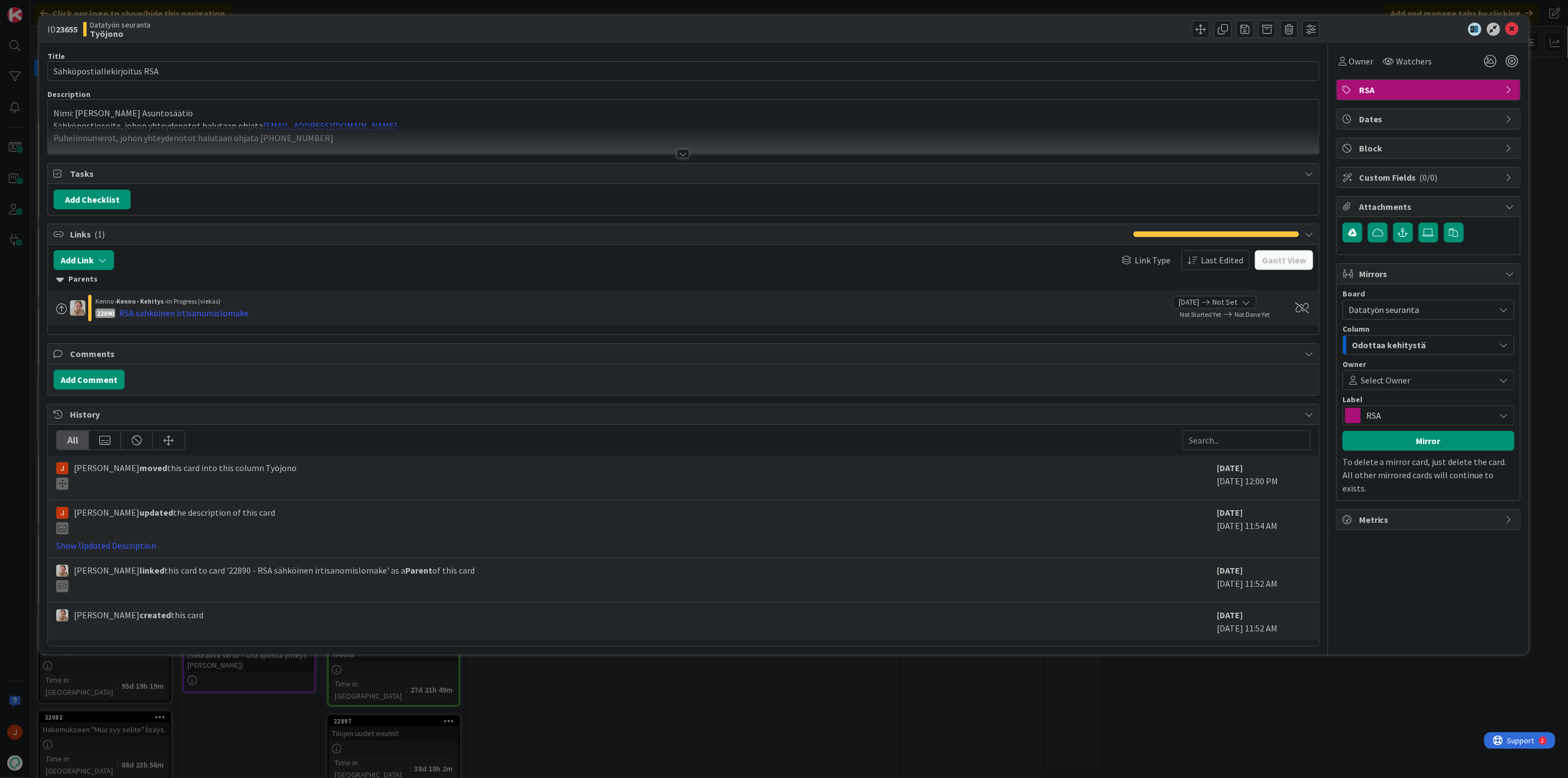
click at [68, 28] on b "23655" at bounding box center [67, 29] width 22 height 11
copy b "23655"
click at [383, 117] on p "Nimi: [PERSON_NAME] Asuntosäätiö" at bounding box center [683, 112] width 1259 height 12
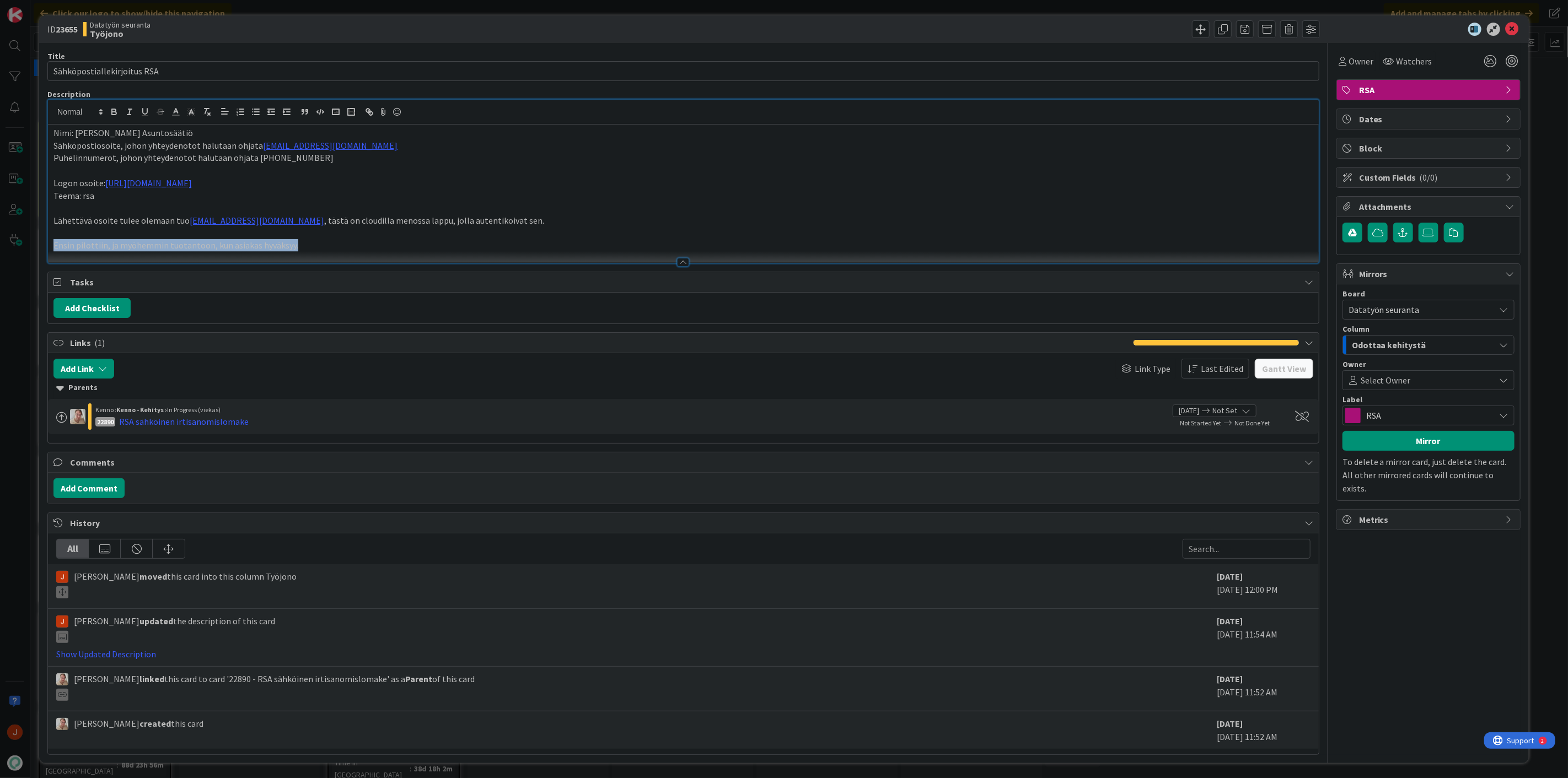
drag, startPoint x: 300, startPoint y: 245, endPoint x: 53, endPoint y: 242, distance: 247.0
click at [54, 242] on p "Ensin pilottiin, ja myöhemmin tuotantoon, kun asiakas hyväksyy." at bounding box center [683, 245] width 1259 height 12
copy p "Ensin pilottiin, ja myöhemmin tuotantoon, kun asiakas hyväksyy."
click at [1506, 30] on icon at bounding box center [1512, 29] width 13 height 13
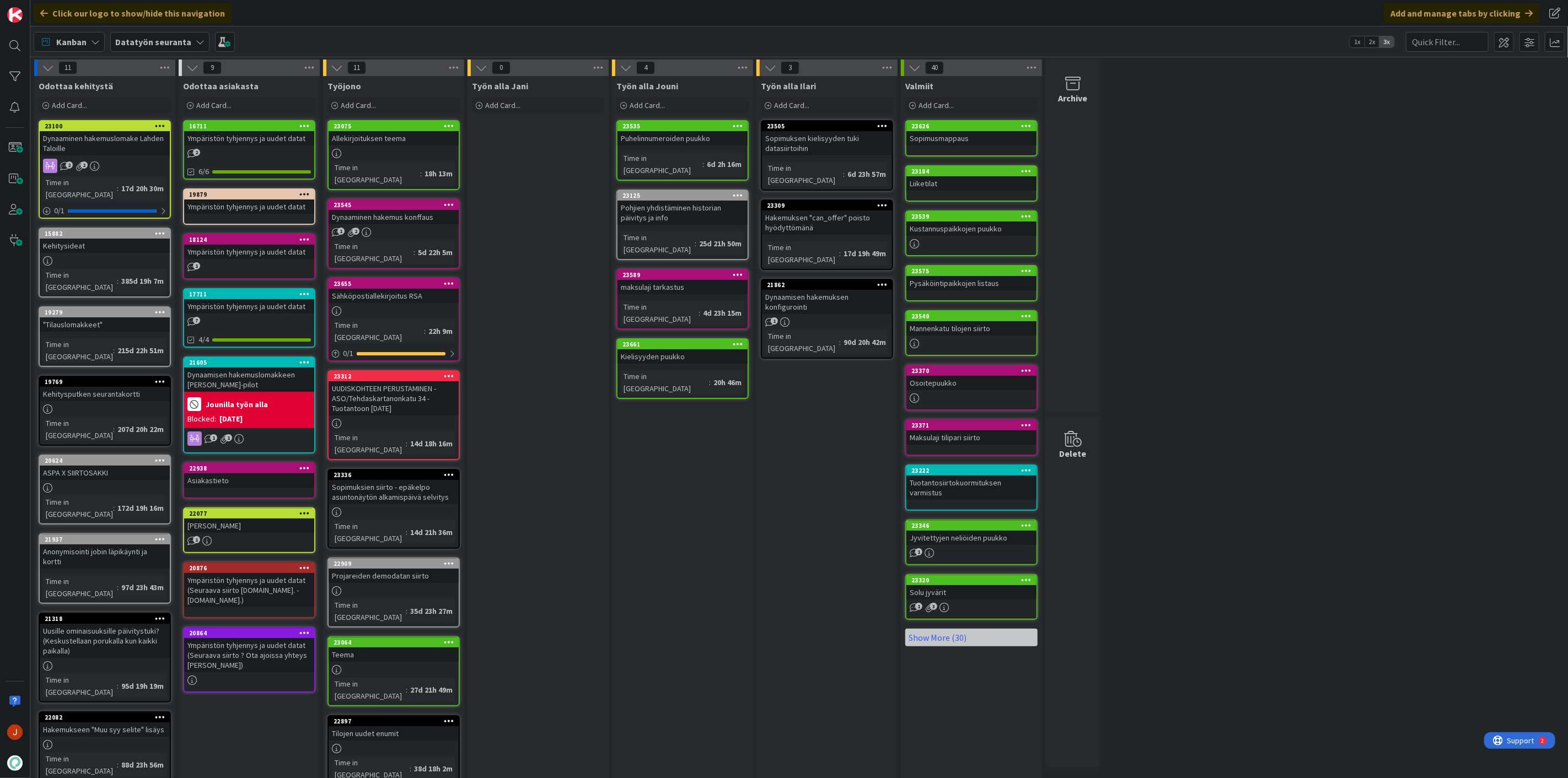
click at [679, 483] on div "Työn alla Jouni Add Card... 23535 Puhelinnumeroiden puukko Time in Column : 6d …" at bounding box center [682, 535] width 141 height 918
click at [621, 498] on div "Työn alla Jouni Add Card... 23535 Puhelinnumeroiden puukko Time in Column : 6d …" at bounding box center [682, 535] width 141 height 918
click at [401, 381] on div "UUDISKOHTEEN PERUSTAMINEN - ASO/Tehdaskartanonkatu 34 - Tuotantoon ma [DATE]" at bounding box center [393, 398] width 130 height 34
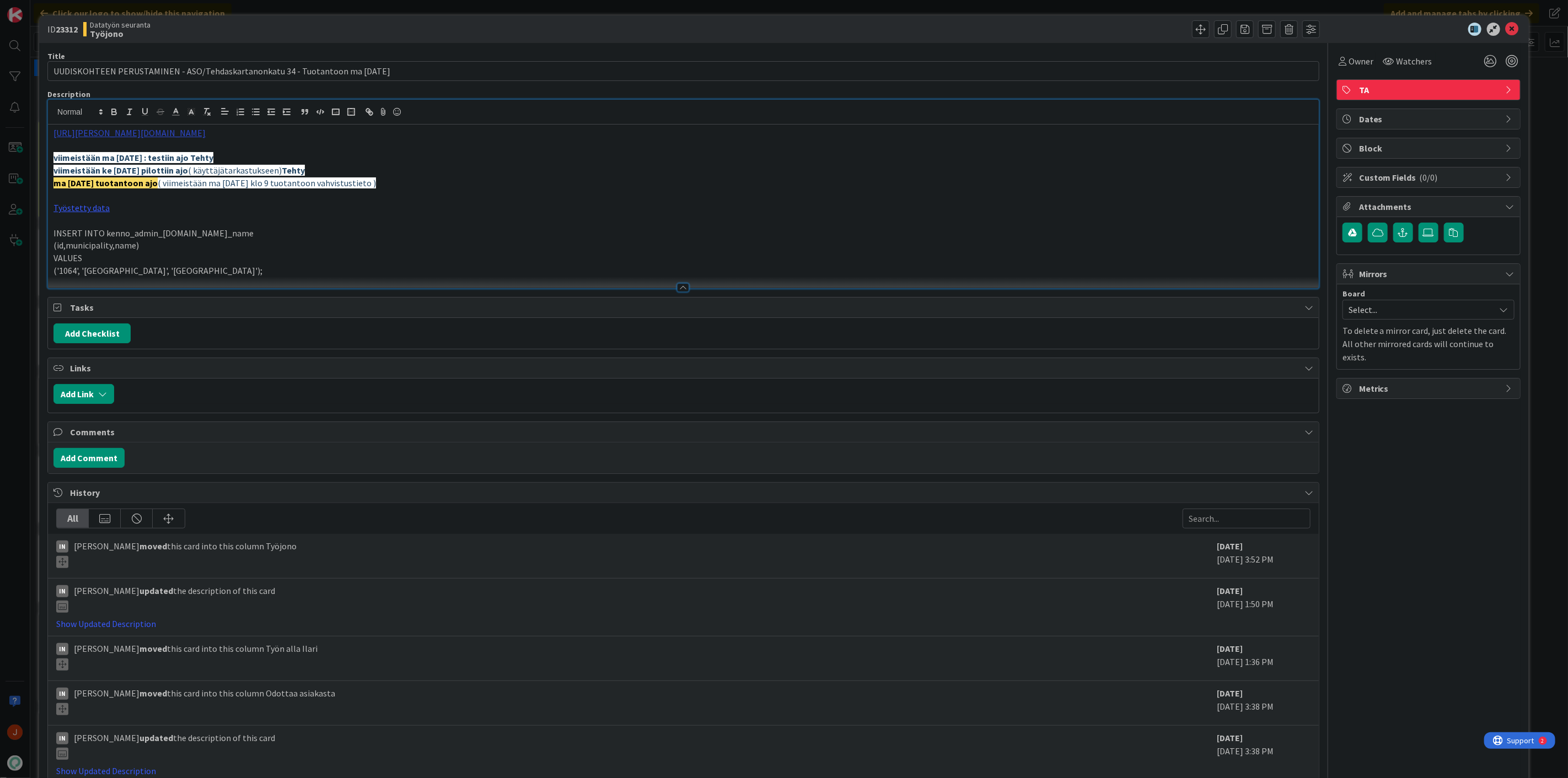
click at [155, 111] on div "https://pandia-help.freshdesk.com/a/tickets/131819 viimeistään ma 15.9.2025 : t…" at bounding box center [683, 194] width 1270 height 189
click at [151, 155] on link "https://pandia-help.freshdesk.com/a/tickets/131819" at bounding box center [139, 155] width 110 height 15
click at [1506, 28] on icon at bounding box center [1512, 29] width 13 height 13
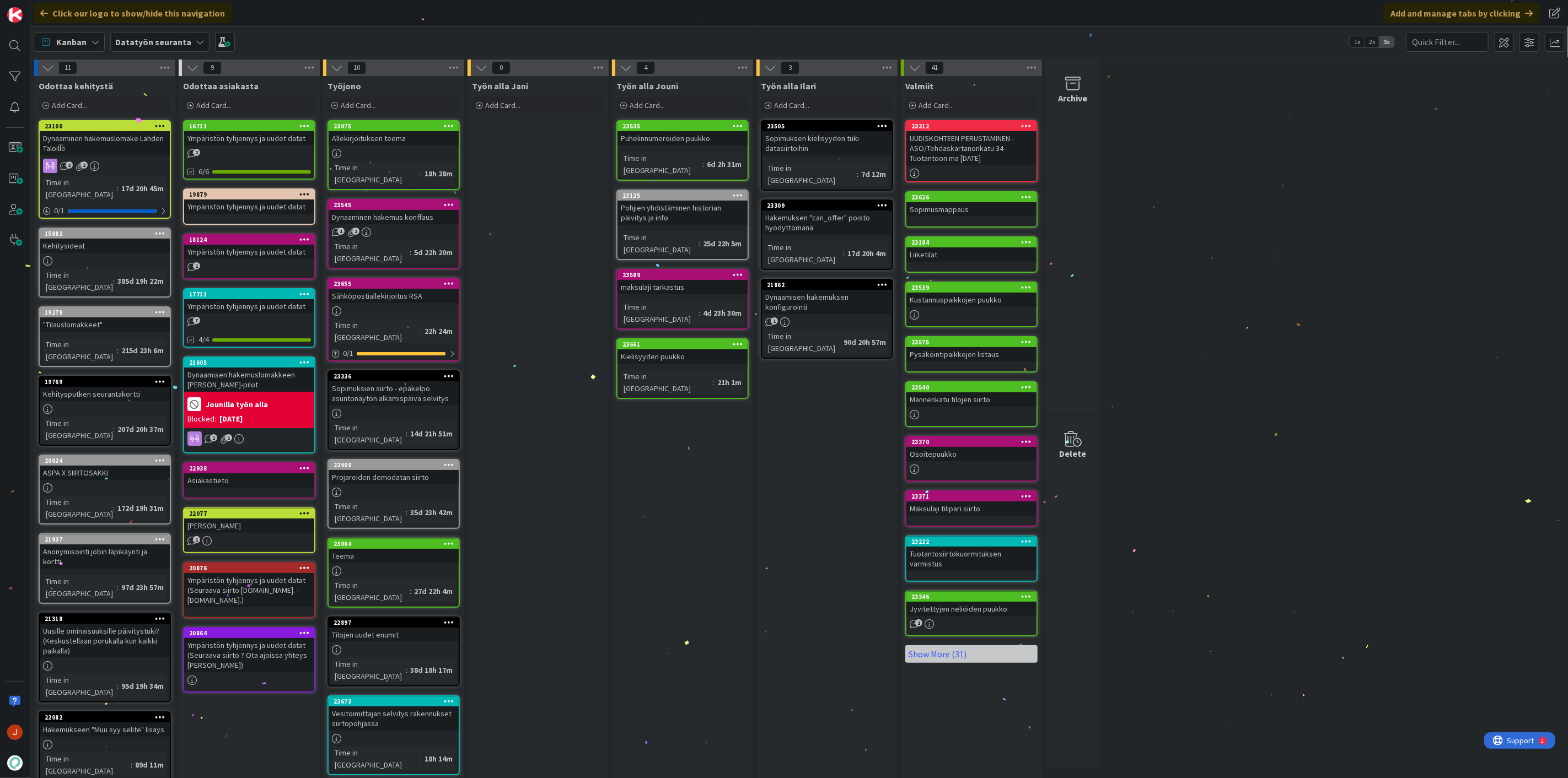
click at [552, 397] on div "Työn alla Jani Add Card..." at bounding box center [538, 535] width 141 height 918
click at [414, 381] on div "Sopimuksien siirto - epäkelpo asuntonäytön alkamispäivä selvitys" at bounding box center [393, 393] width 130 height 24
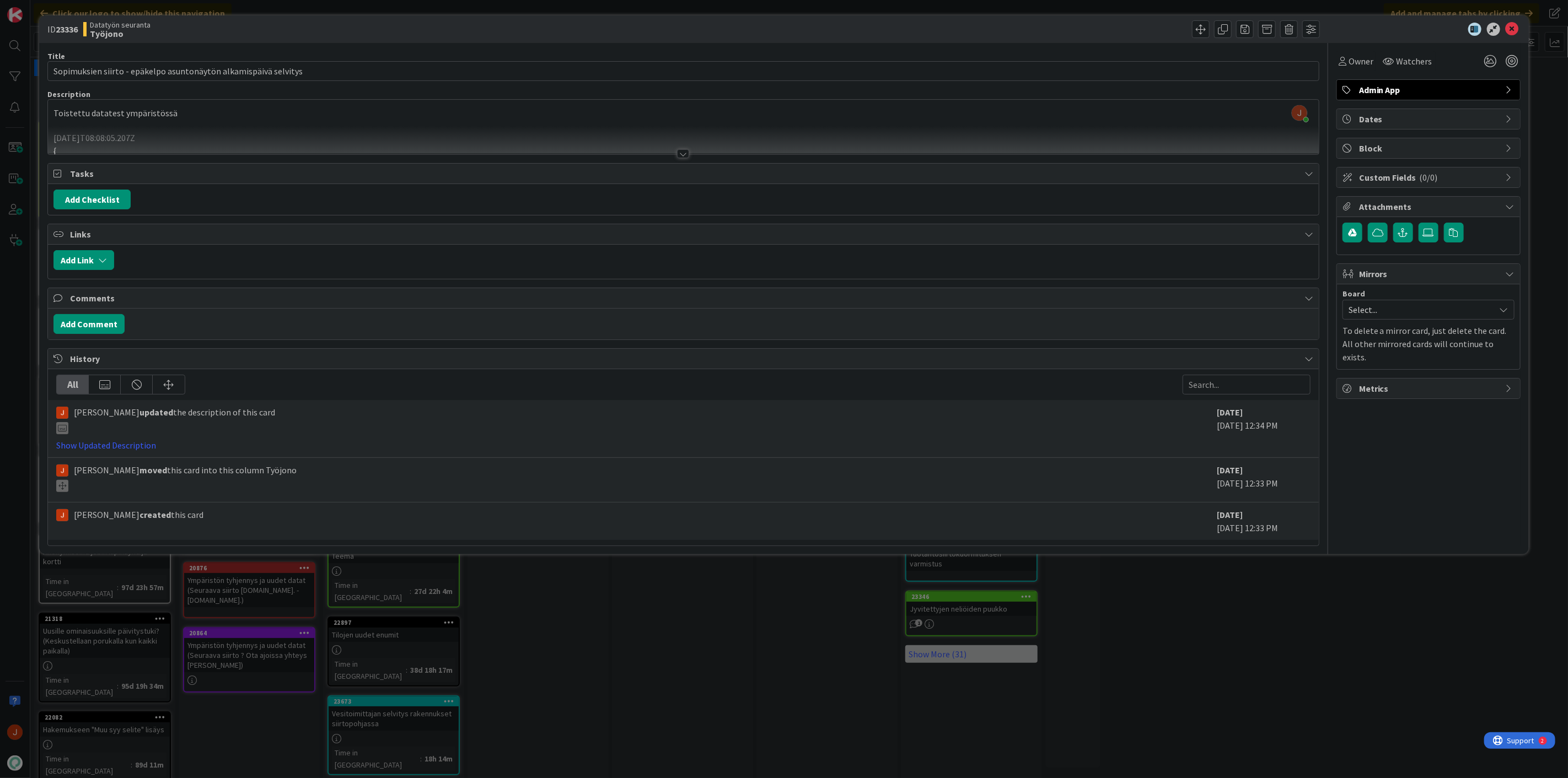
click at [319, 126] on div at bounding box center [683, 140] width 1270 height 28
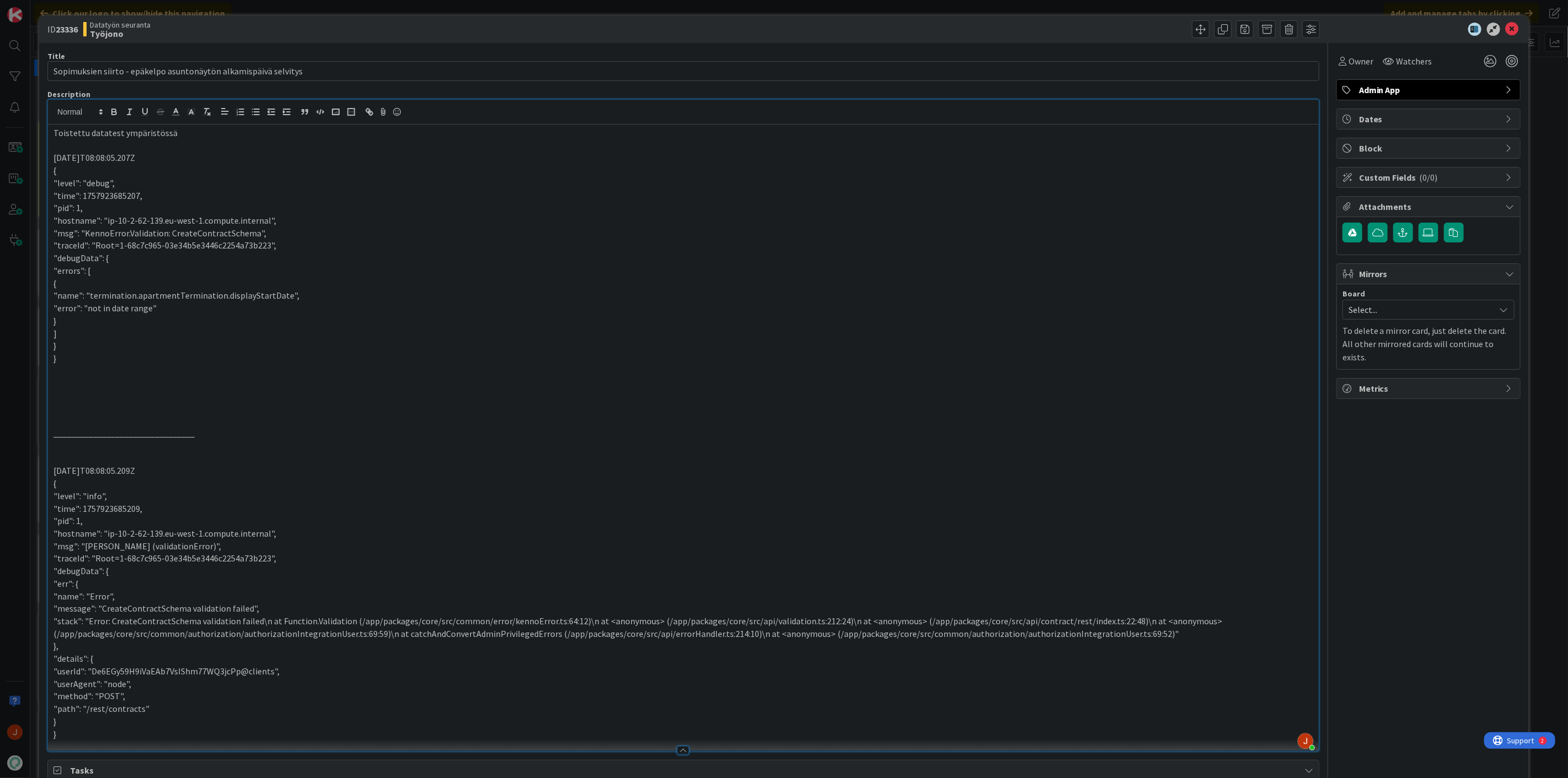
click at [1506, 25] on icon at bounding box center [1512, 29] width 13 height 13
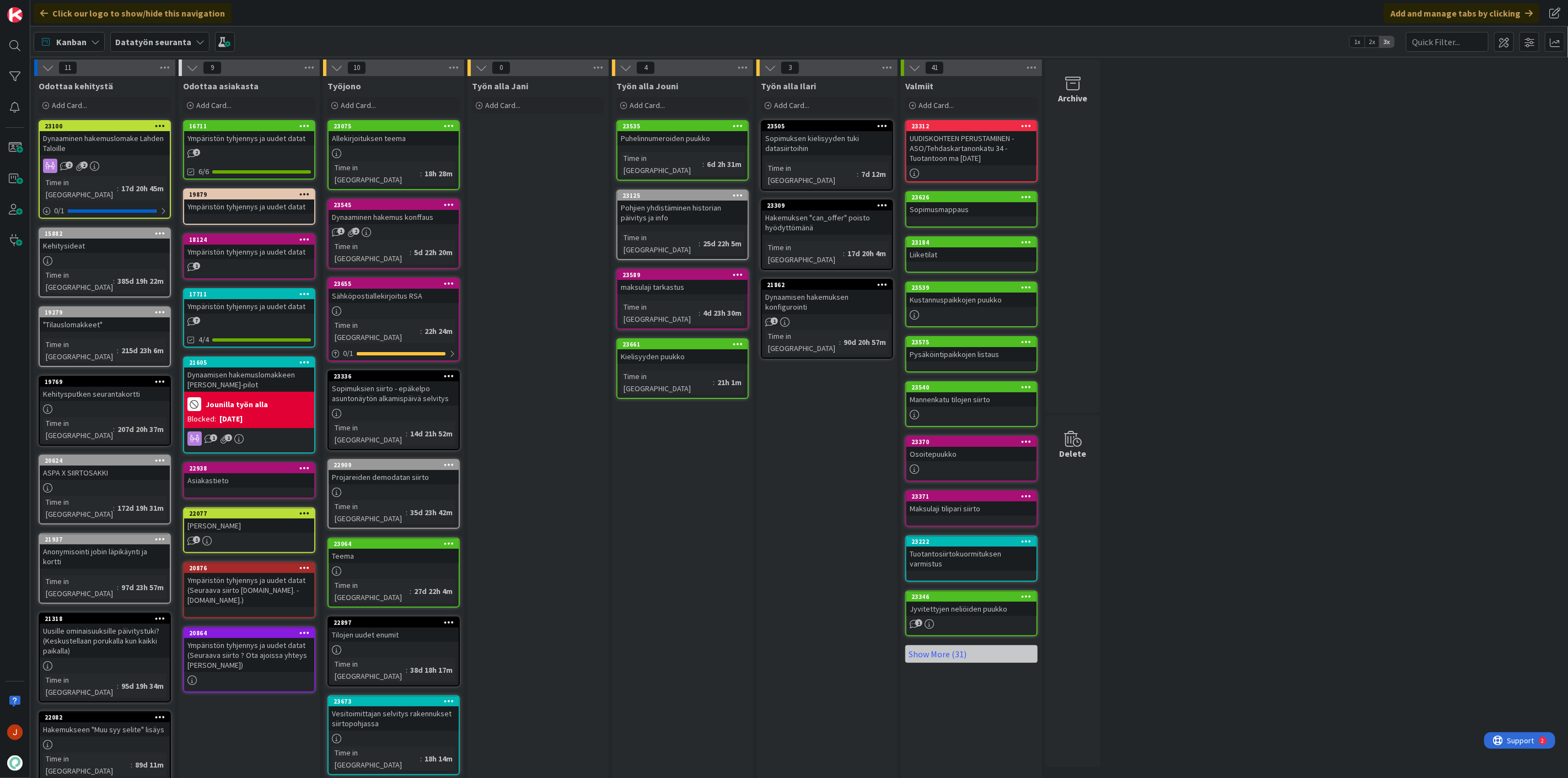
click at [530, 353] on div "Työn alla Jani Add Card..." at bounding box center [538, 535] width 141 height 918
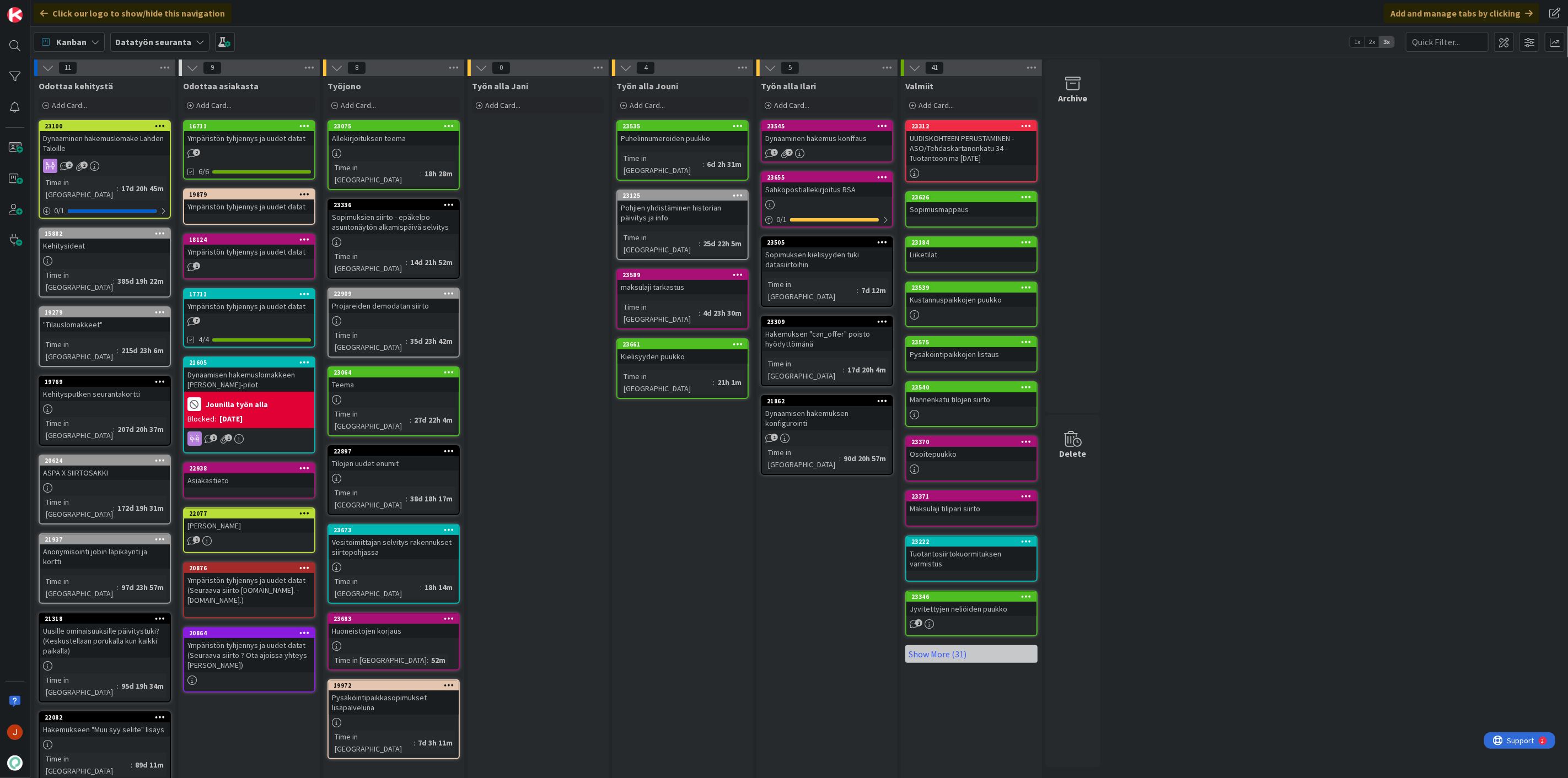
click at [391, 367] on div "23064" at bounding box center [393, 372] width 130 height 10
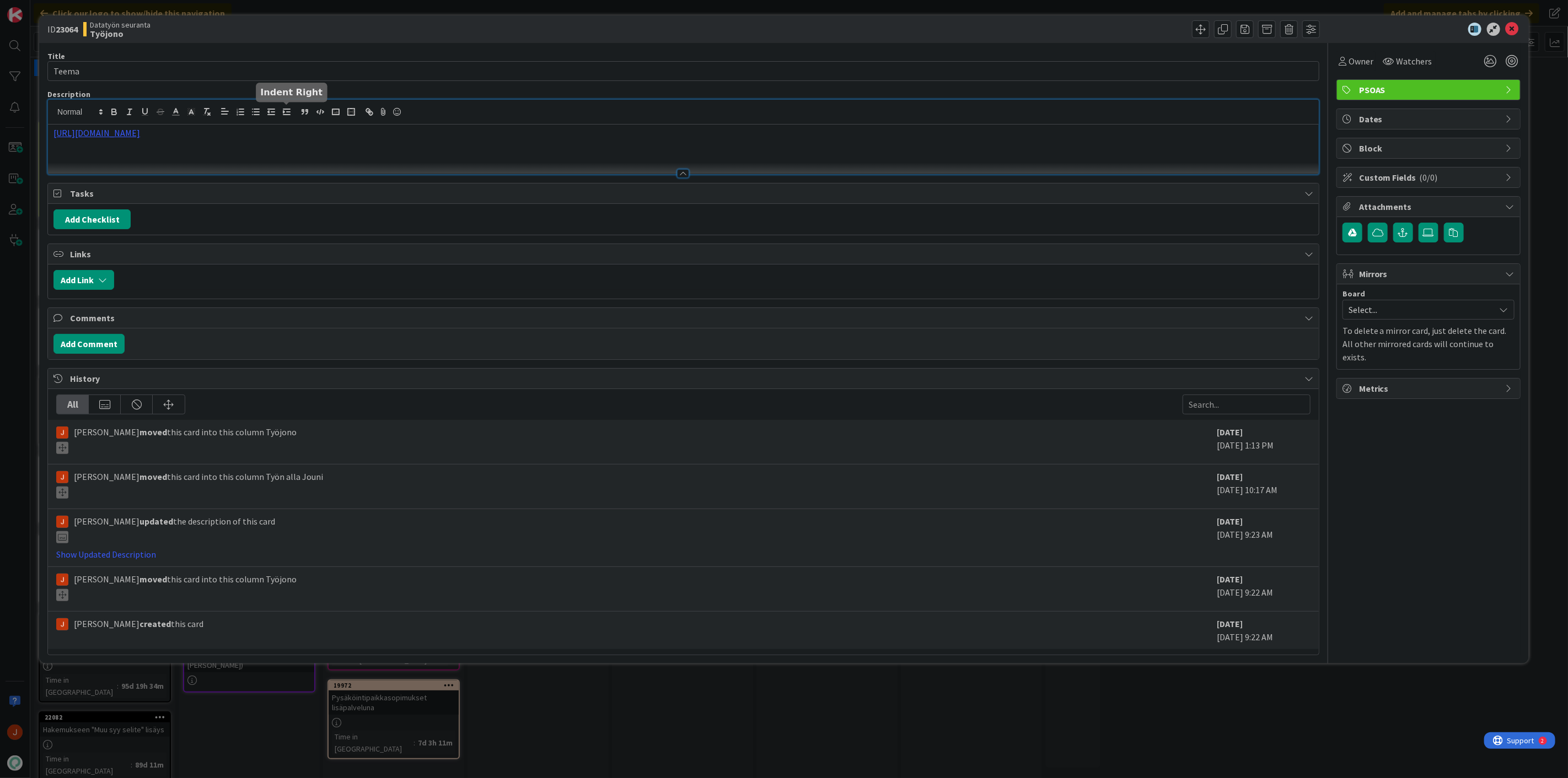
click at [289, 107] on div "https://pandiaoy.slack.com/archives/C082CRE20CC/p1756713665718909" at bounding box center [683, 136] width 1270 height 75
click at [159, 155] on link "https://pandiaoy.slack.com/archives/C082CRE20CC/p1756713665718909" at bounding box center [159, 155] width 75 height 15
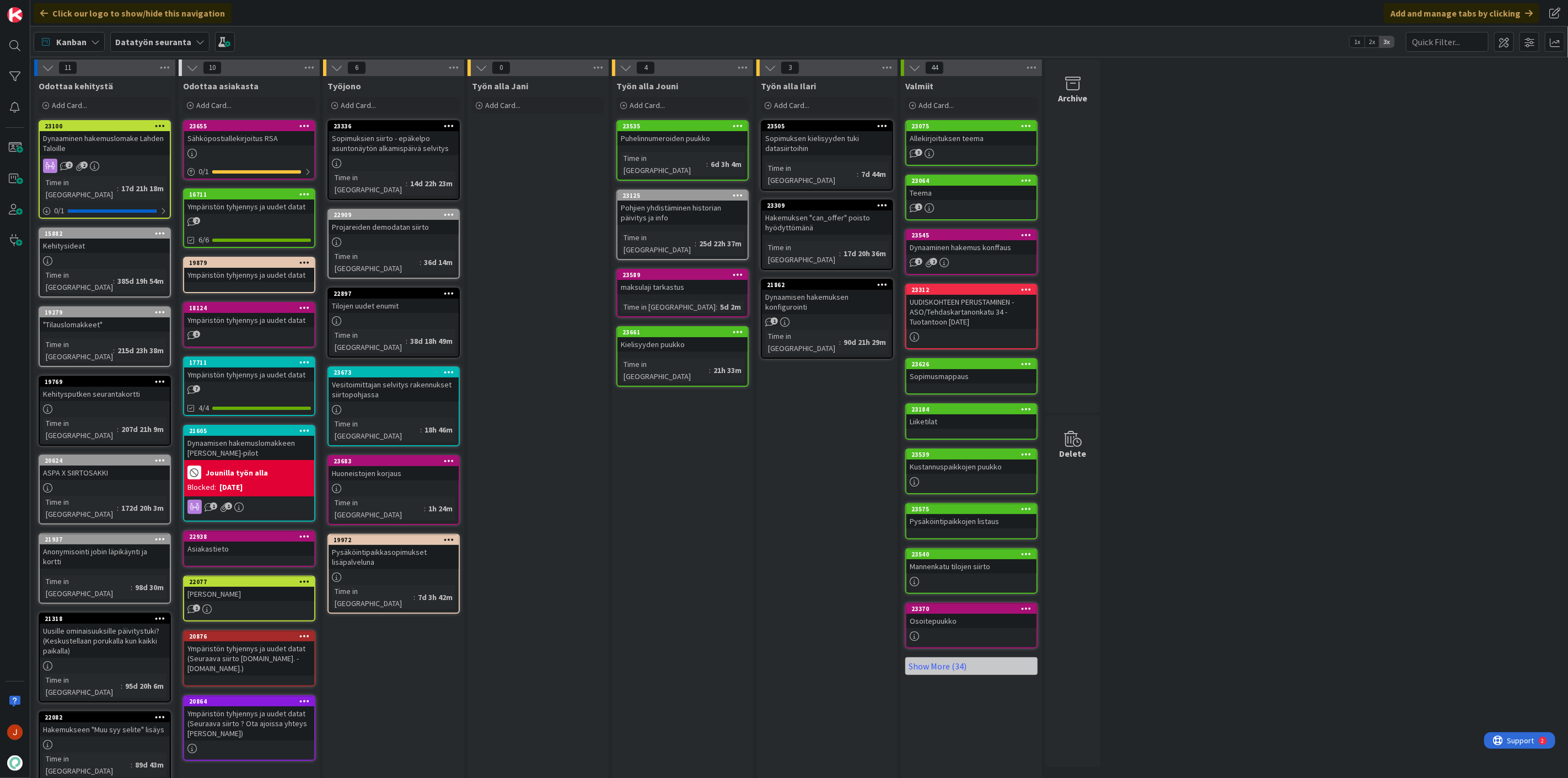
click at [573, 472] on div "Työn alla Jani Add Card..." at bounding box center [538, 535] width 141 height 918
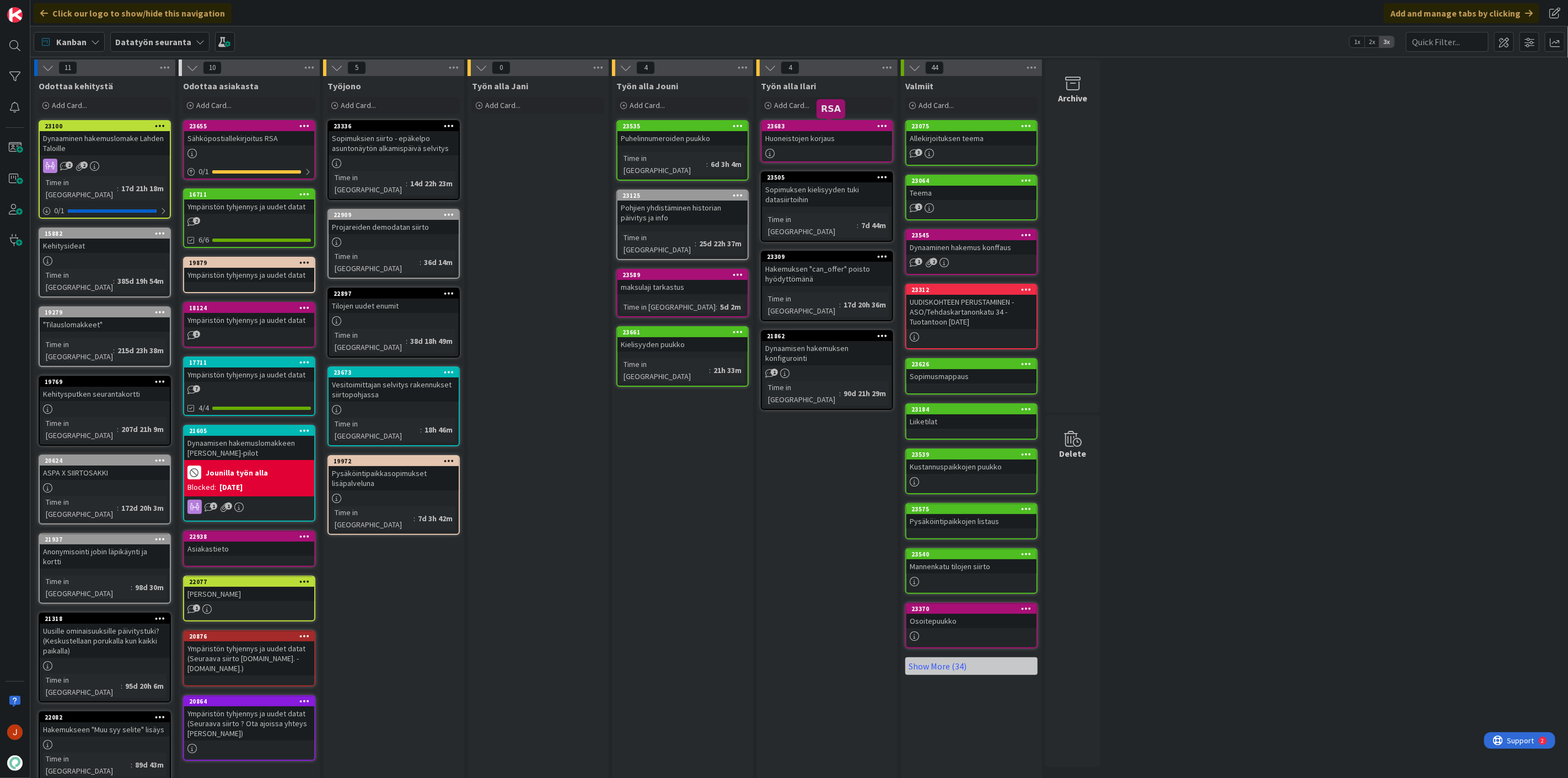
click at [813, 132] on div "Huoneistojen korjaus" at bounding box center [826, 139] width 130 height 15
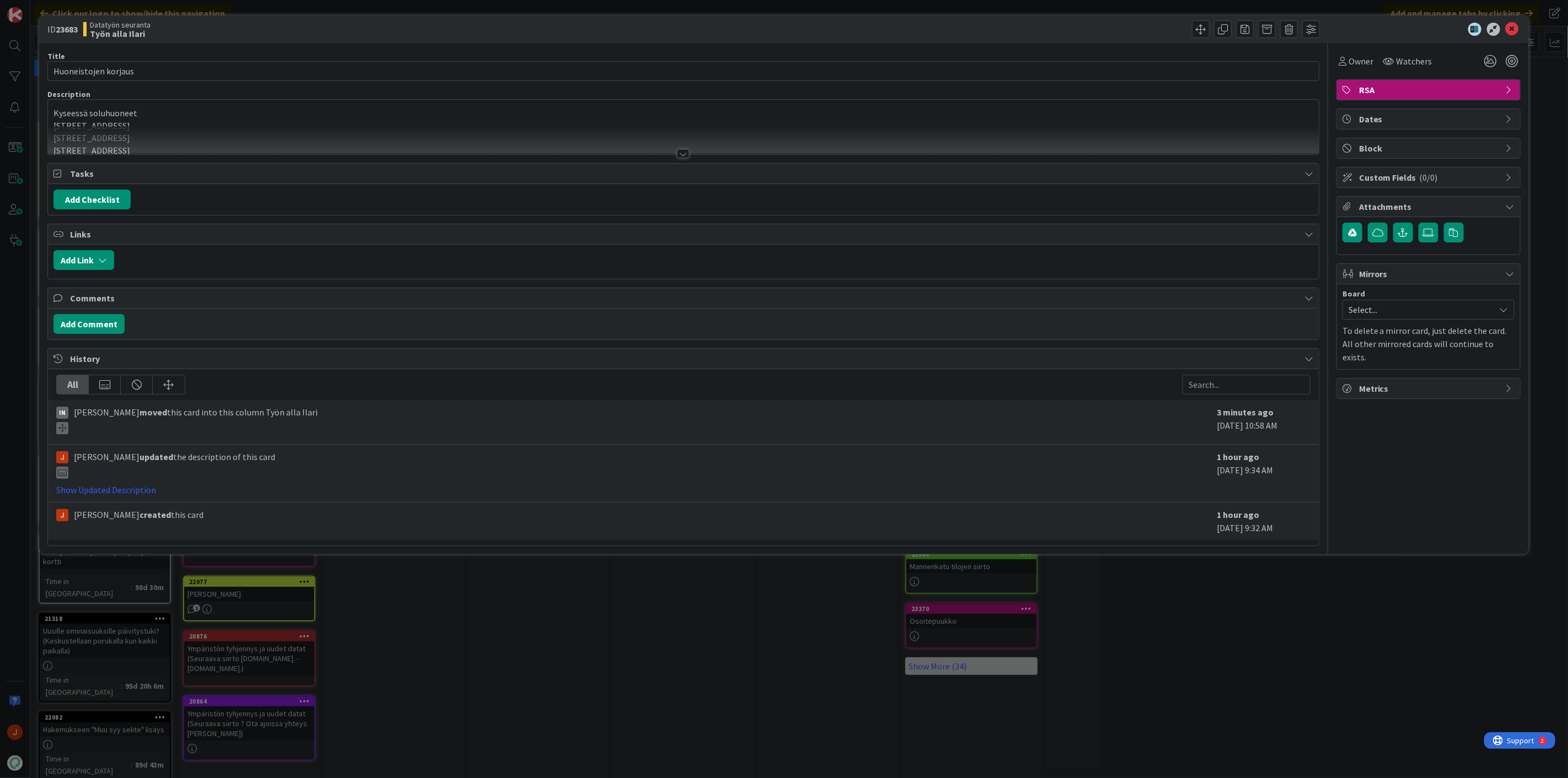
click at [607, 113] on div "[GEOGRAPHIC_DATA] soluhuoneet Ouluntie 8 C 20 Ouluntie 8 C 20 Ouluntie 16 B 14 …" at bounding box center [683, 126] width 1270 height 54
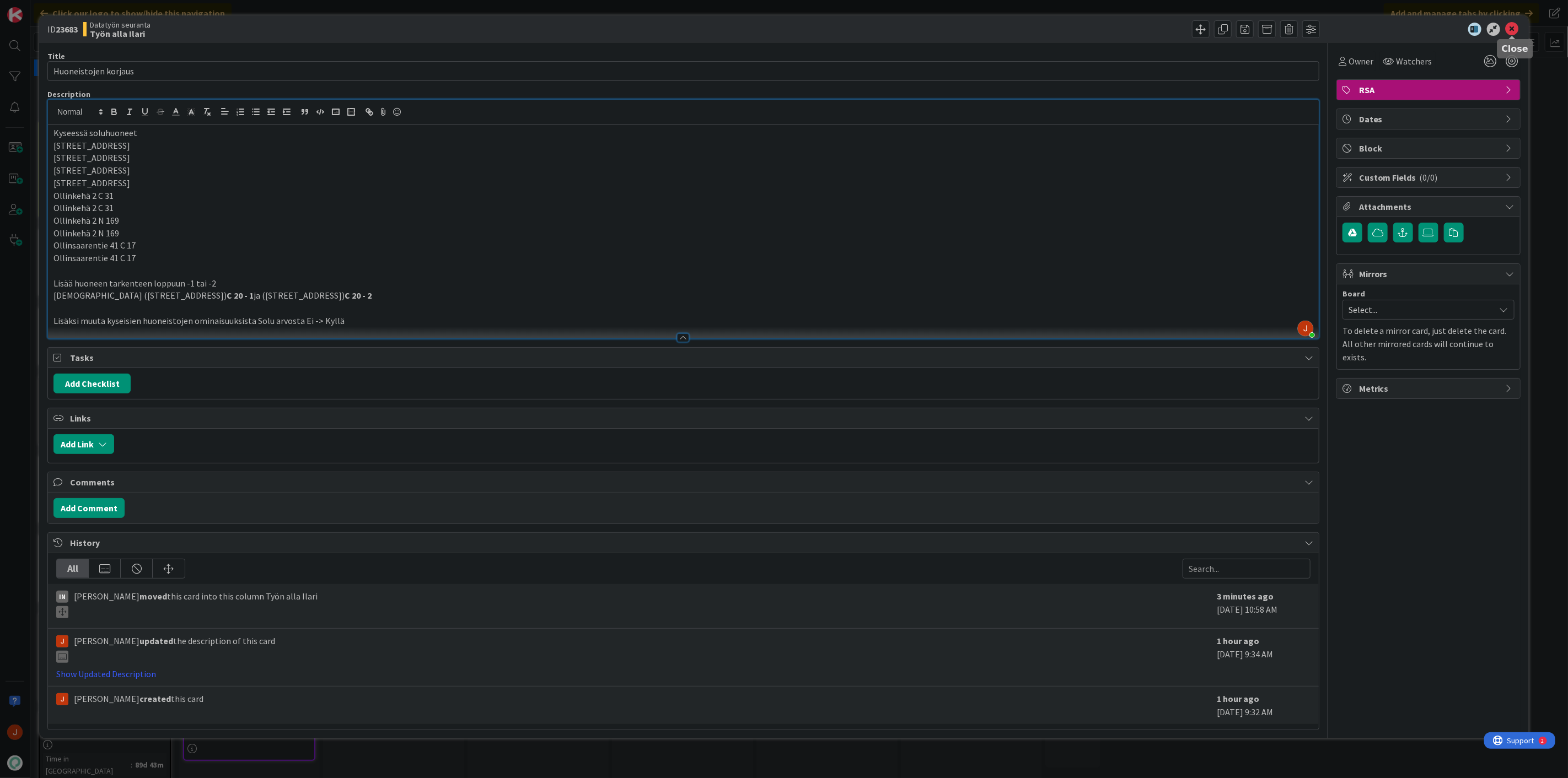
click at [1513, 24] on icon at bounding box center [1512, 29] width 13 height 13
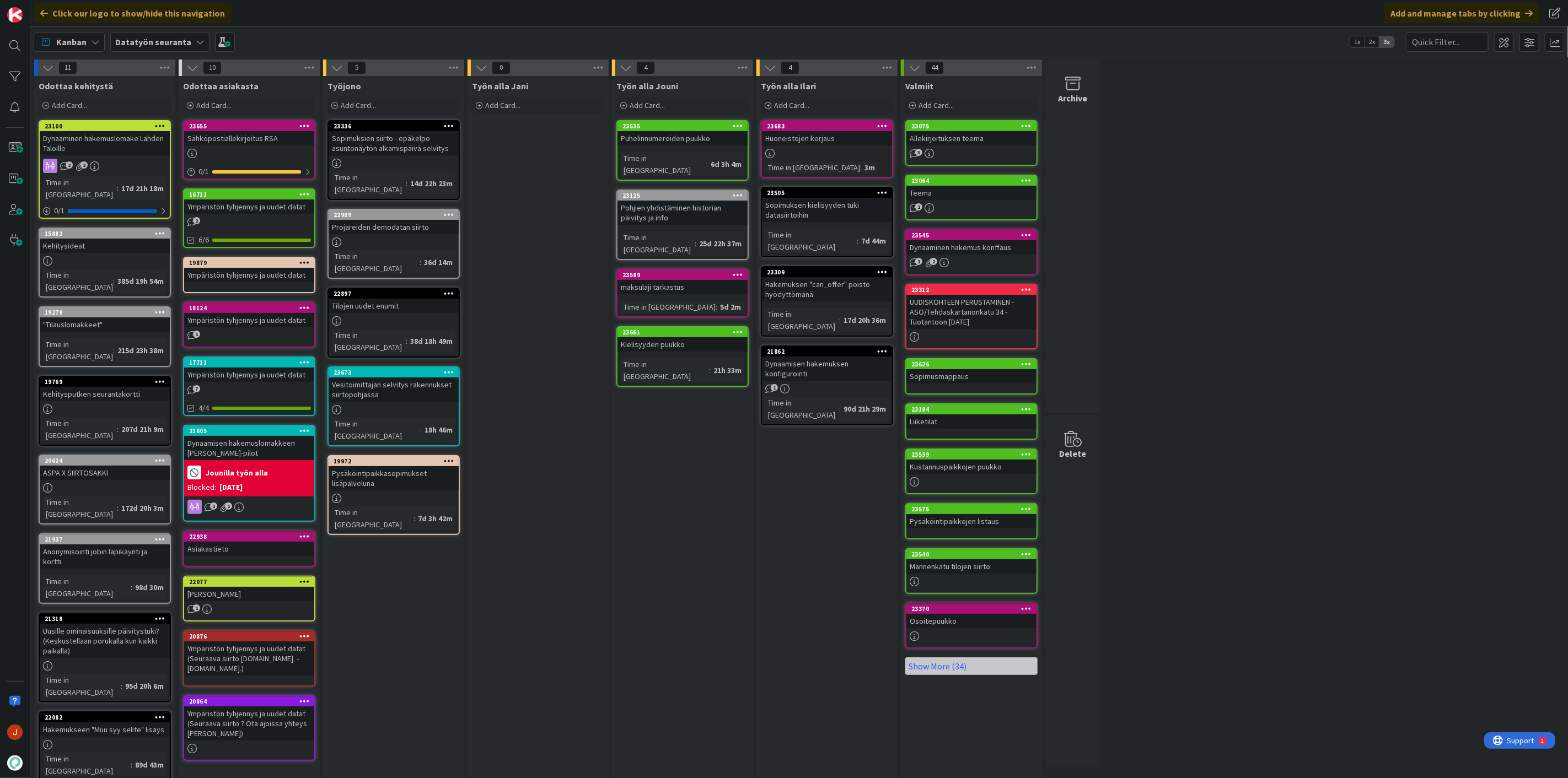
click at [655, 456] on div "Työn alla Jouni Add Card... 23535 Puhelinnumeroiden puukko Time in [GEOGRAPHIC_…" at bounding box center [682, 535] width 141 height 918
click at [244, 134] on div "Sähköpostiallekirjoitus RSA" at bounding box center [249, 139] width 130 height 15
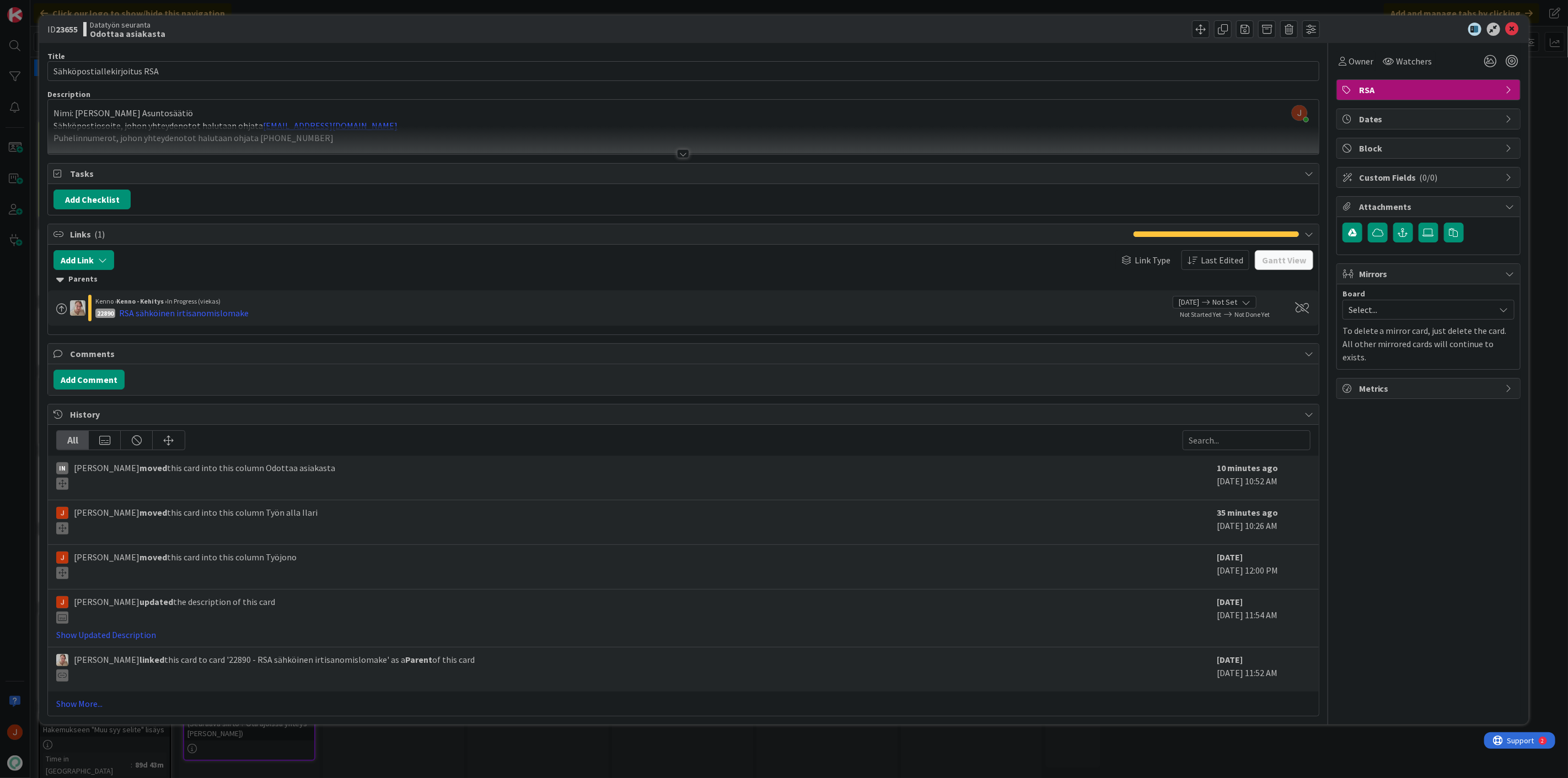
click at [1513, 25] on icon at bounding box center [1512, 29] width 13 height 13
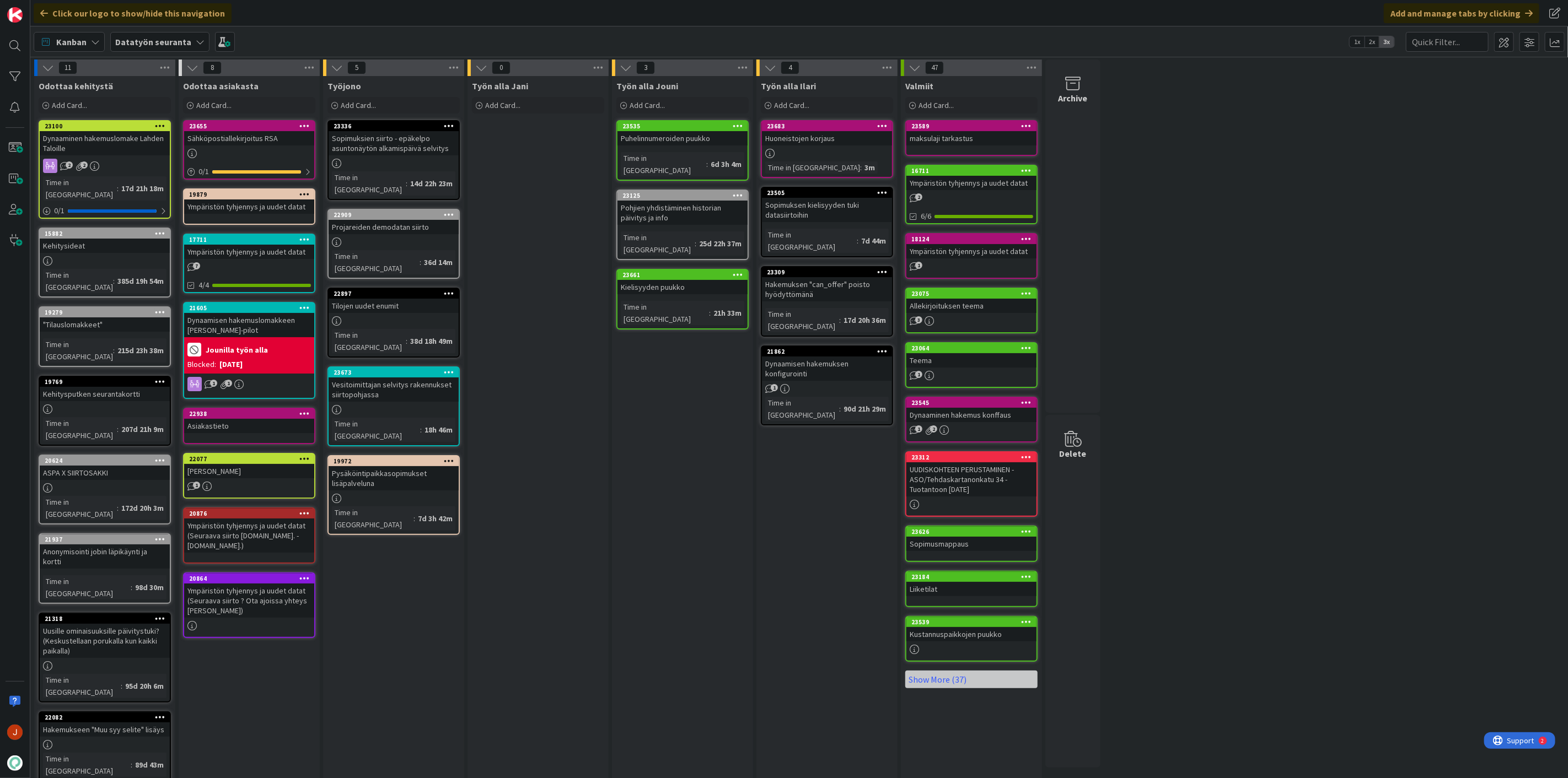
click at [1215, 149] on div "11 Odottaa kehitystä Add Card... 23100 Dynaaminen hakemuslomake Lahden Taloille…" at bounding box center [799, 529] width 1533 height 940
